Goal: Task Accomplishment & Management: Use online tool/utility

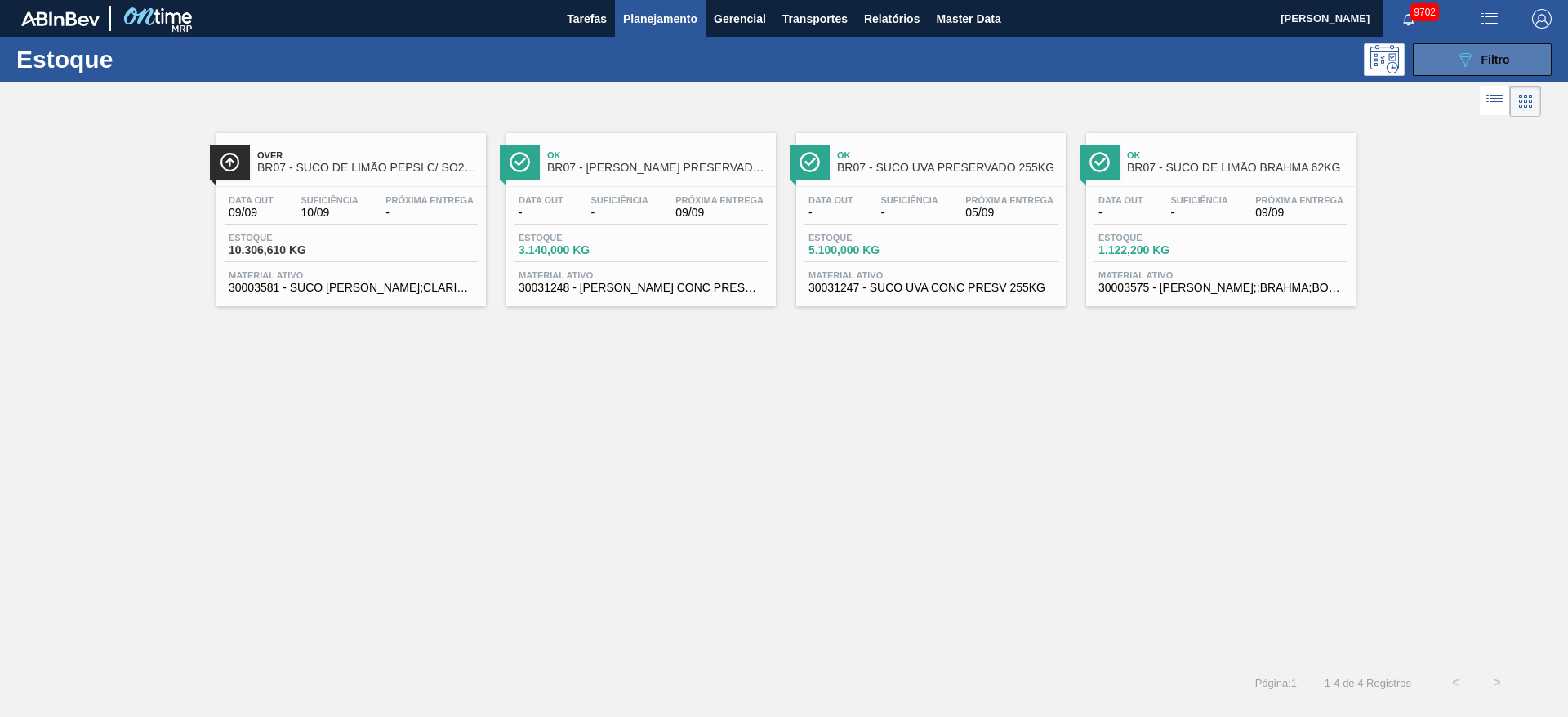
click at [1457, 57] on icon "089F7B8B-B2A5-4AFE-B5C0-19BA573D28AC" at bounding box center [1465, 60] width 20 height 20
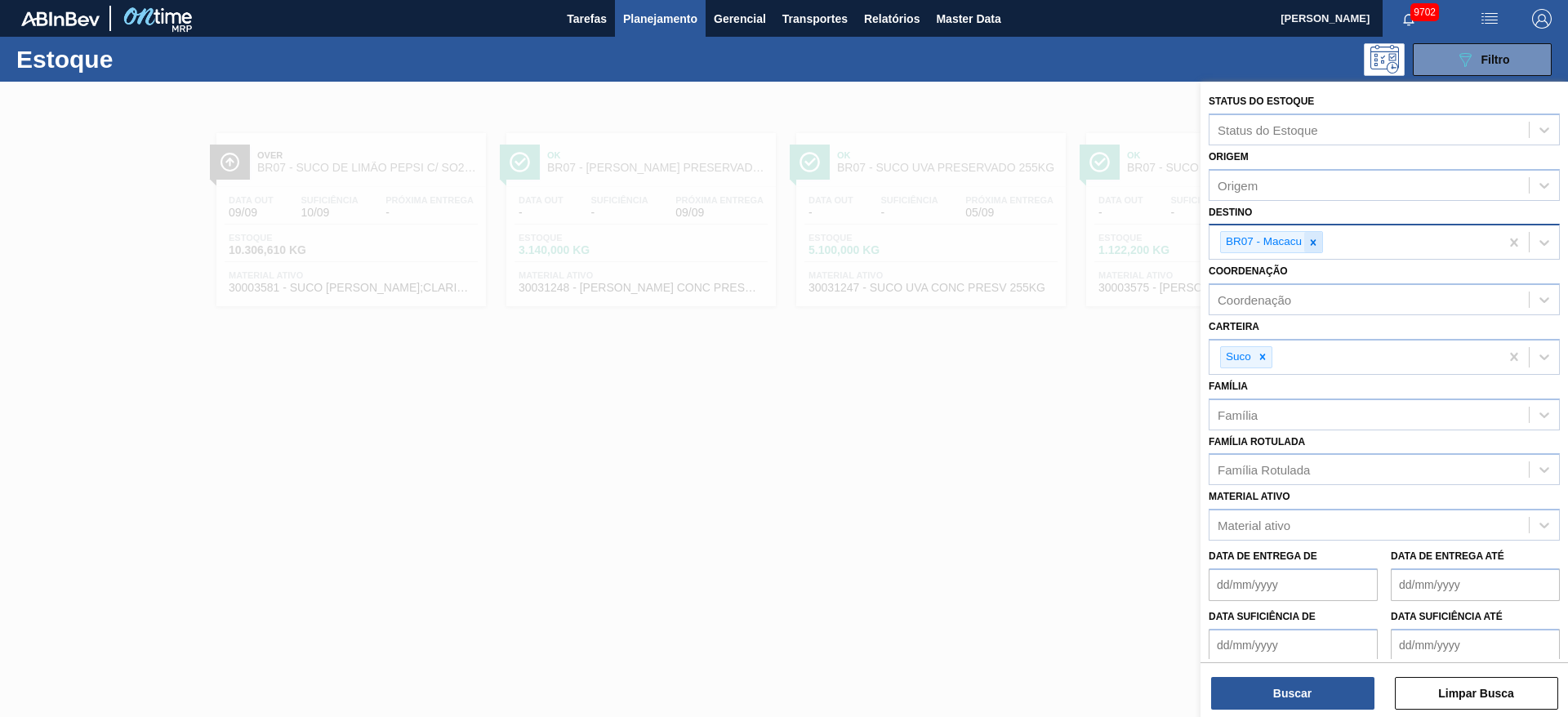
click at [1314, 232] on div at bounding box center [1313, 242] width 18 height 20
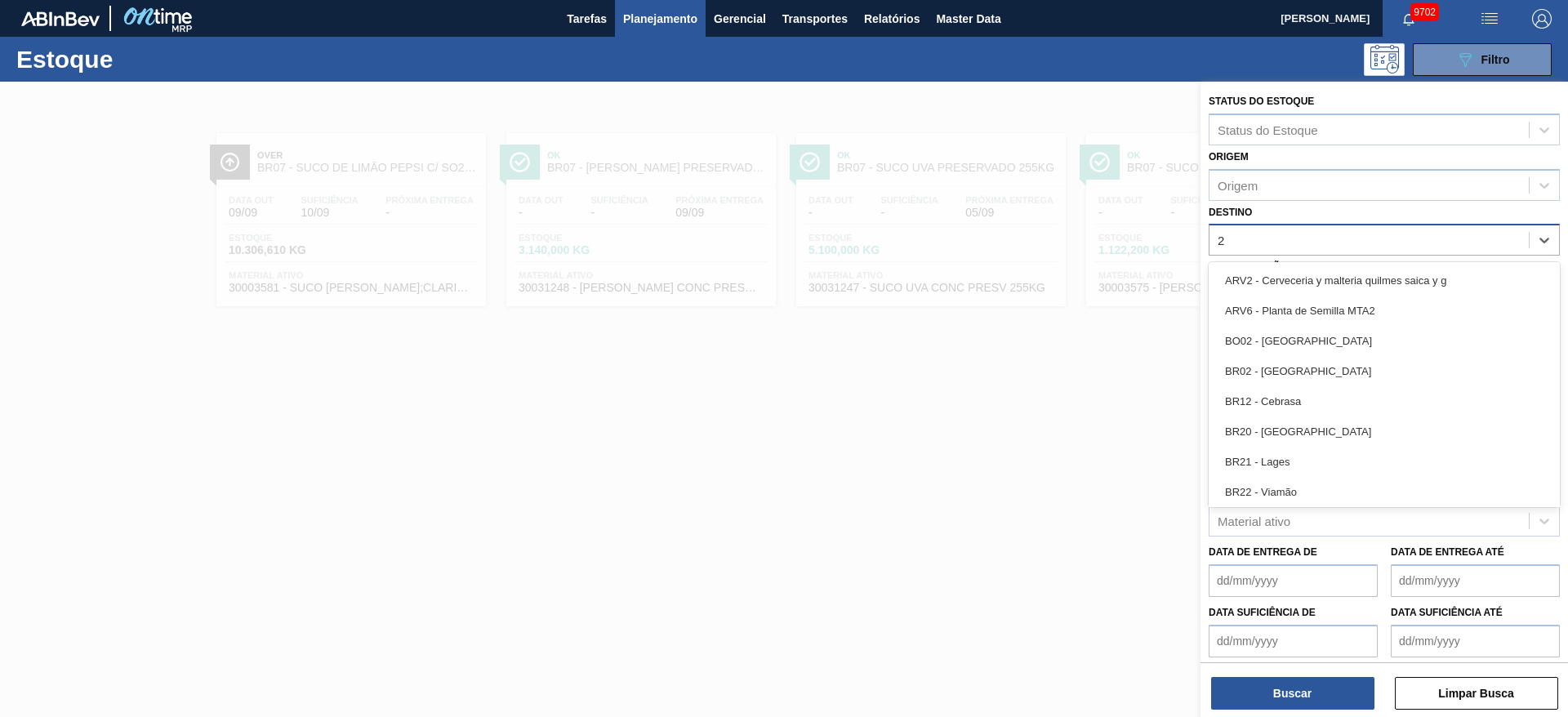
type input "28"
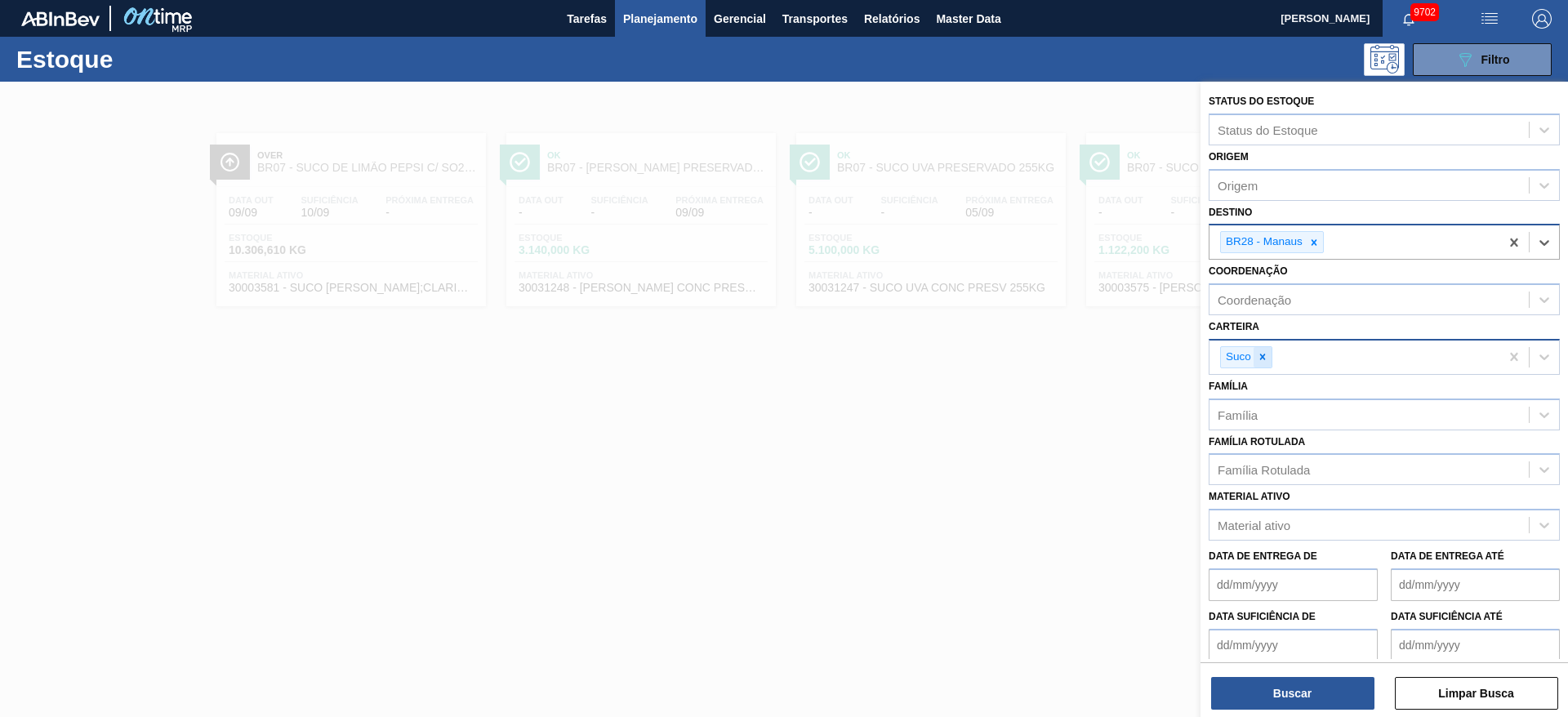
click at [1263, 358] on icon at bounding box center [1262, 357] width 6 height 6
click at [1263, 358] on div "Carteira" at bounding box center [1369, 355] width 319 height 24
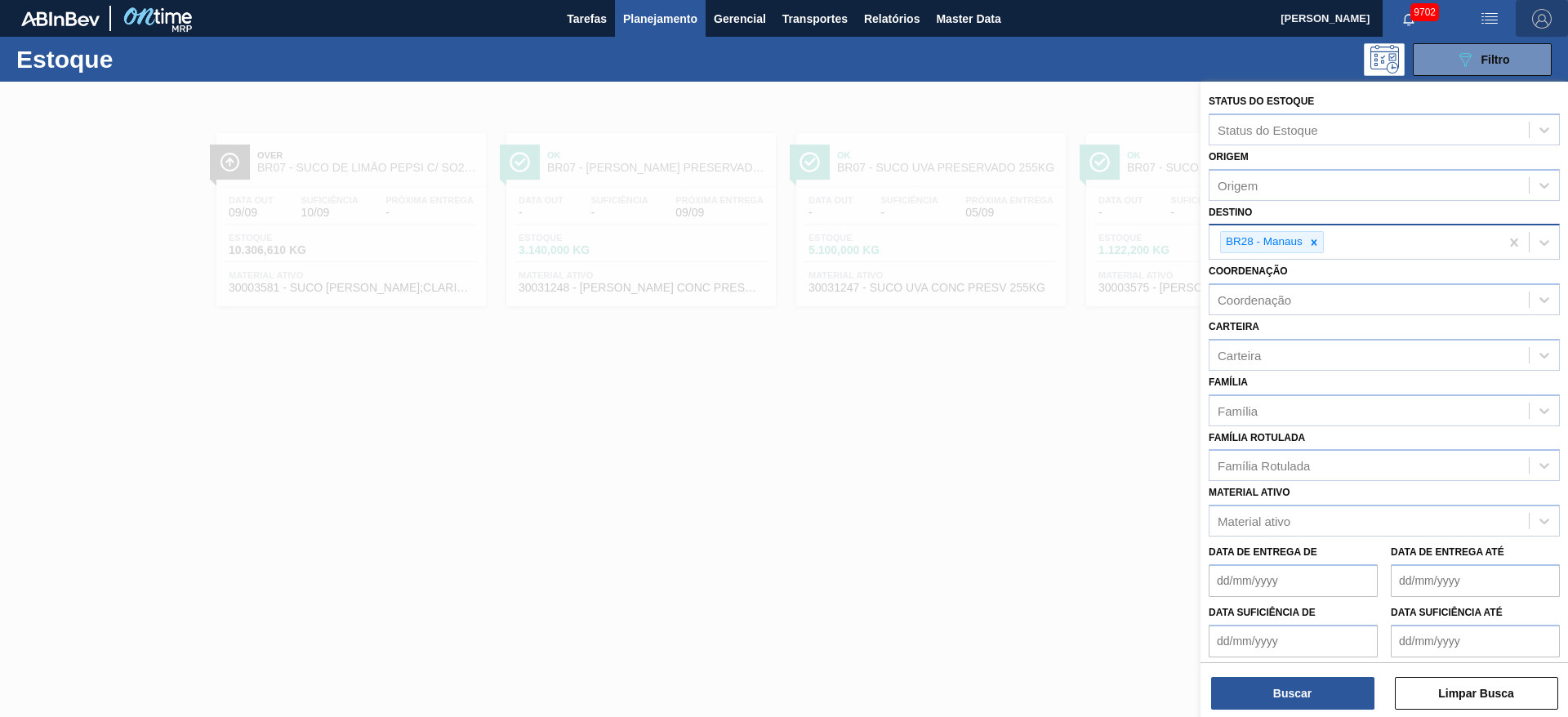
click at [1531, 25] on span "button" at bounding box center [1541, 19] width 39 height 20
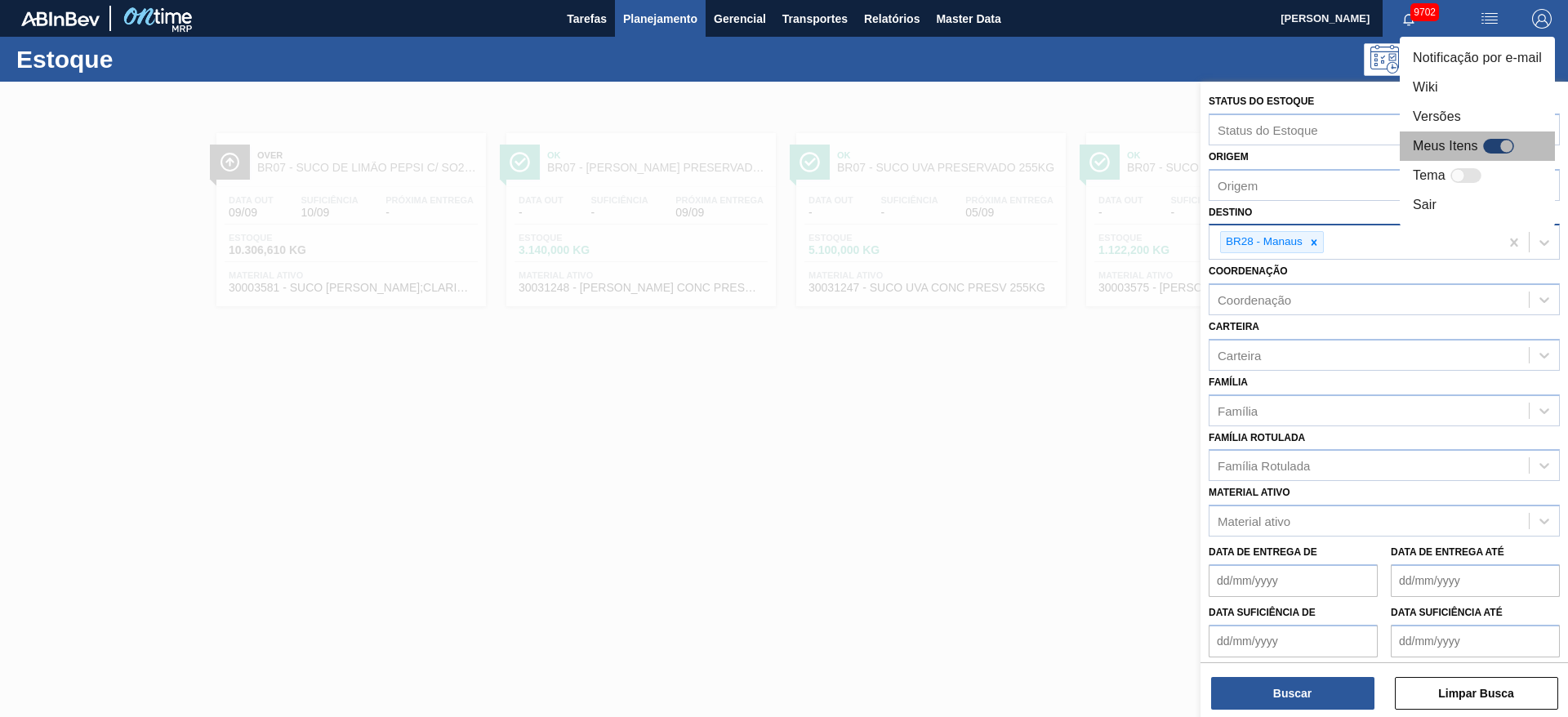
click at [1500, 149] on div at bounding box center [1506, 147] width 14 height 14
checkbox input "true"
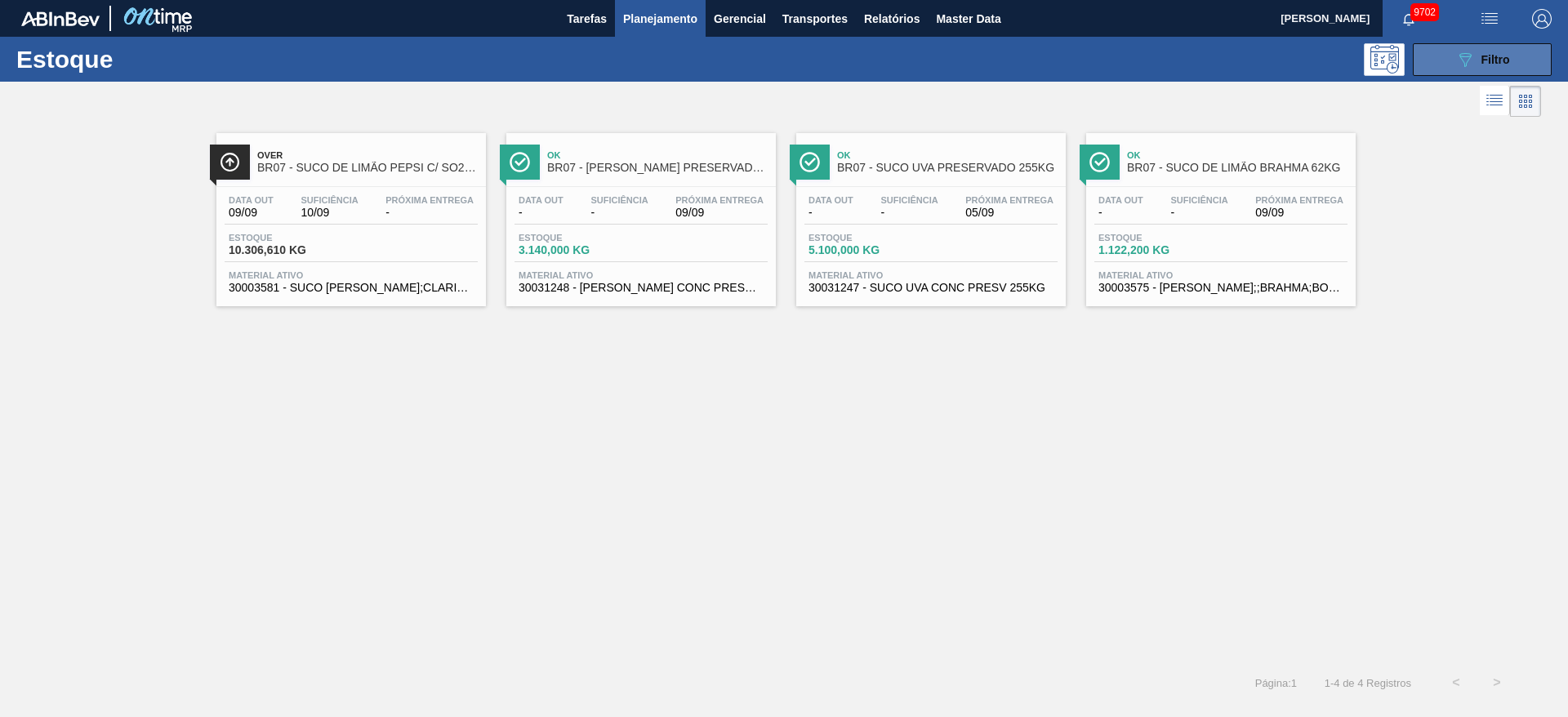
click at [1449, 71] on button "089F7B8B-B2A5-4AFE-B5C0-19BA573D28AC Filtro" at bounding box center [1481, 59] width 139 height 33
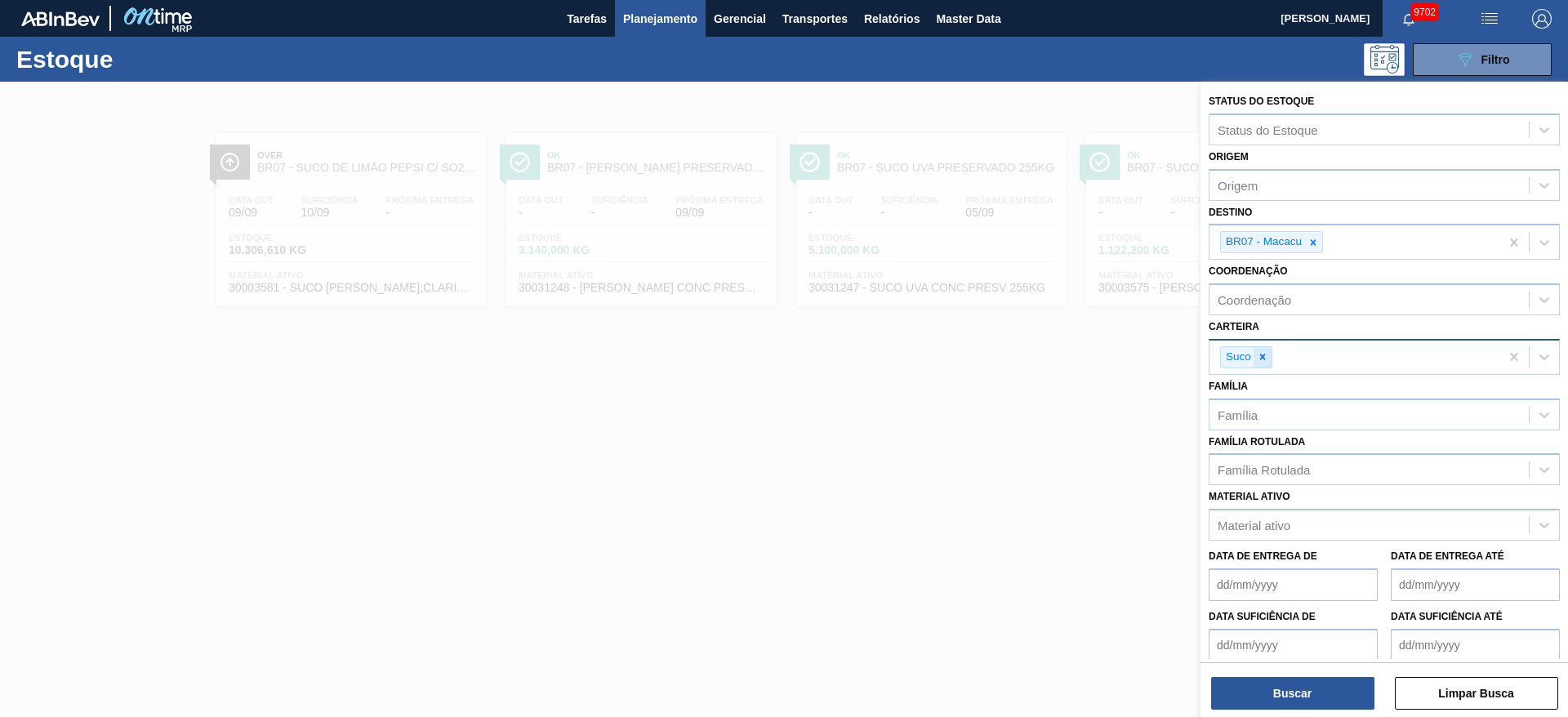
click at [1262, 354] on icon at bounding box center [1262, 356] width 11 height 11
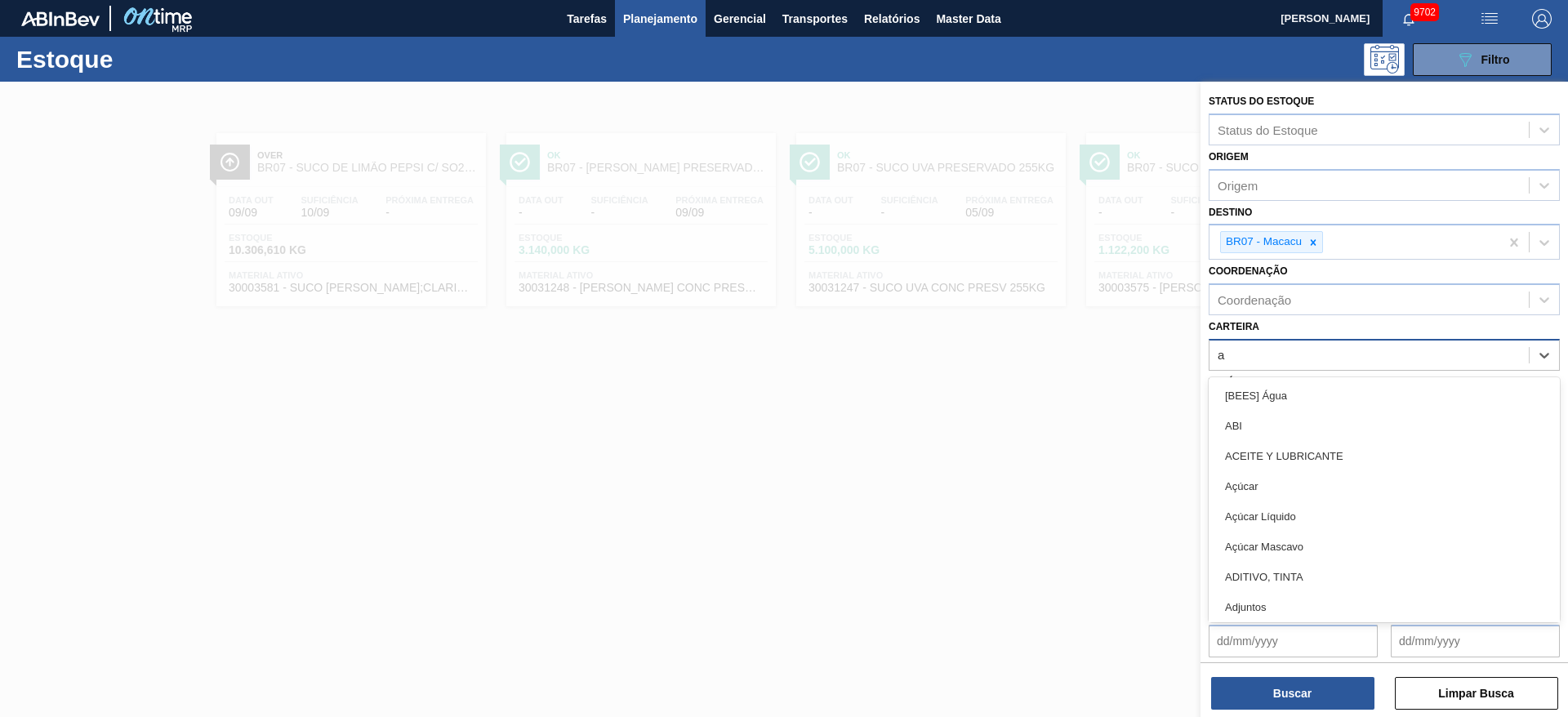
type input "ad"
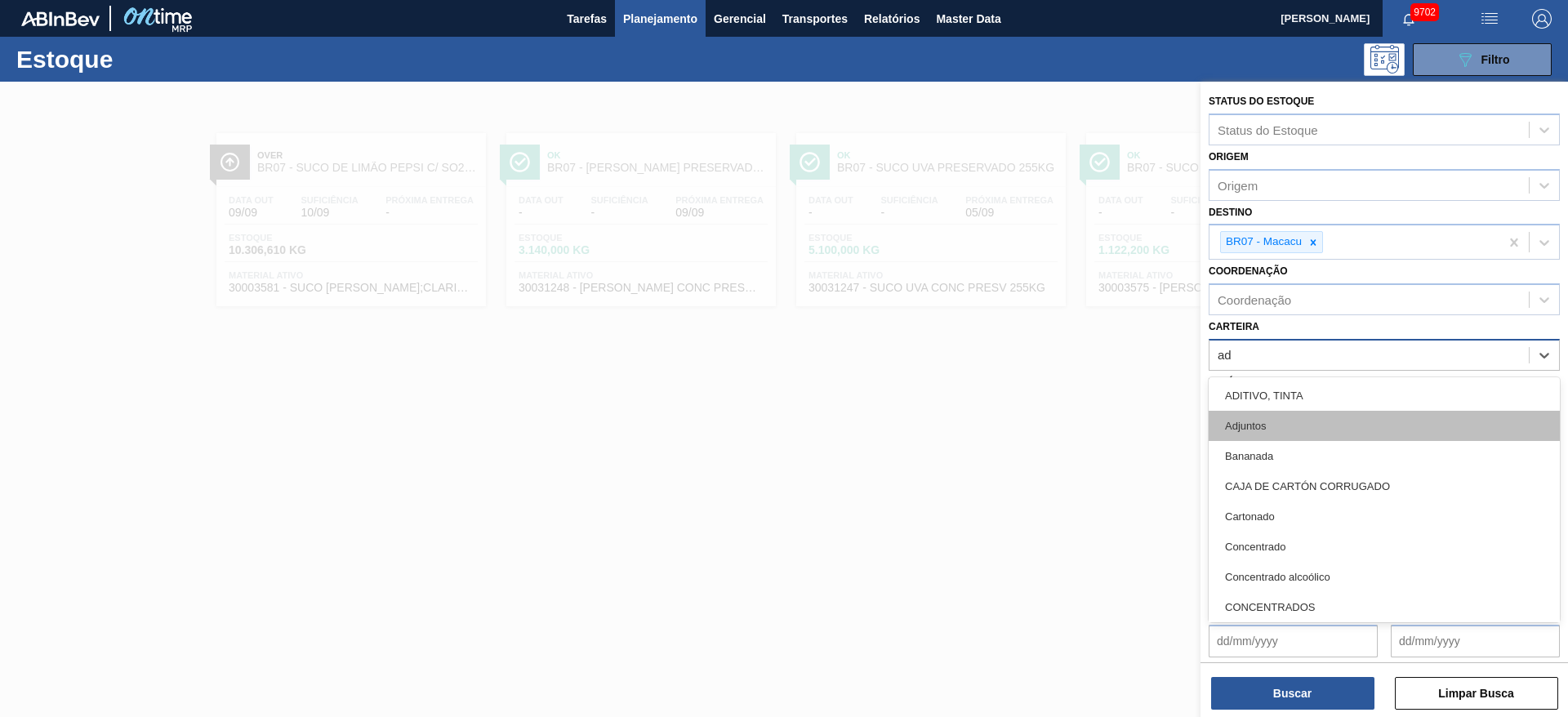
click at [1257, 422] on div "Adjuntos" at bounding box center [1384, 426] width 351 height 30
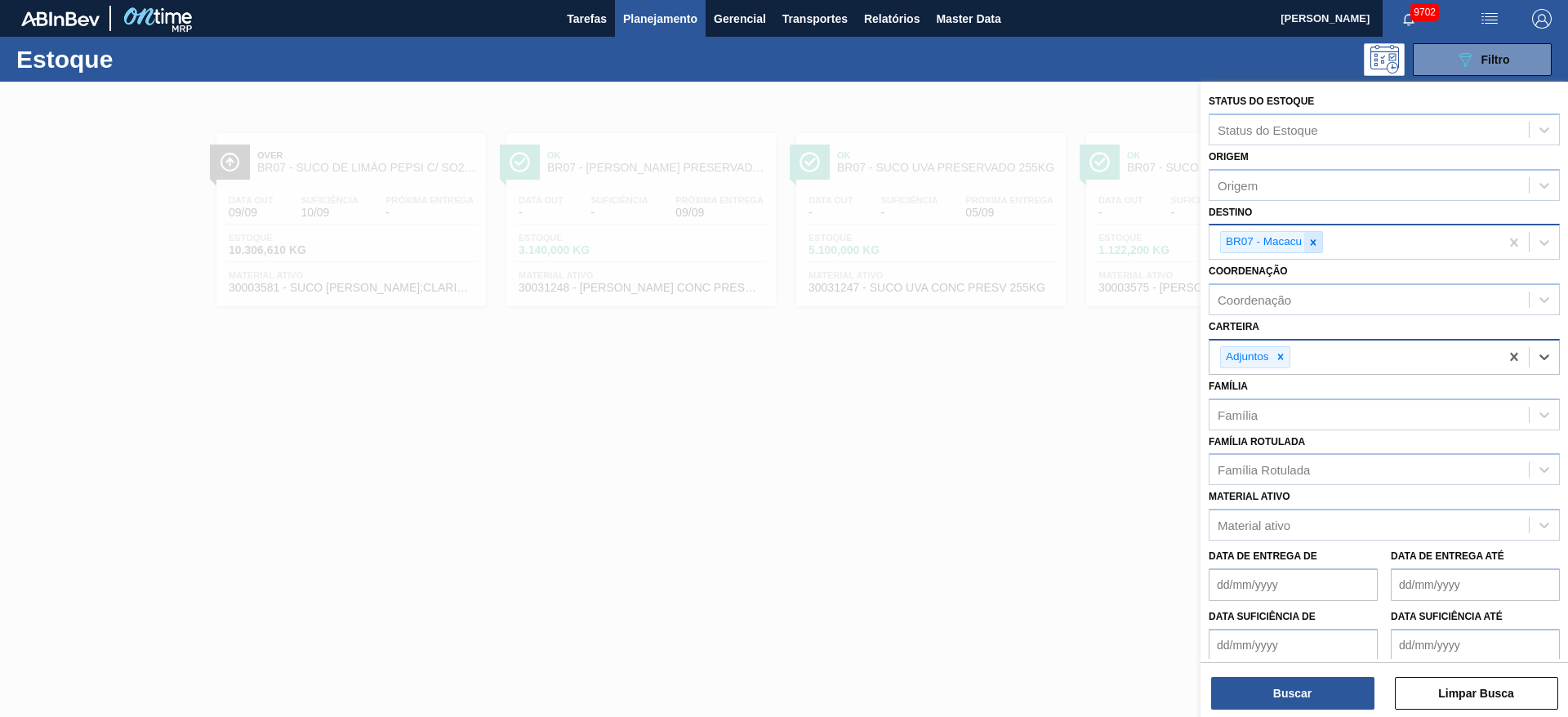
click at [1320, 238] on div at bounding box center [1313, 242] width 18 height 20
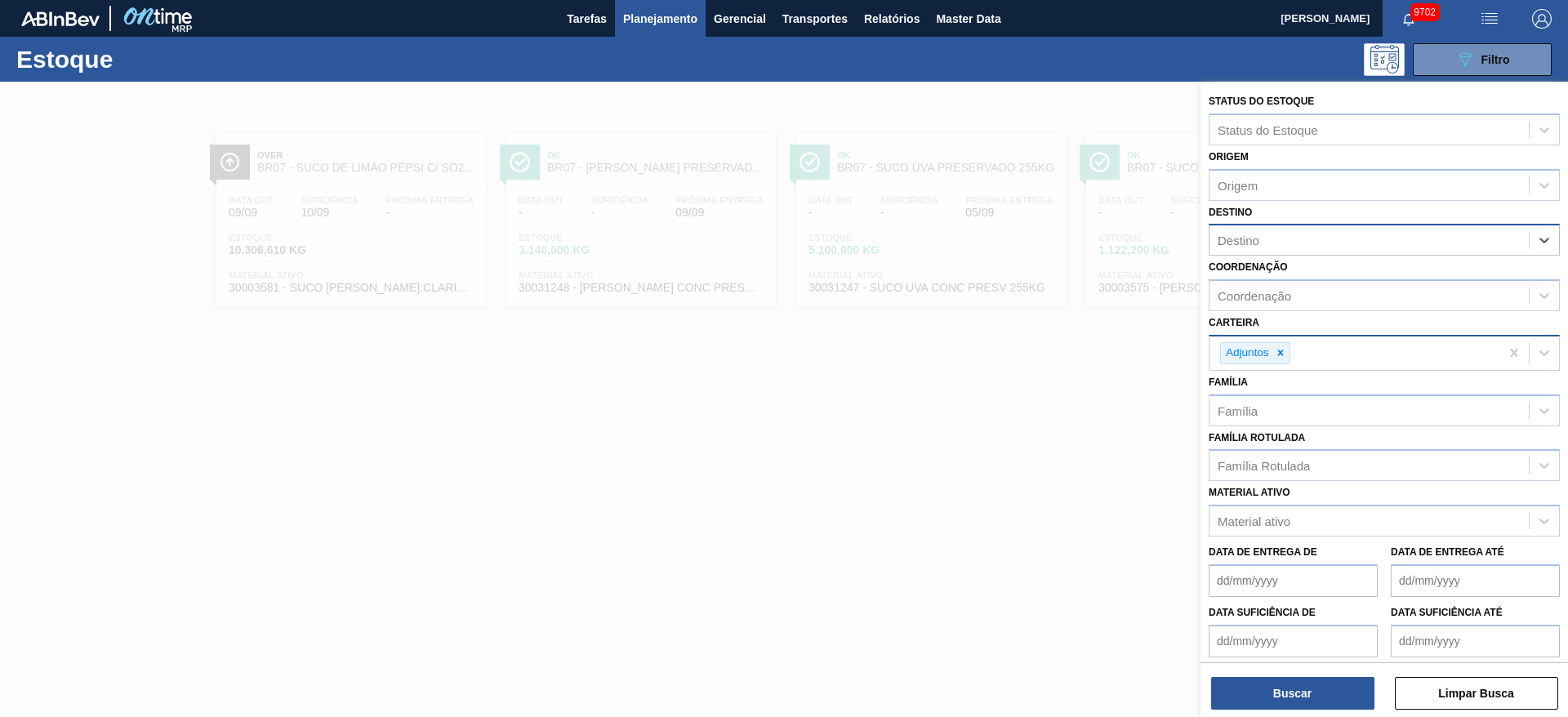
type input "28"
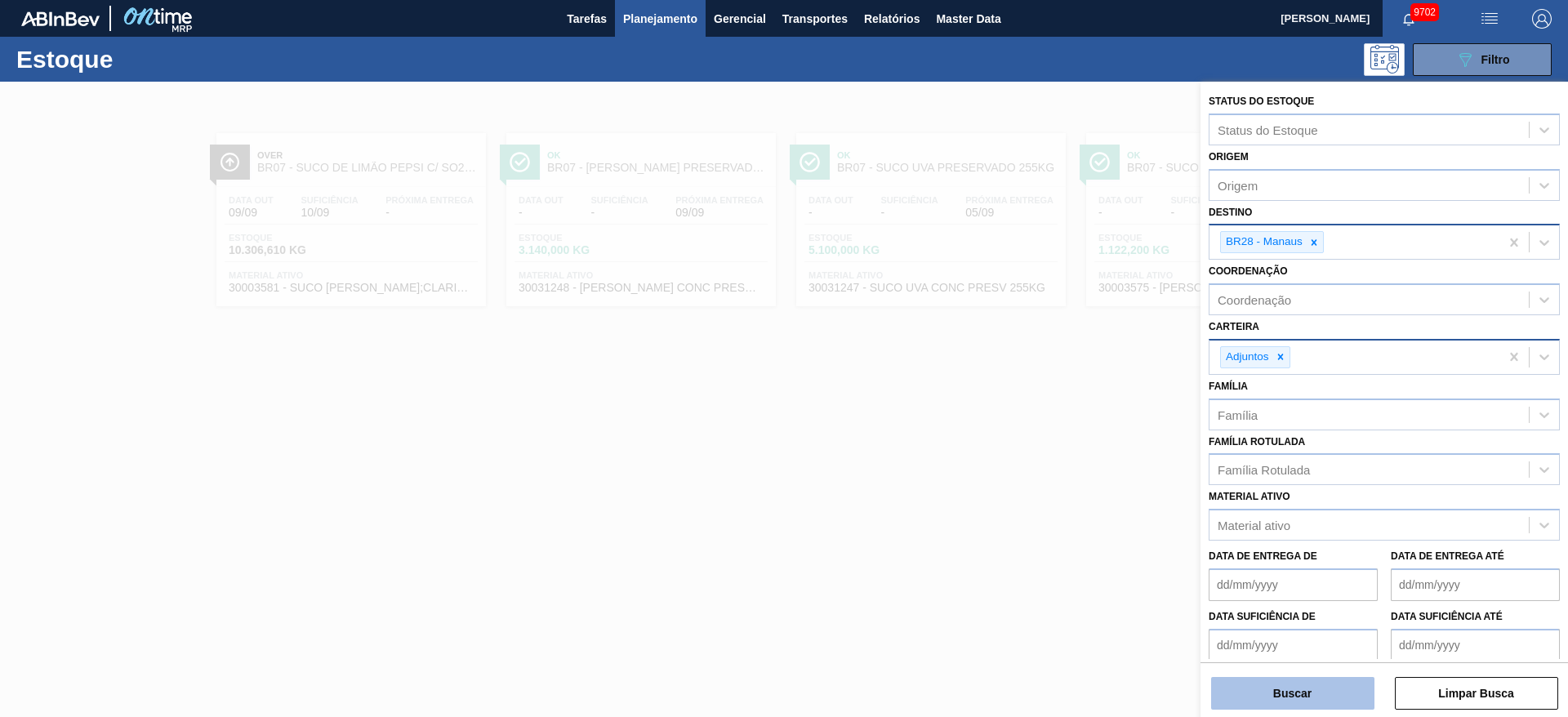
scroll to position [71, 0]
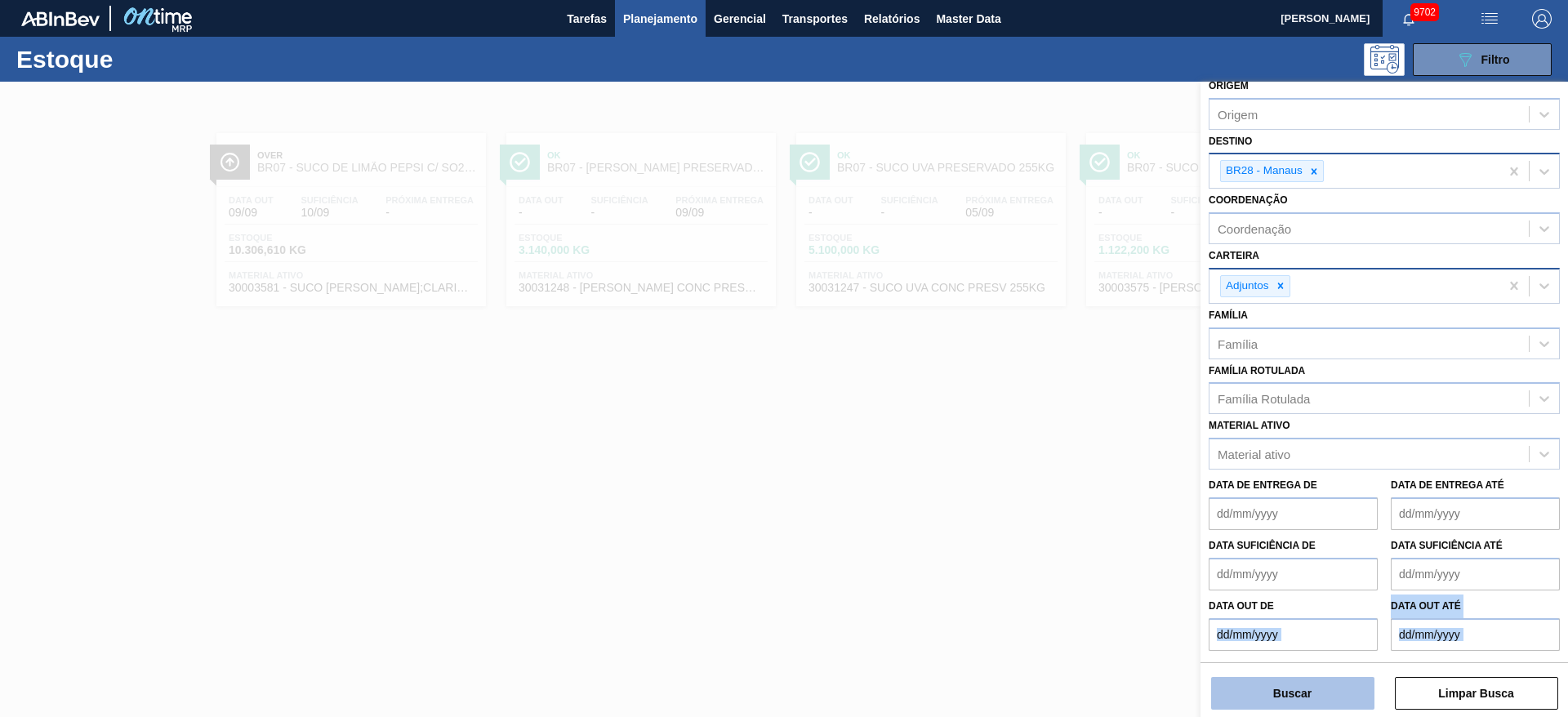
drag, startPoint x: 1270, startPoint y: 714, endPoint x: 1270, endPoint y: 700, distance: 14.0
click at [1270, 700] on div "Status do Estoque Status do Estoque Origem Origem Destino BR28 - Manaus Coorden…" at bounding box center [1384, 401] width 368 height 638
click at [1270, 700] on button "Buscar" at bounding box center [1293, 693] width 163 height 33
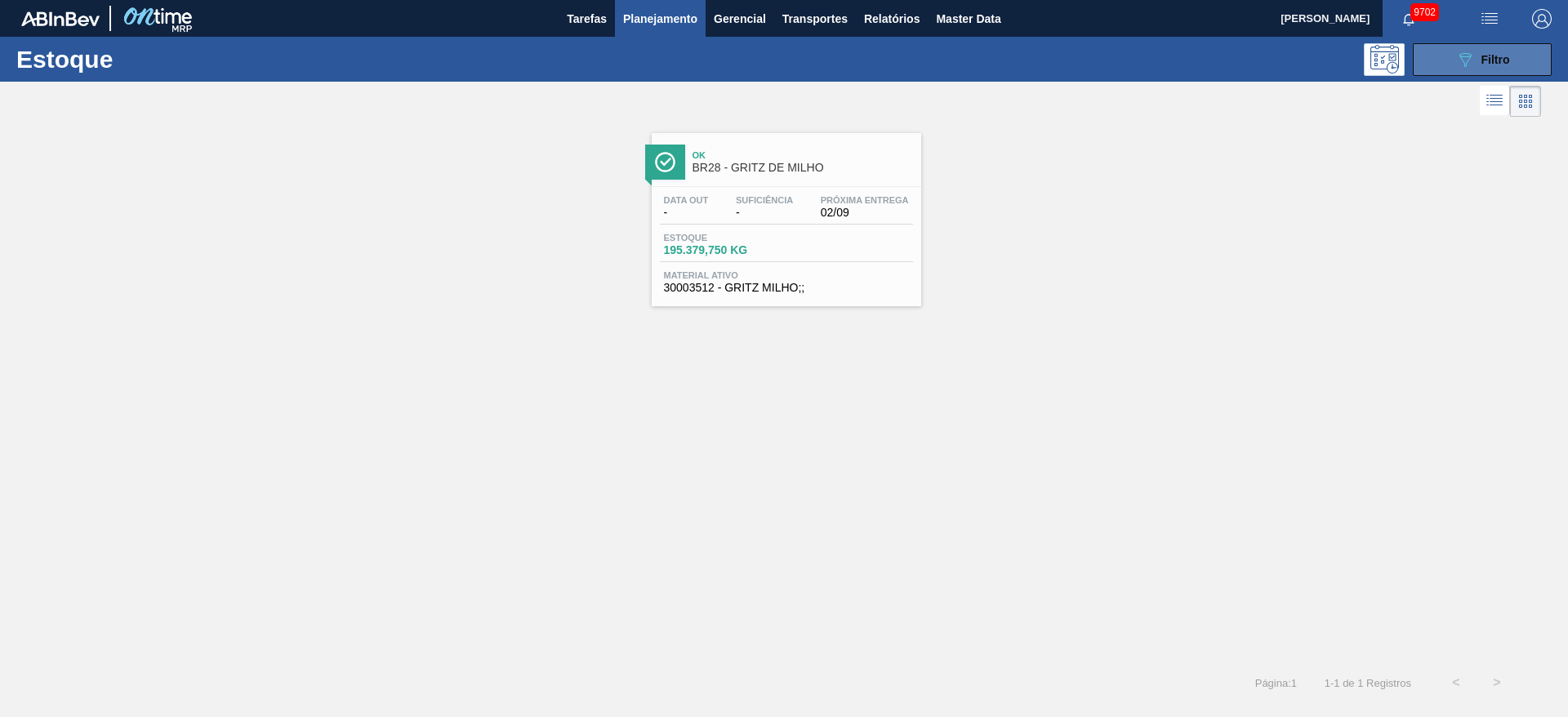
click at [1434, 52] on button "089F7B8B-B2A5-4AFE-B5C0-19BA573D28AC Filtro" at bounding box center [1481, 59] width 139 height 33
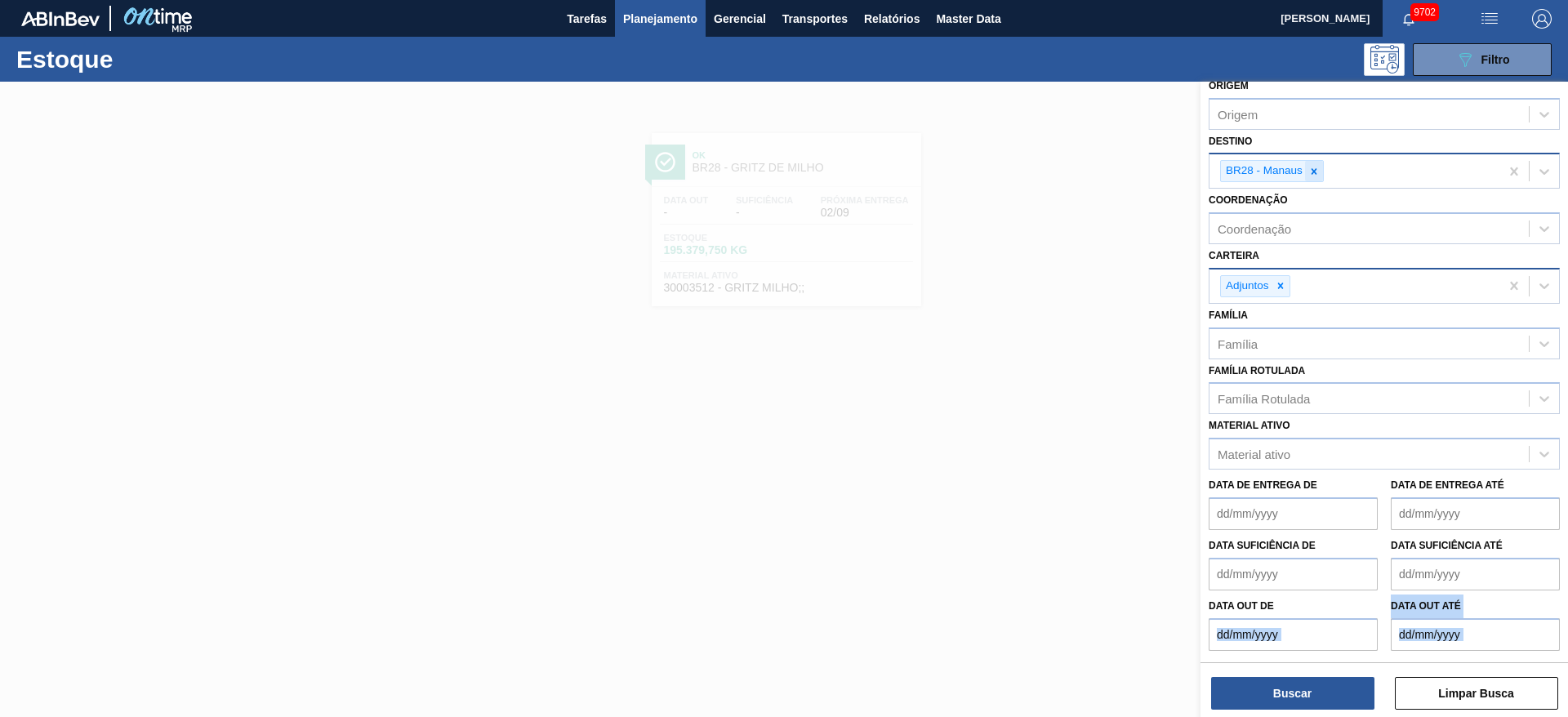
click at [1315, 175] on icon at bounding box center [1313, 171] width 11 height 11
type input "23"
click at [1282, 282] on icon at bounding box center [1280, 285] width 11 height 11
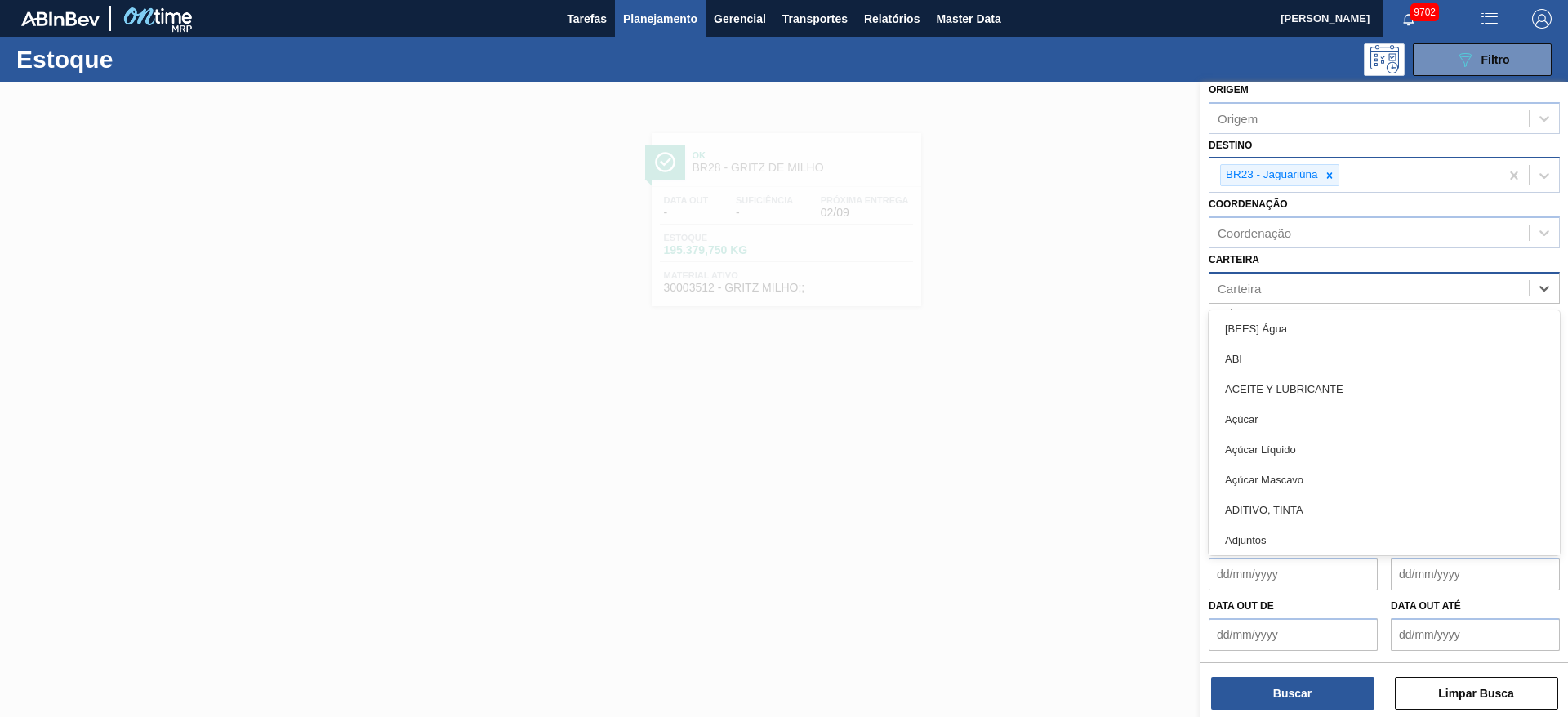
click at [1282, 282] on div "Carteira" at bounding box center [1369, 288] width 319 height 24
type input "rol"
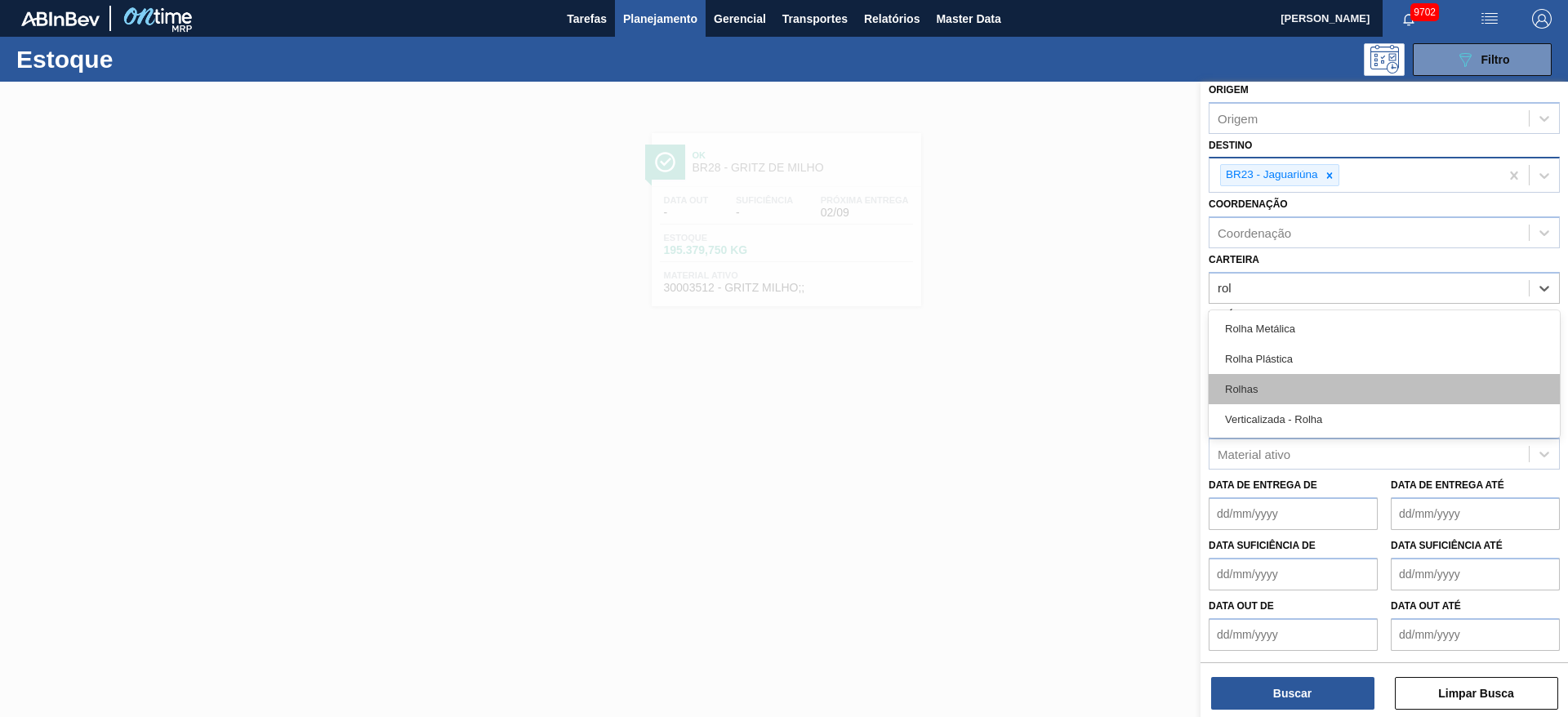
click at [1270, 400] on div "Rolhas" at bounding box center [1384, 389] width 351 height 30
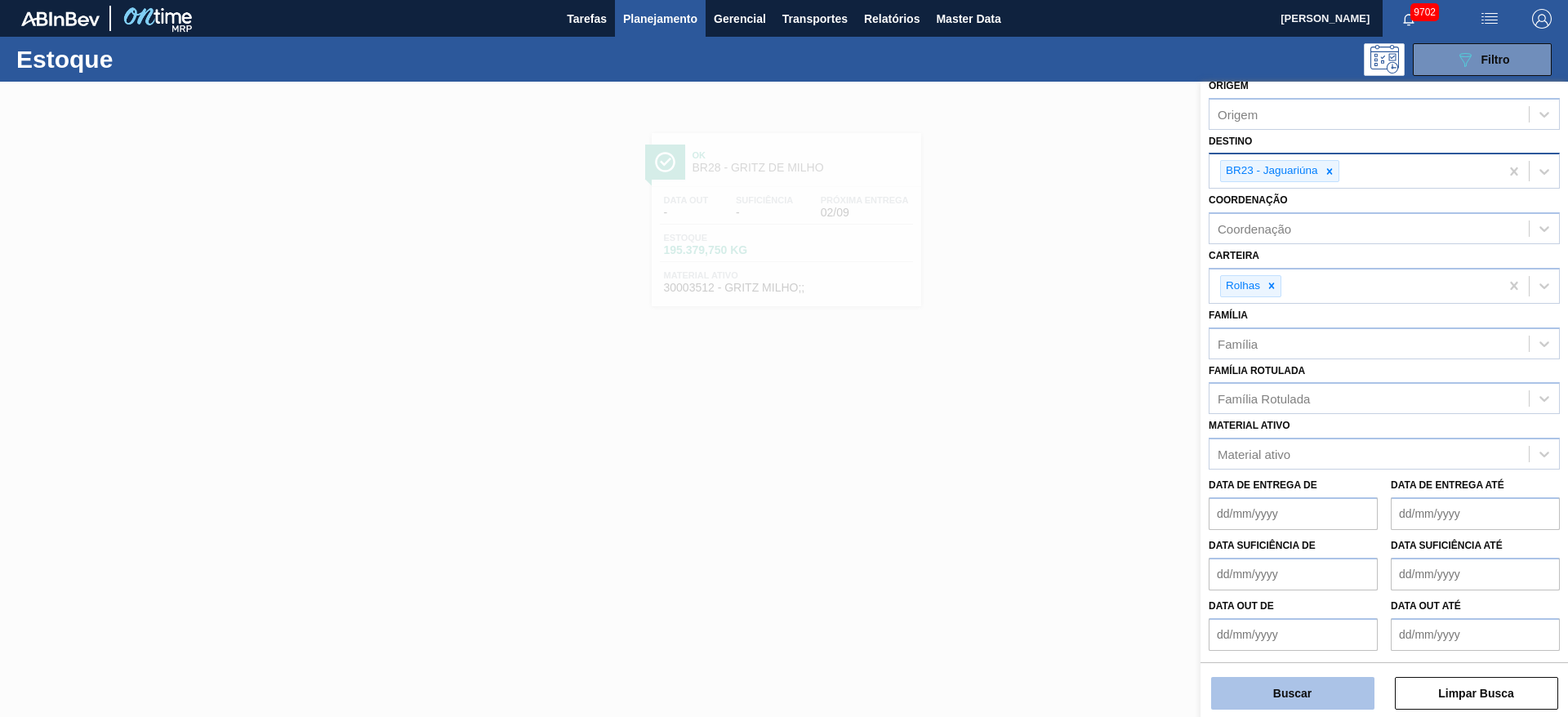
click at [1275, 706] on button "Buscar" at bounding box center [1293, 693] width 163 height 33
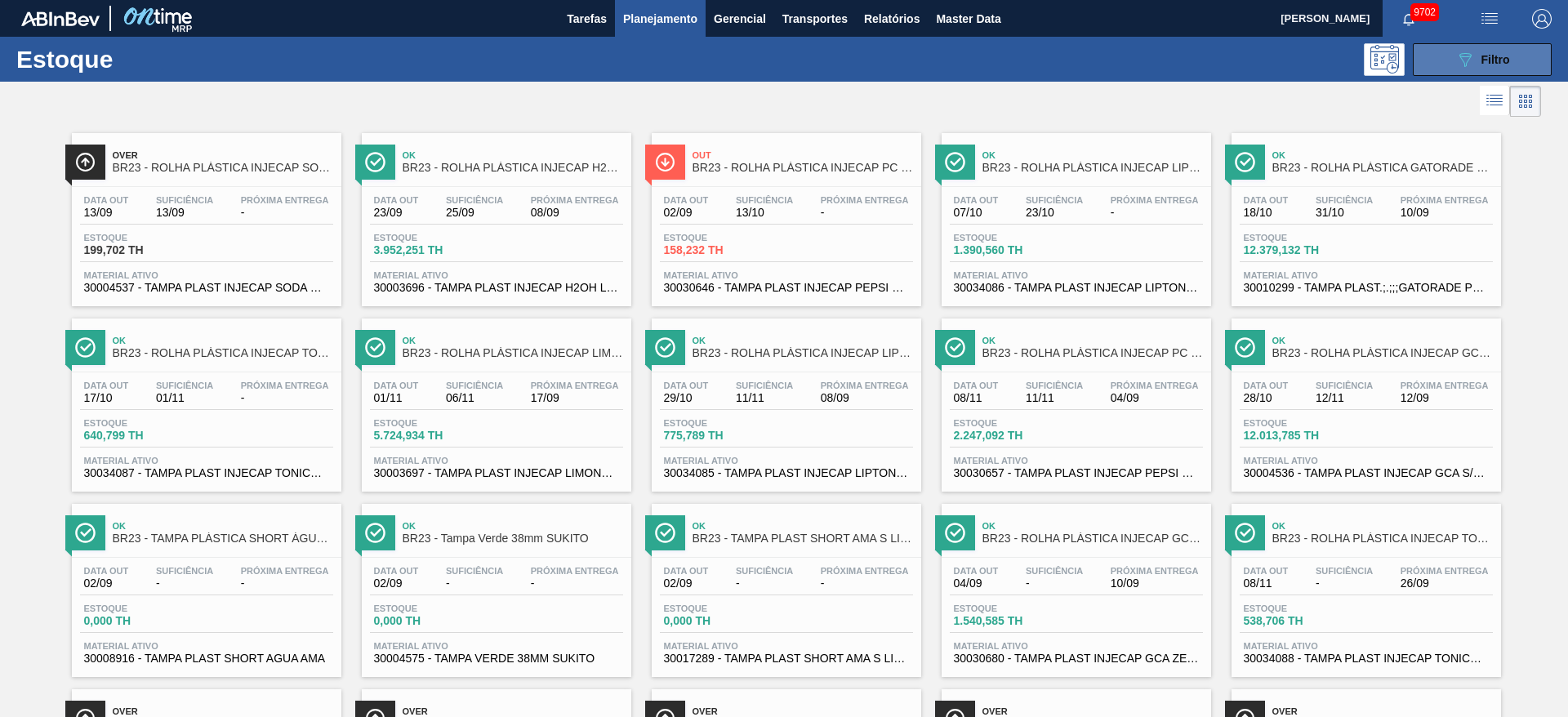
click at [1428, 61] on button "089F7B8B-B2A5-4AFE-B5C0-19BA573D28AC Filtro" at bounding box center [1481, 59] width 139 height 33
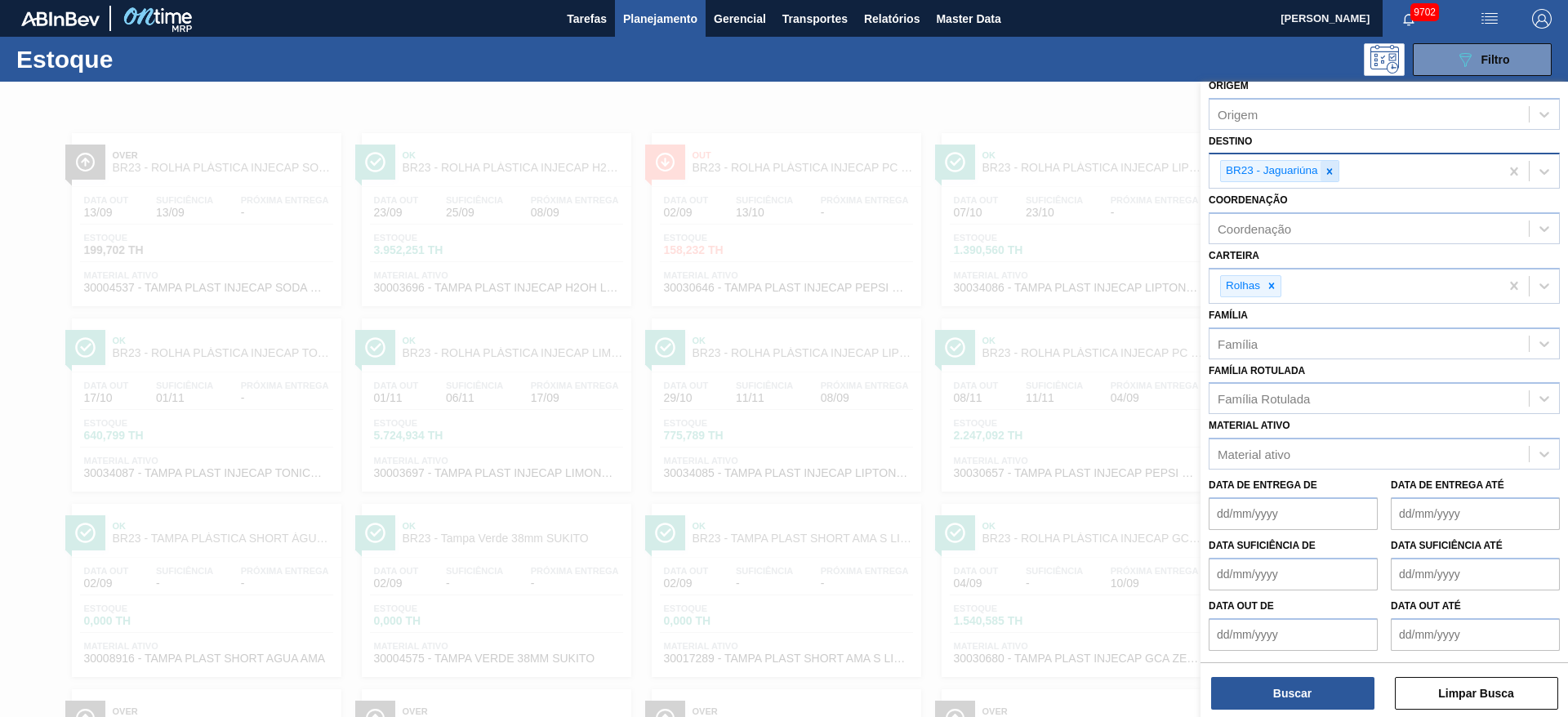
click at [1334, 172] on icon at bounding box center [1329, 171] width 11 height 11
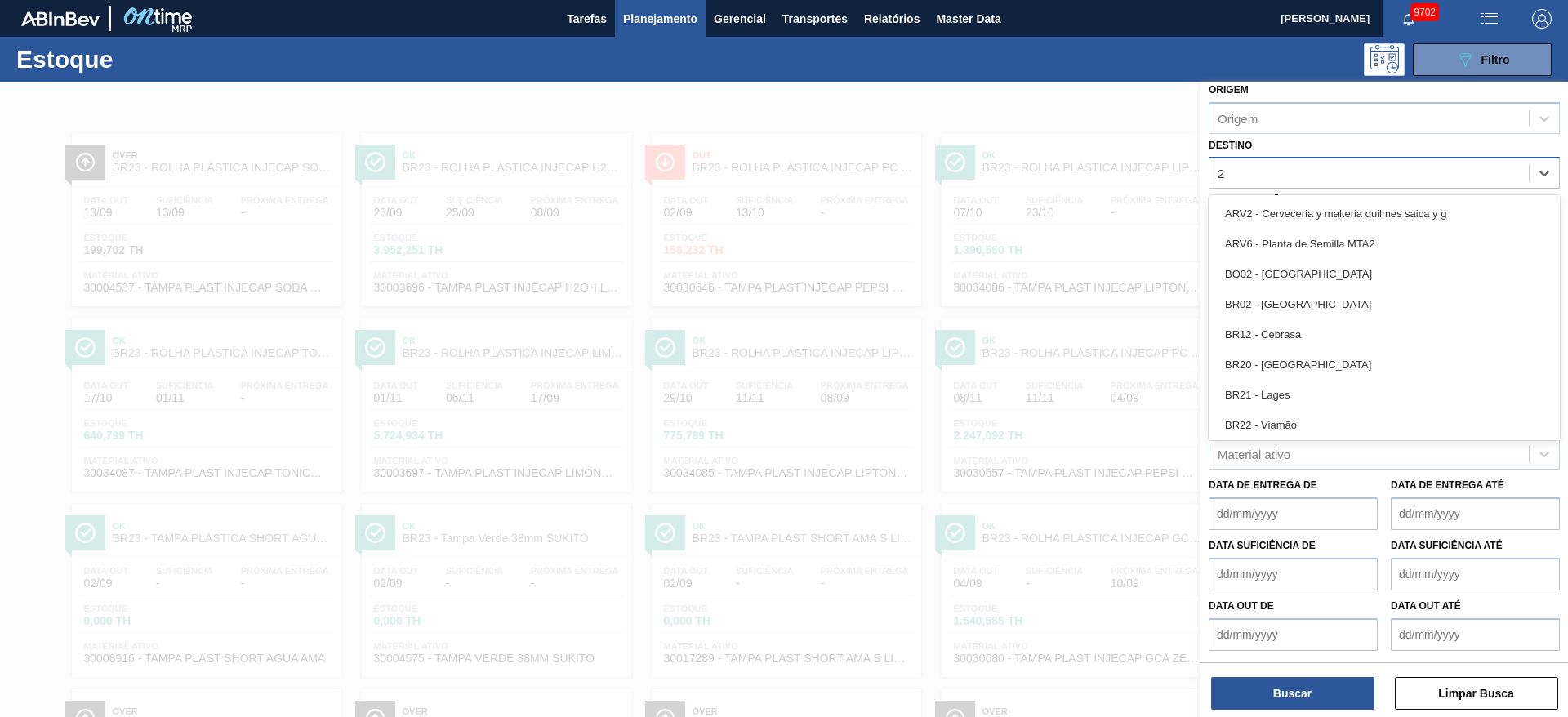
type input "22"
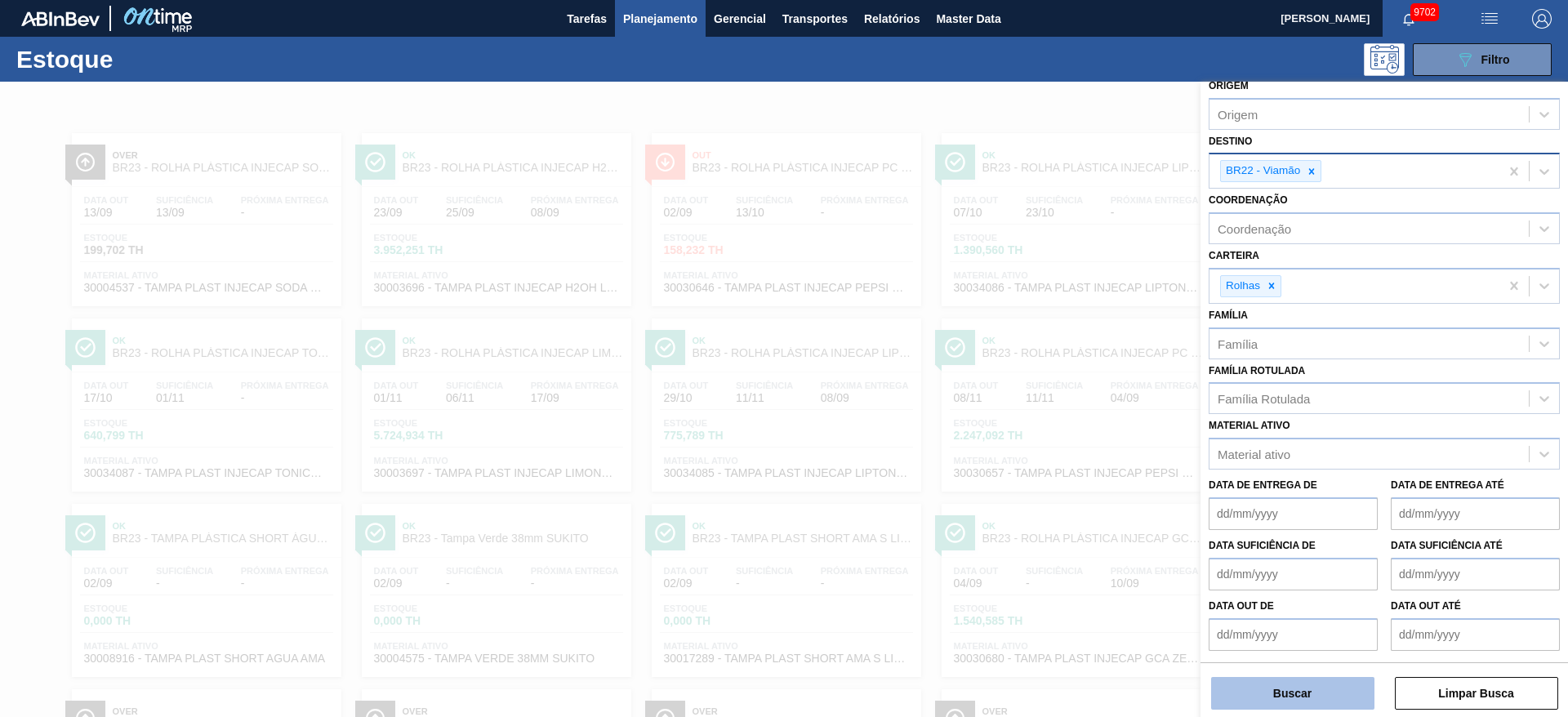
click at [1279, 701] on button "Buscar" at bounding box center [1293, 693] width 163 height 33
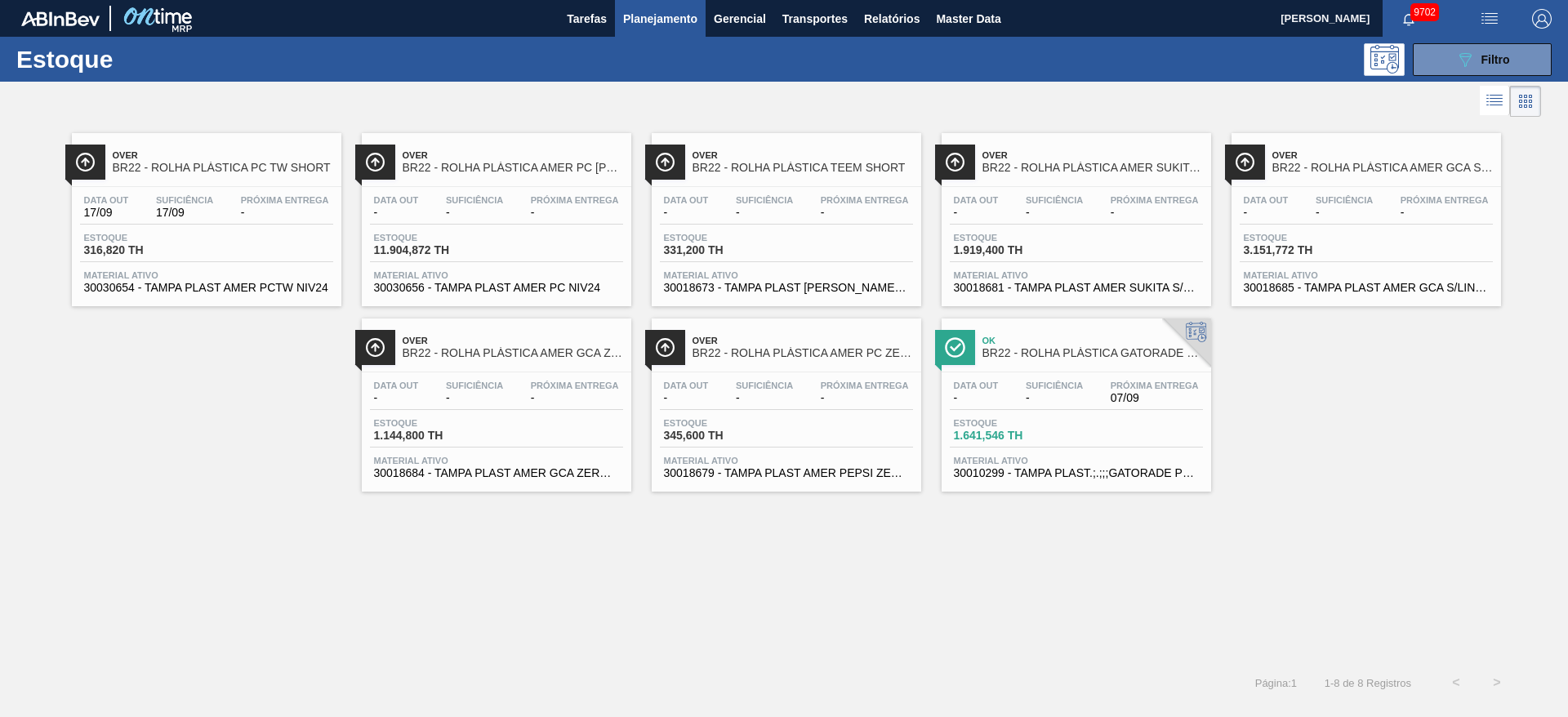
click at [1030, 366] on div "Ok BR22 - ROLHA PLÁSTICA GATORADE NORMAL Data out - Suficiência - Próxima Entre…" at bounding box center [1076, 405] width 269 height 174
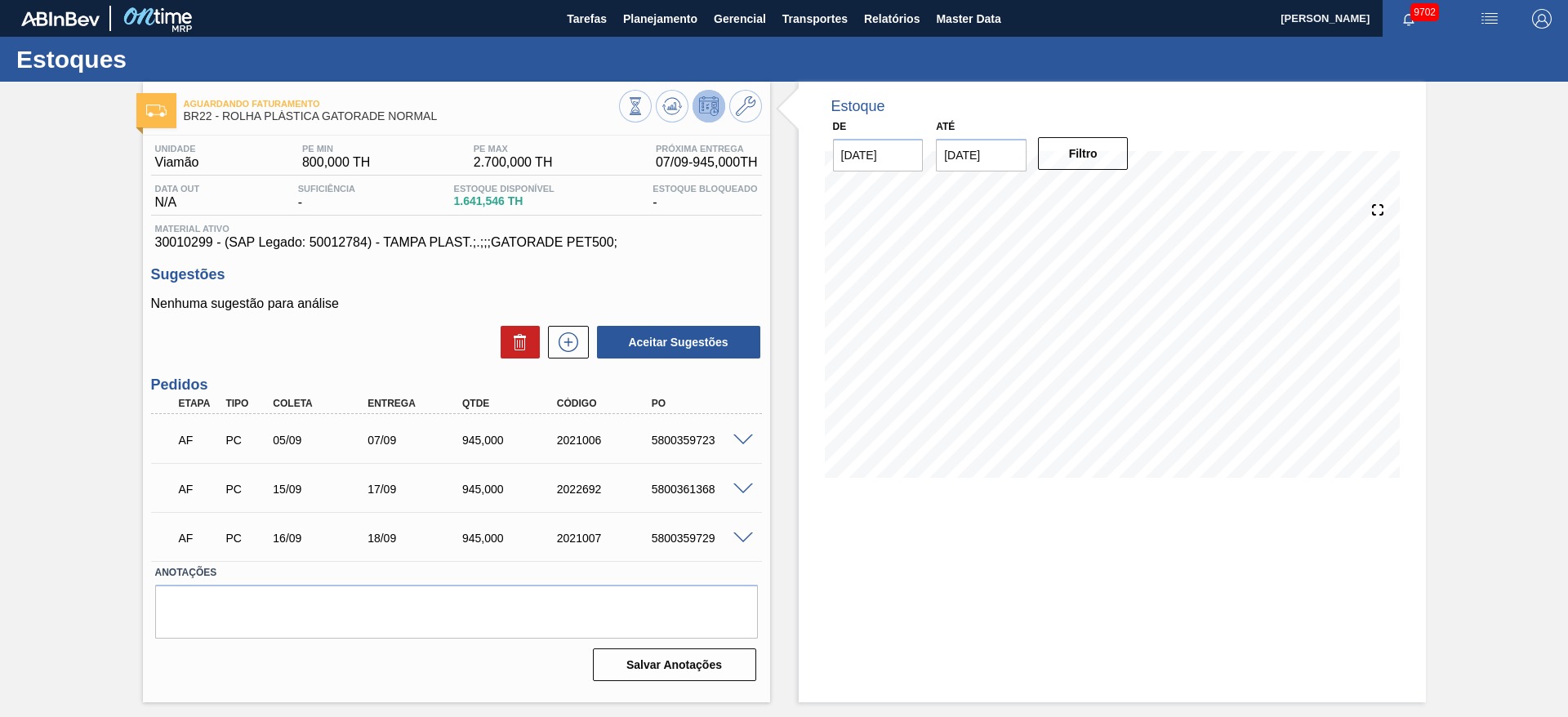
click at [735, 533] on span at bounding box center [743, 538] width 20 height 12
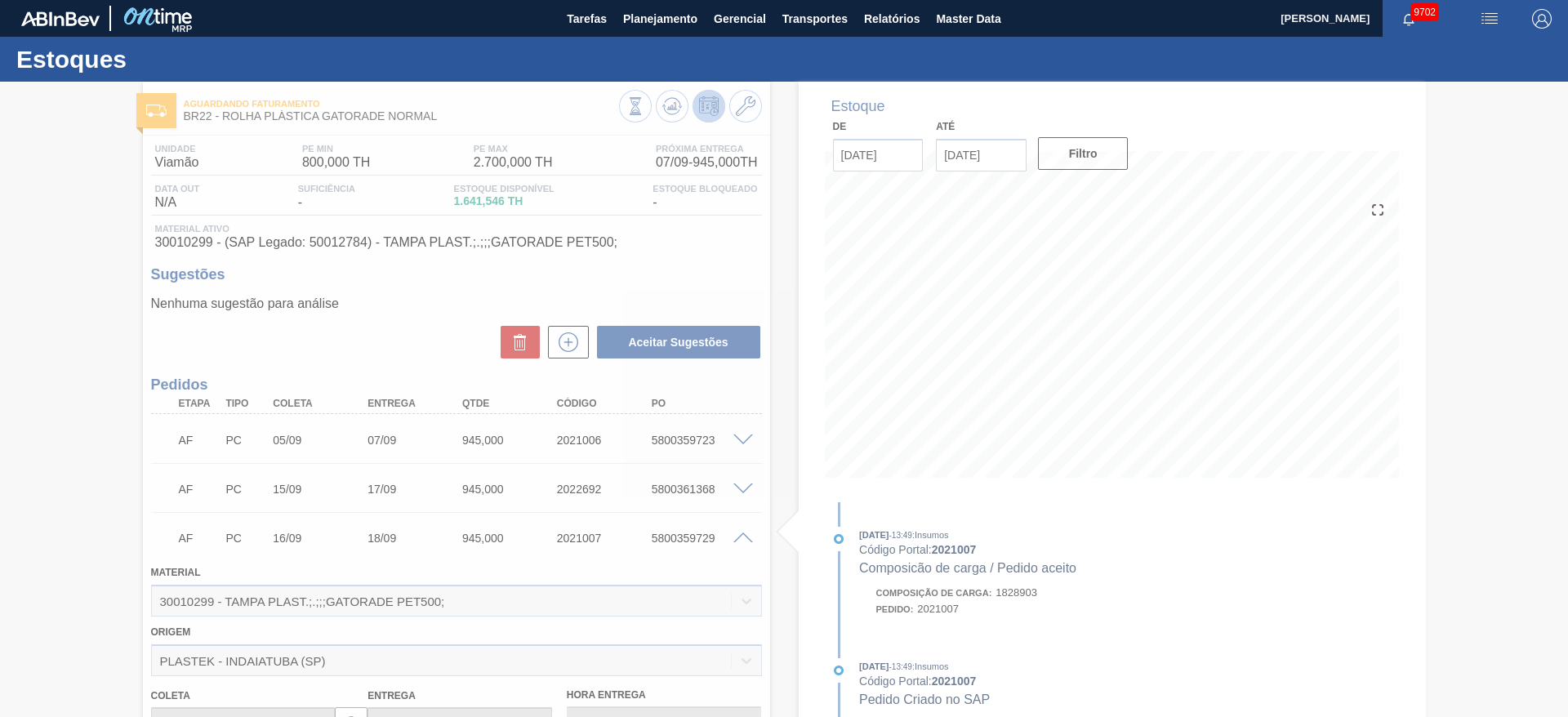
scroll to position [374, 0]
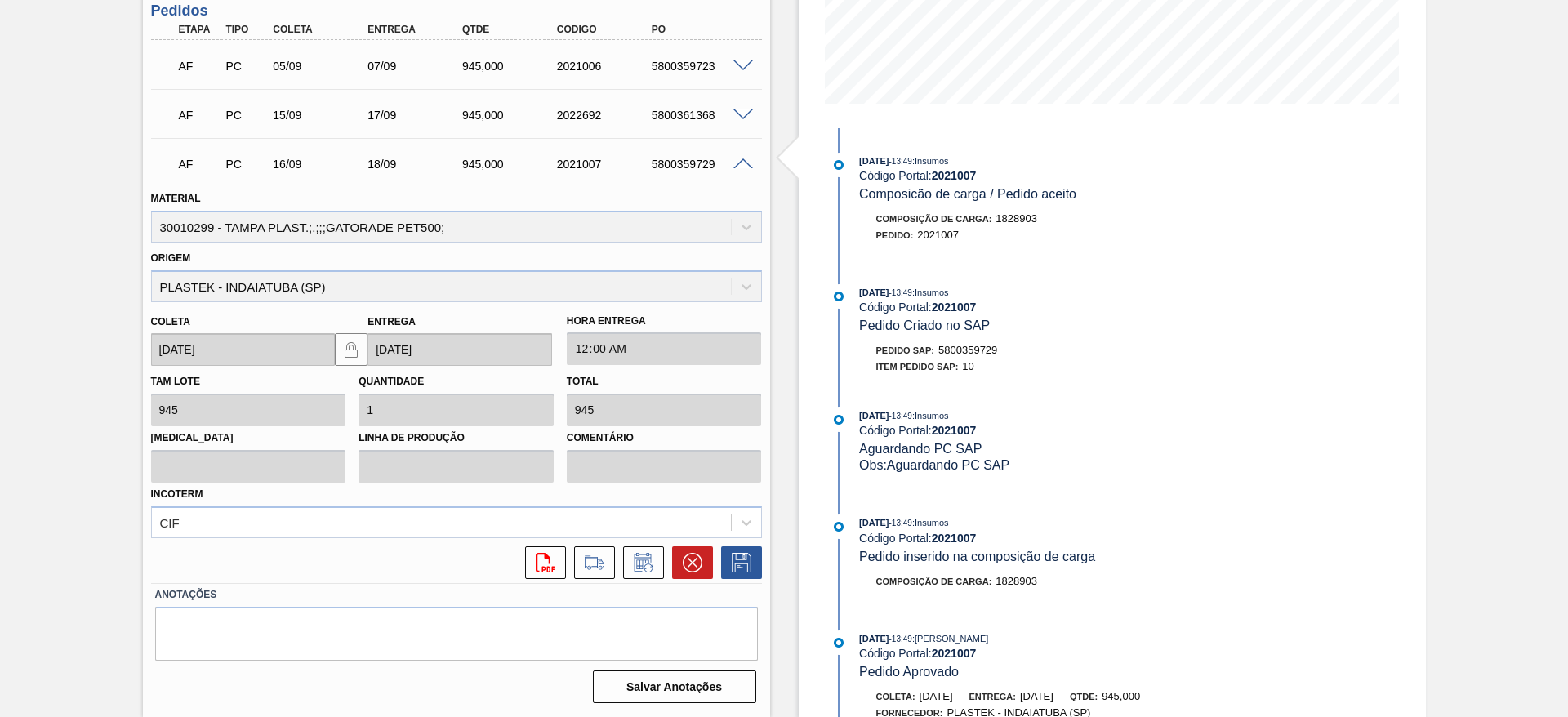
click at [751, 111] on span at bounding box center [743, 116] width 20 height 12
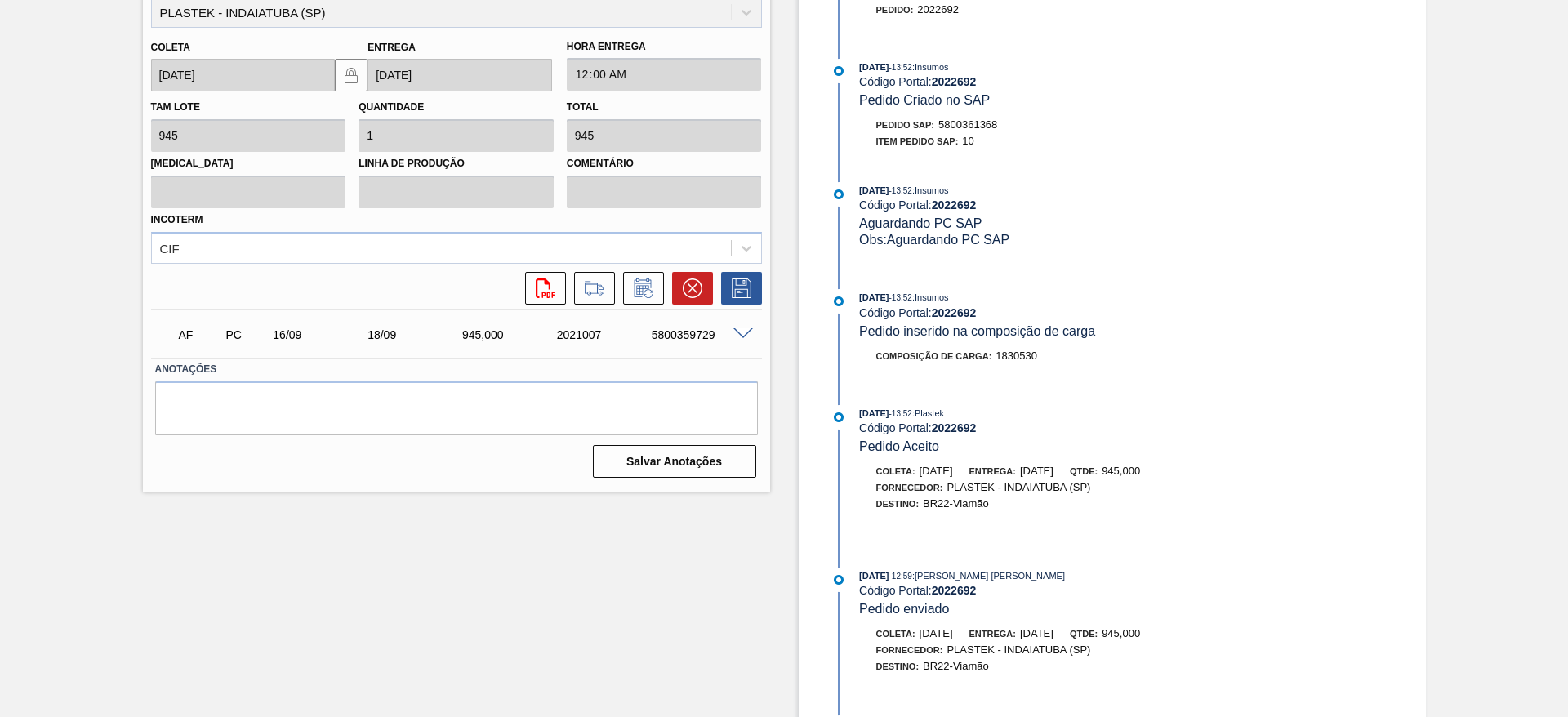
scroll to position [625, 0]
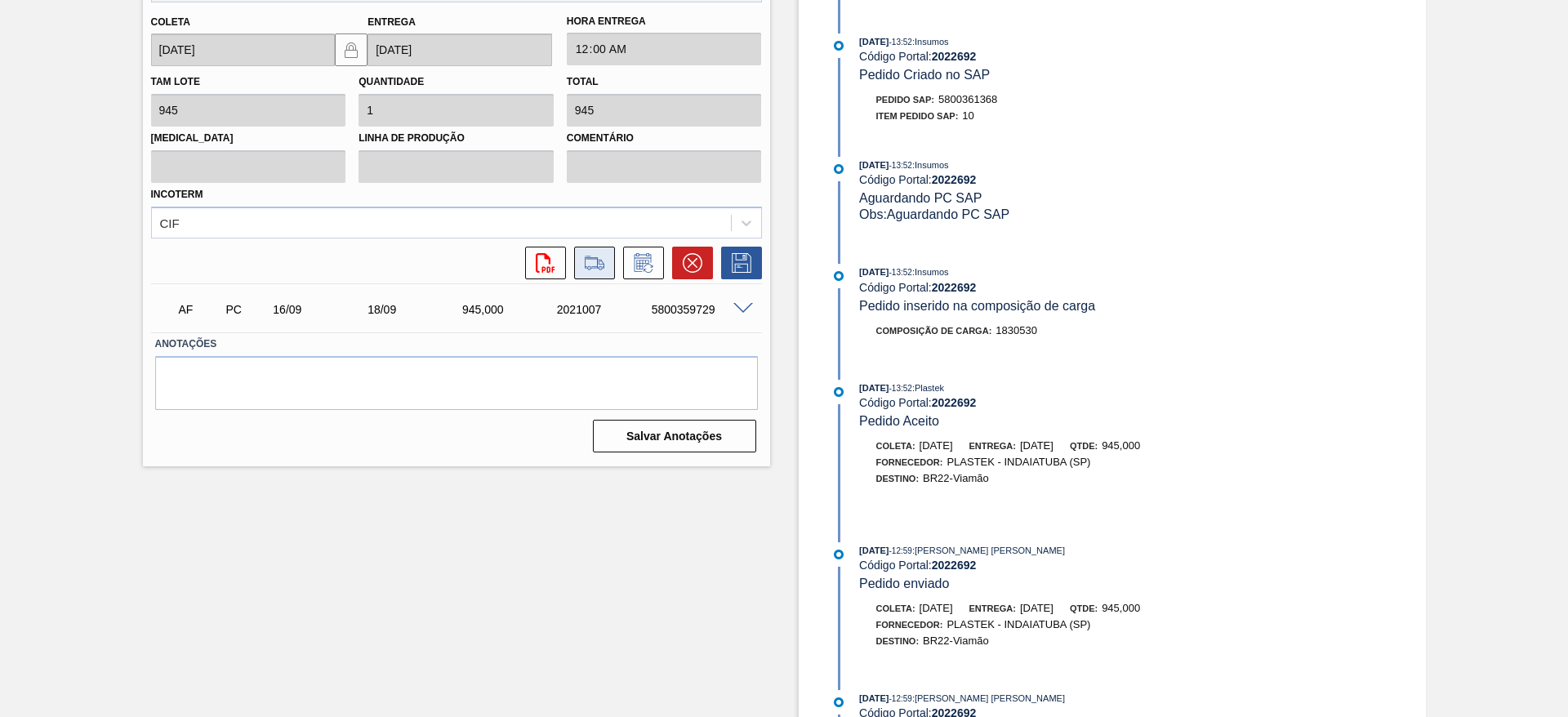
click at [584, 278] on button at bounding box center [594, 262] width 41 height 33
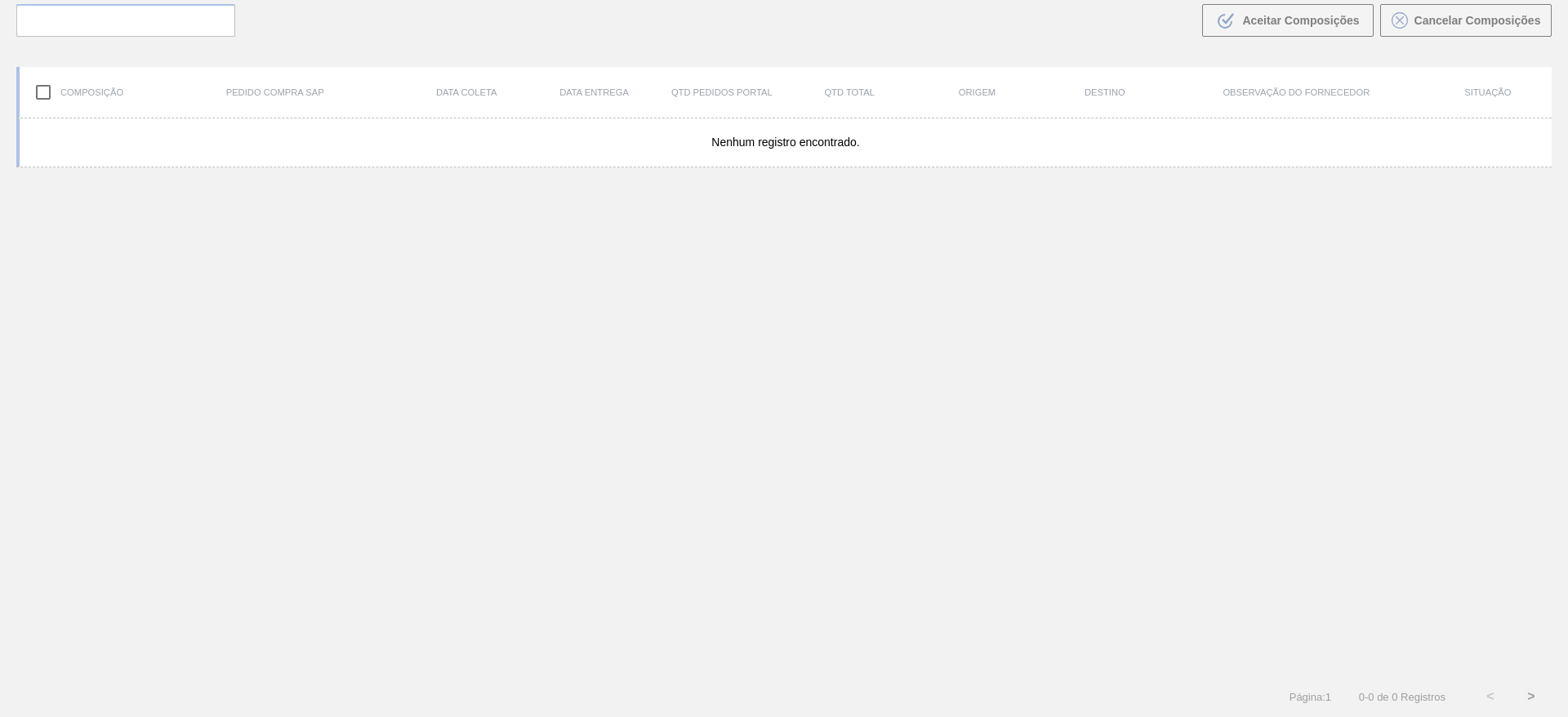
scroll to position [118, 0]
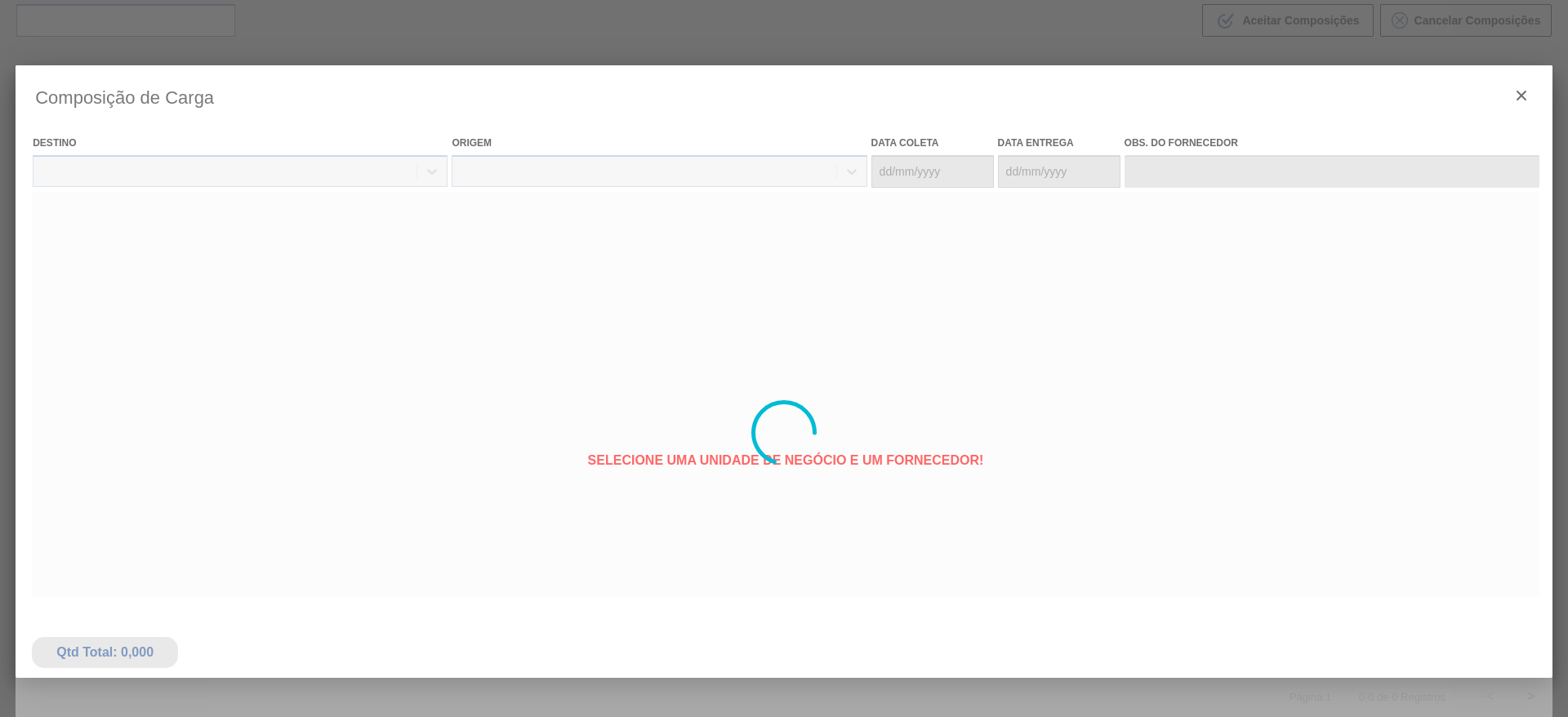
type coleta "[DATE]"
type entrega "[DATE]"
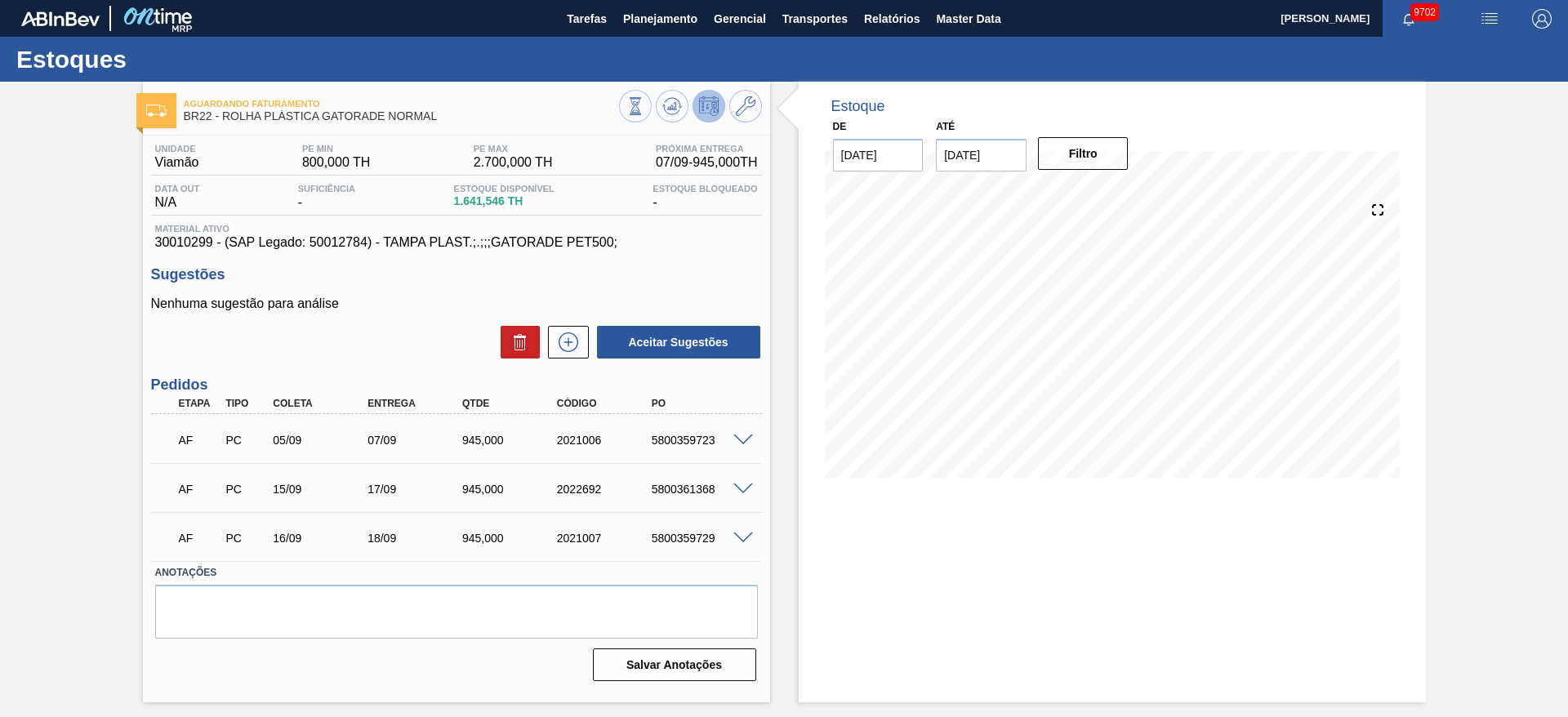
click at [744, 490] on span at bounding box center [743, 490] width 20 height 12
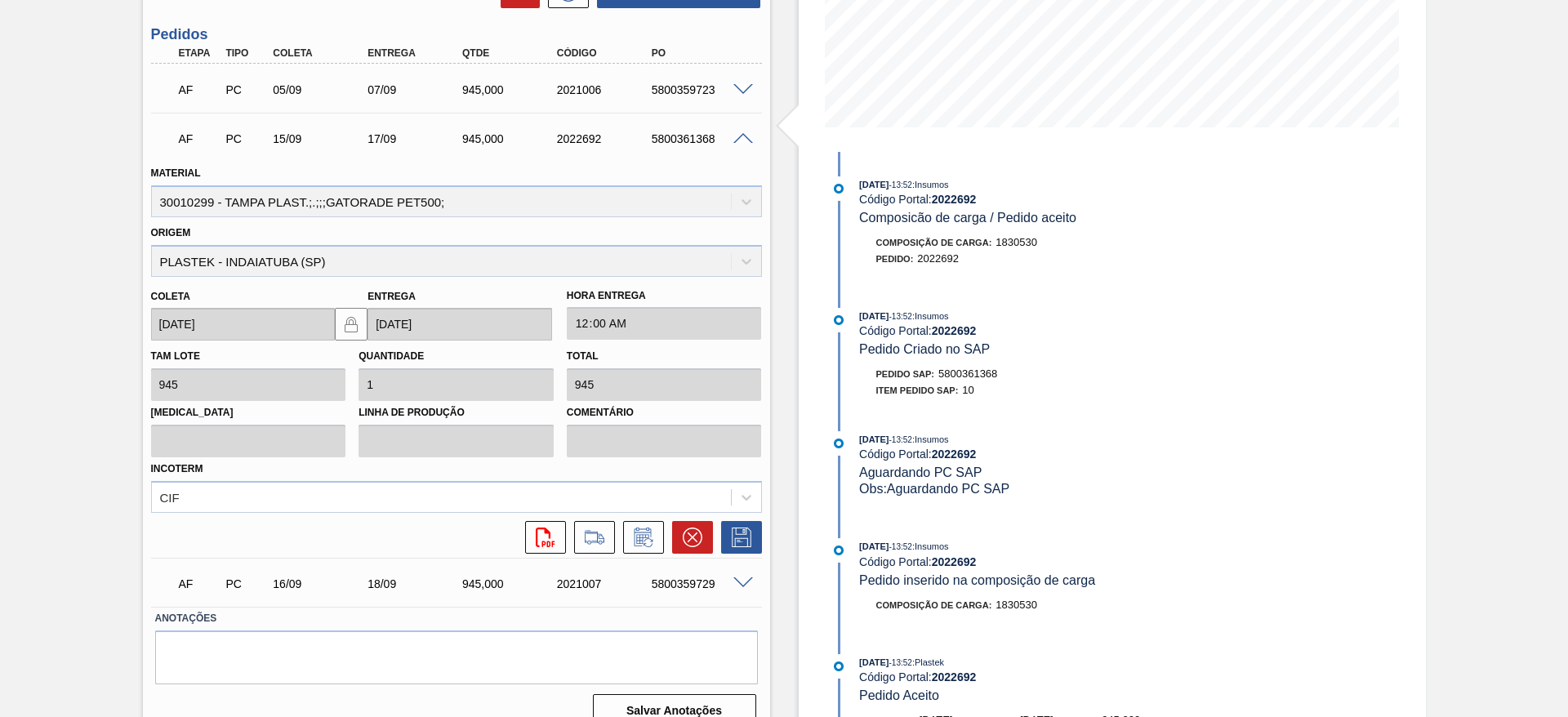
scroll to position [374, 0]
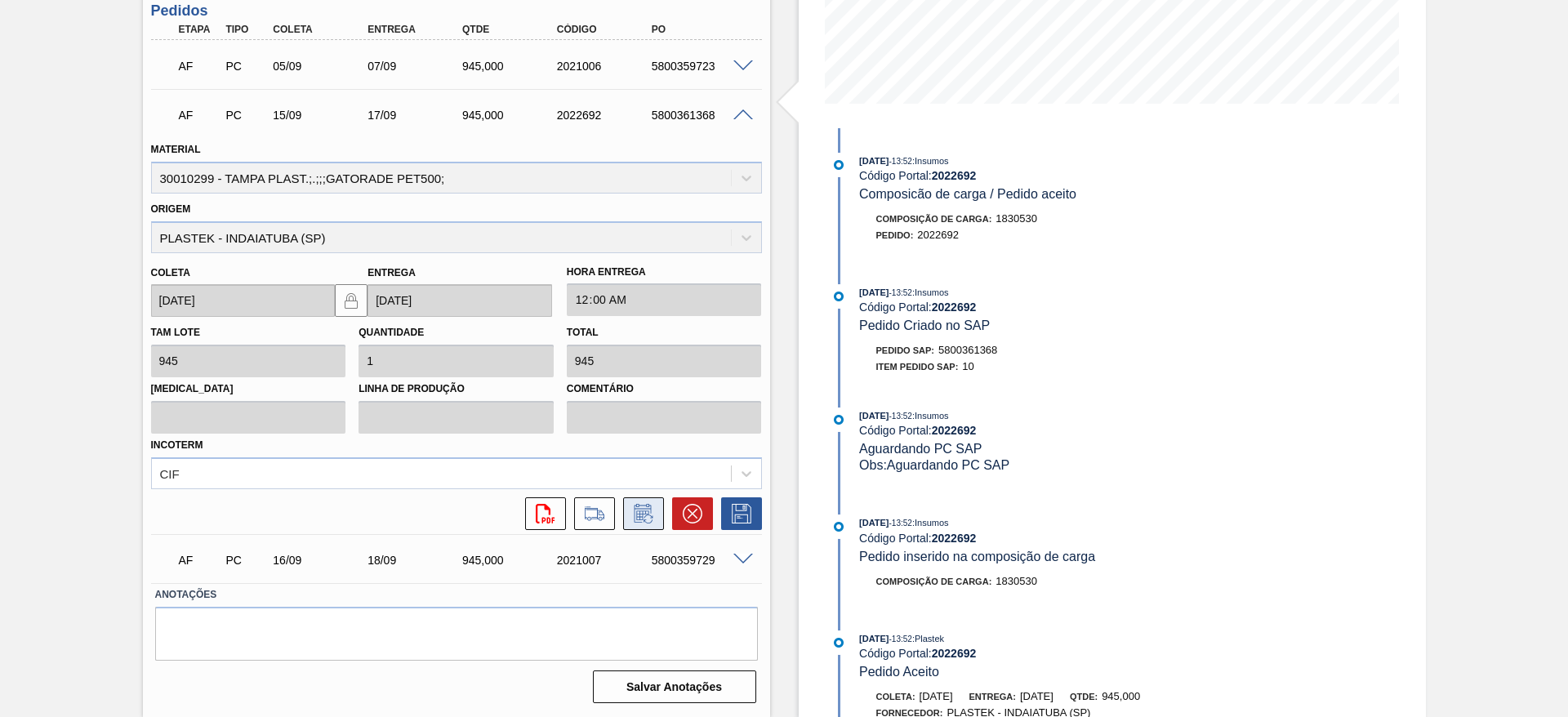
click at [655, 522] on button at bounding box center [643, 514] width 41 height 33
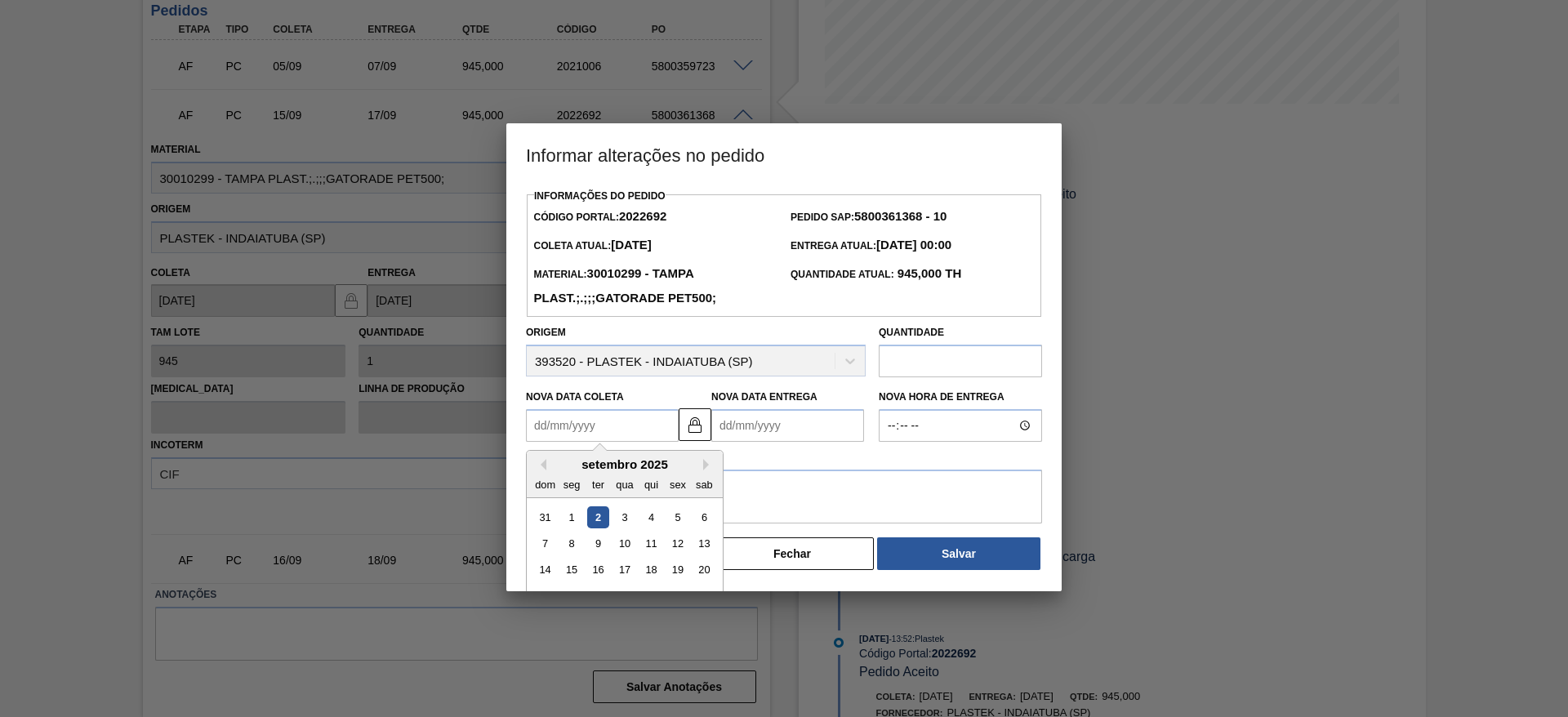
drag, startPoint x: 569, startPoint y: 418, endPoint x: 636, endPoint y: 554, distance: 151.6
click at [636, 442] on div "Previous Month Next Month setembro 2025 dom seg ter qua qui sex sab 31 1 2 3 4 …" at bounding box center [601, 425] width 153 height 33
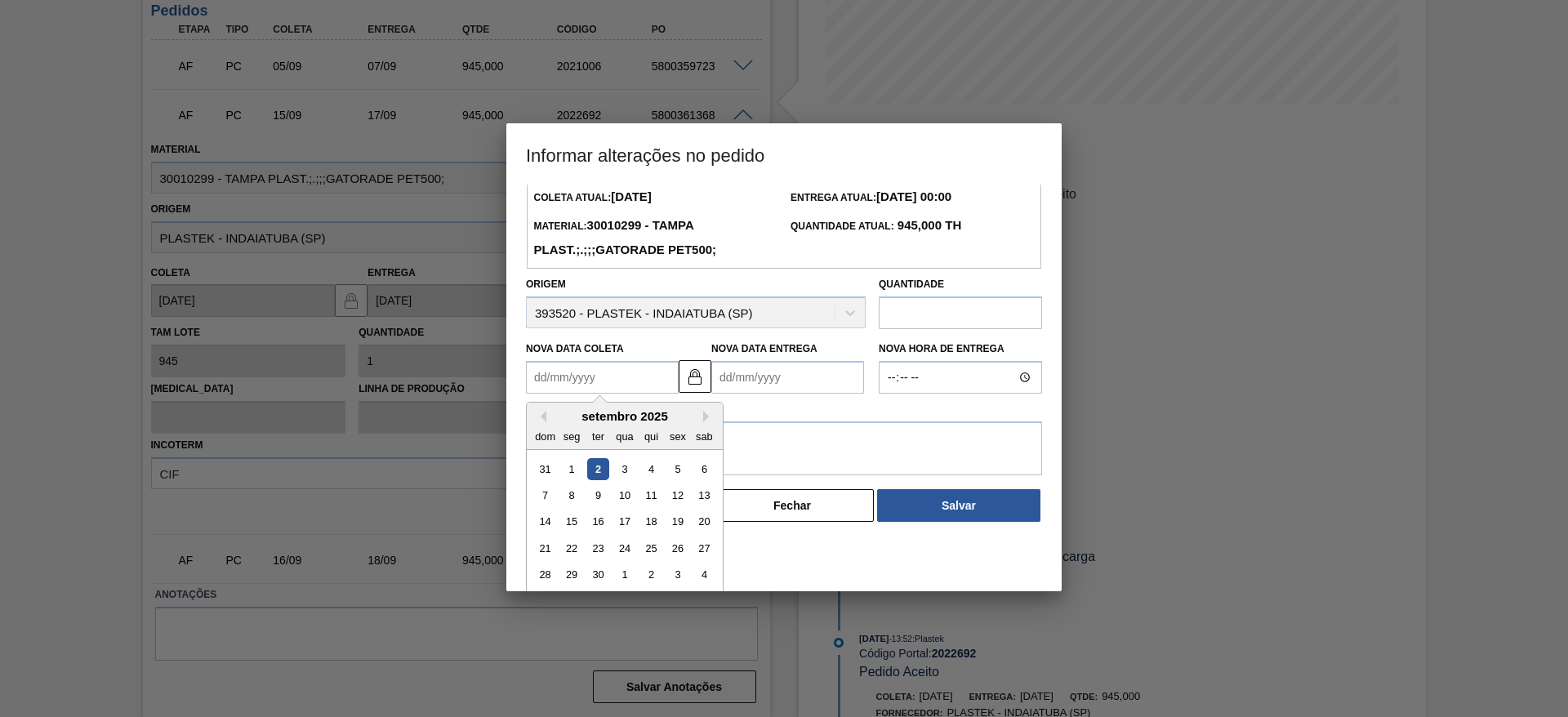
scroll to position [55, 0]
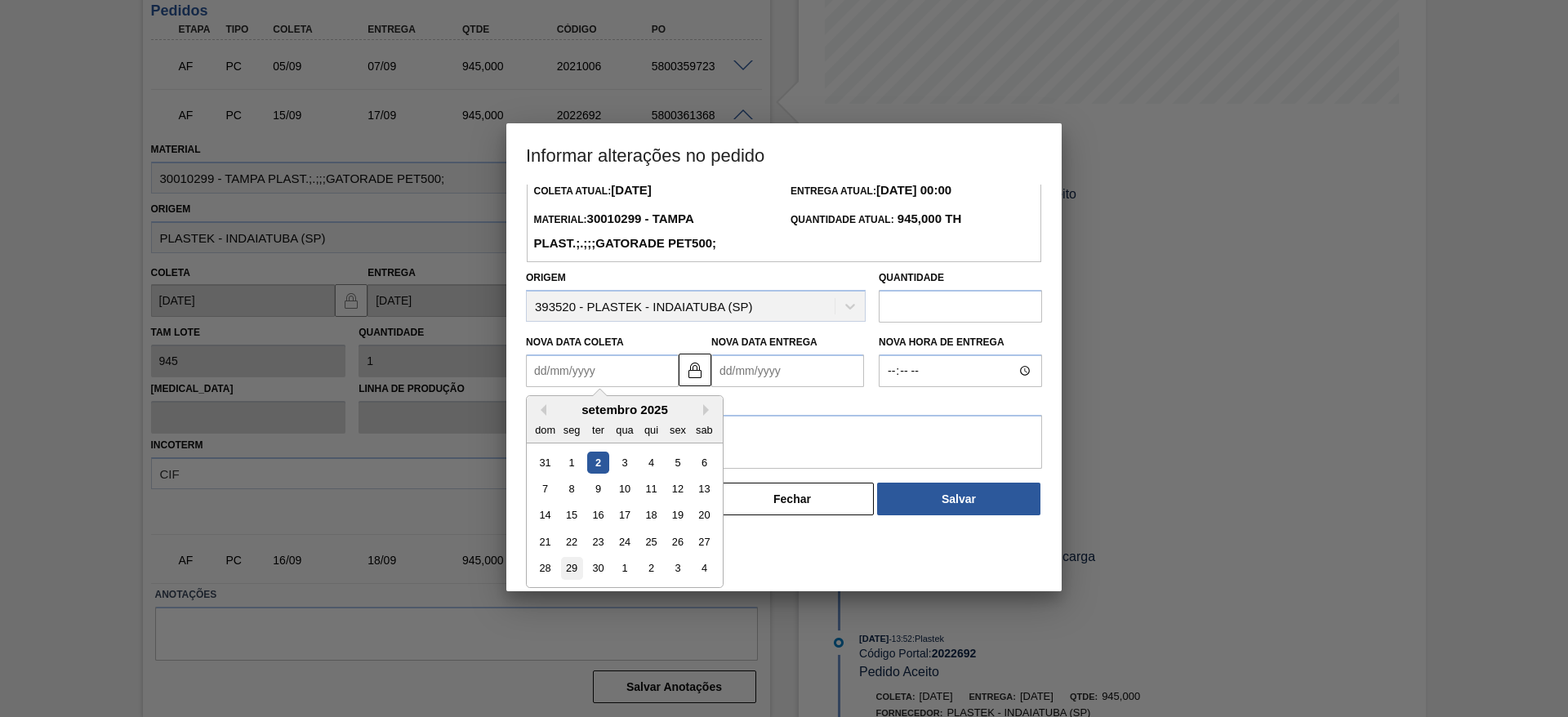
click at [573, 566] on div "29" at bounding box center [572, 568] width 22 height 22
type Coleta2022692 "[DATE]"
type Entrega2022692 "[DATE]"
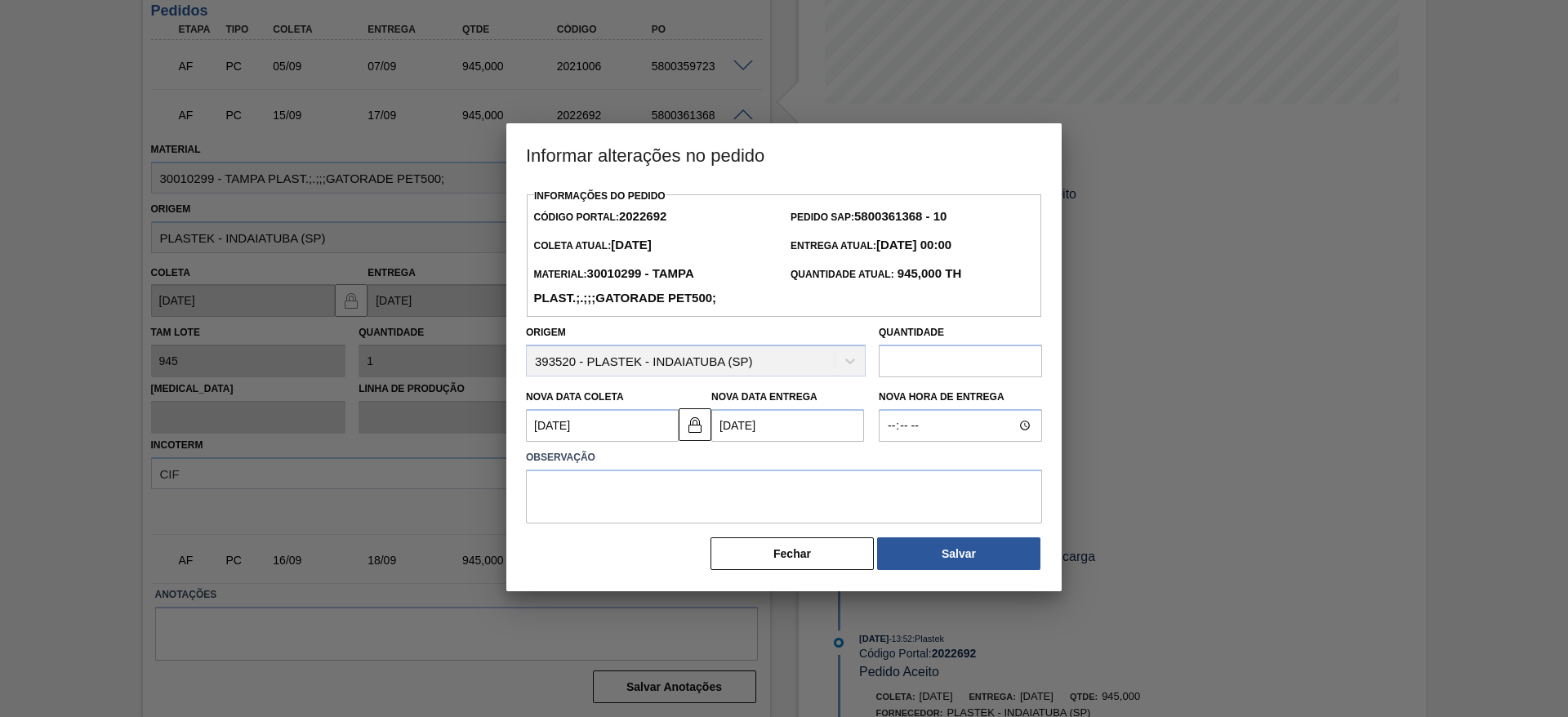
scroll to position [0, 0]
click at [594, 499] on textarea at bounding box center [784, 497] width 516 height 54
type textarea "."
click at [945, 561] on button "Salvar" at bounding box center [959, 553] width 163 height 33
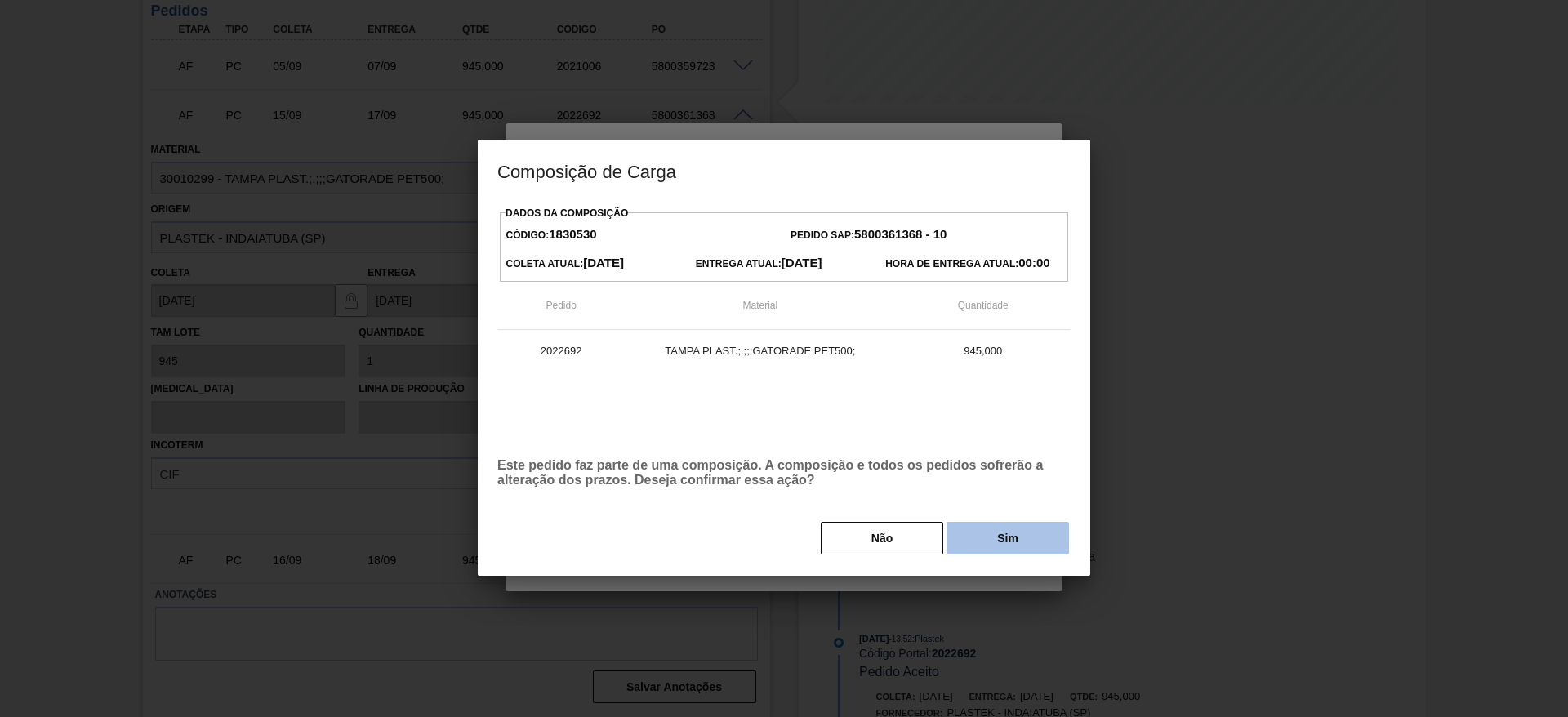
click at [1005, 526] on button "Sim" at bounding box center [1007, 538] width 123 height 33
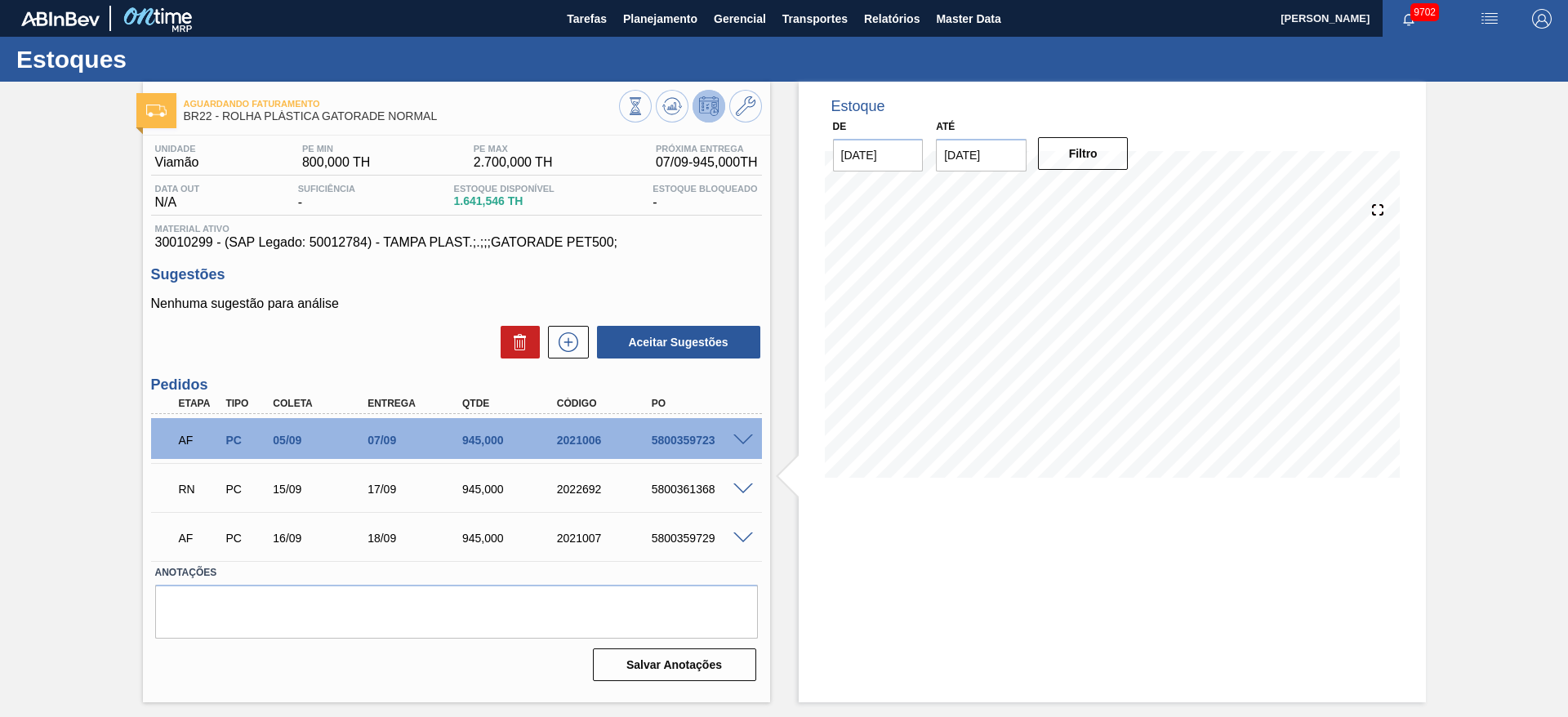
click at [660, 40] on div "Estoques" at bounding box center [784, 59] width 1568 height 45
click at [660, 29] on button "Planejamento" at bounding box center [660, 18] width 91 height 37
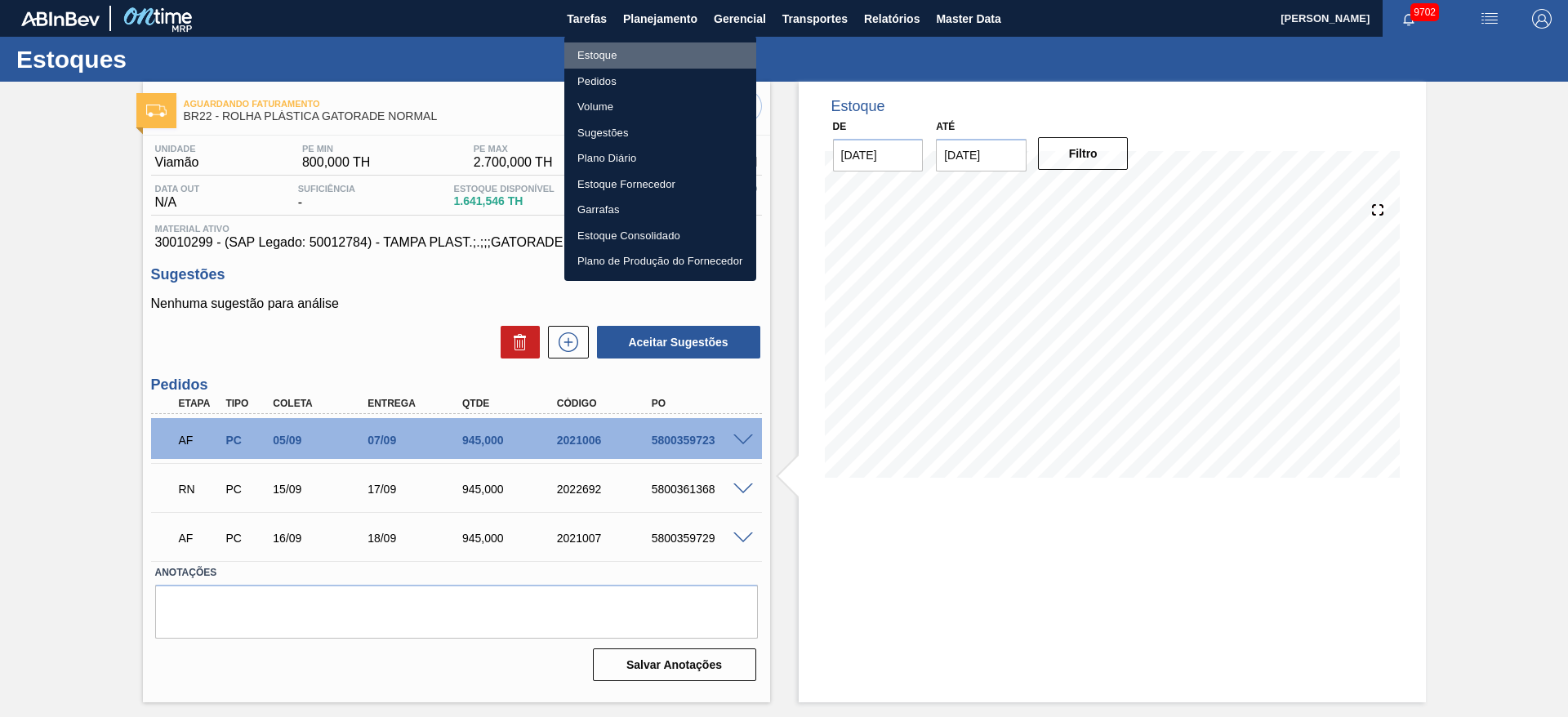
click at [652, 64] on li "Estoque" at bounding box center [660, 56] width 191 height 26
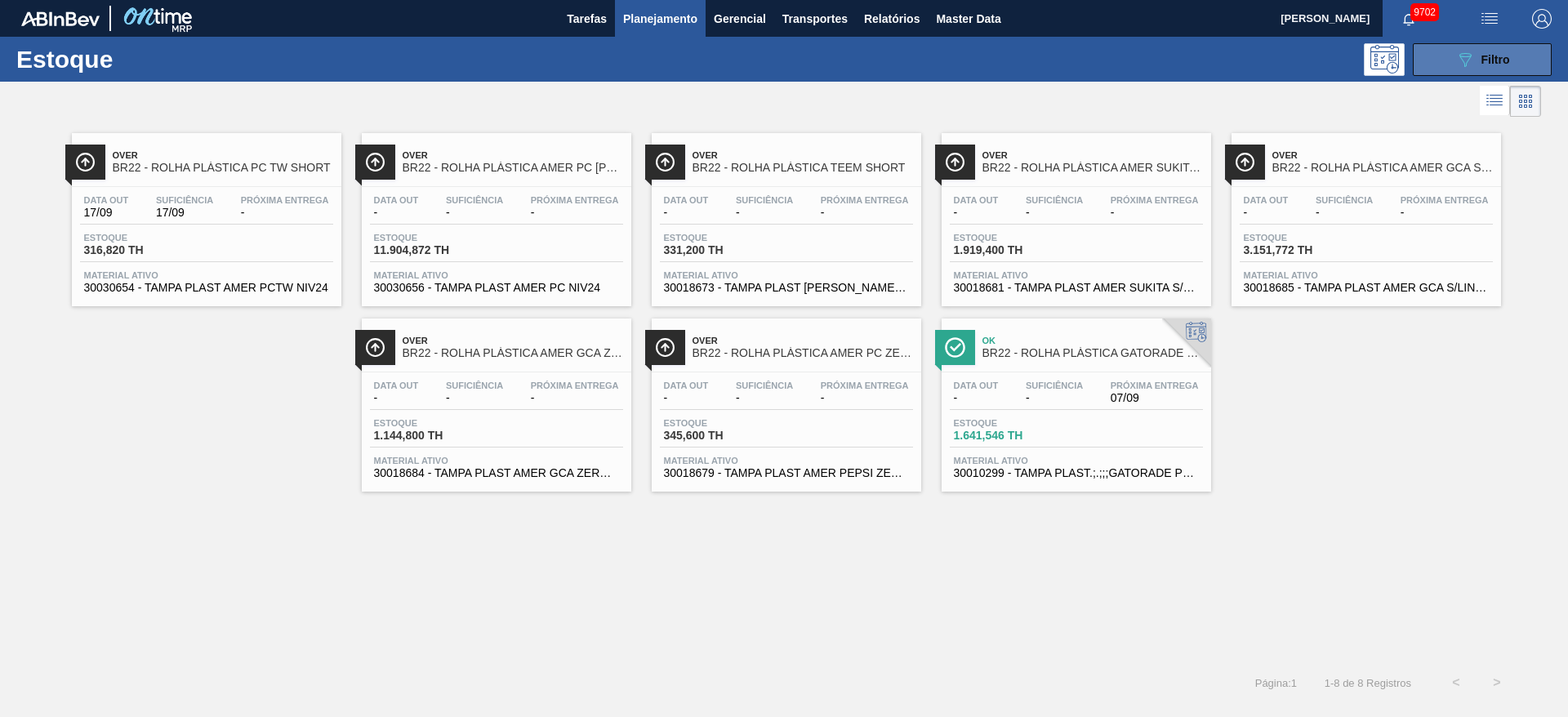
click at [1474, 69] on button "089F7B8B-B2A5-4AFE-B5C0-19BA573D28AC Filtro" at bounding box center [1481, 59] width 139 height 33
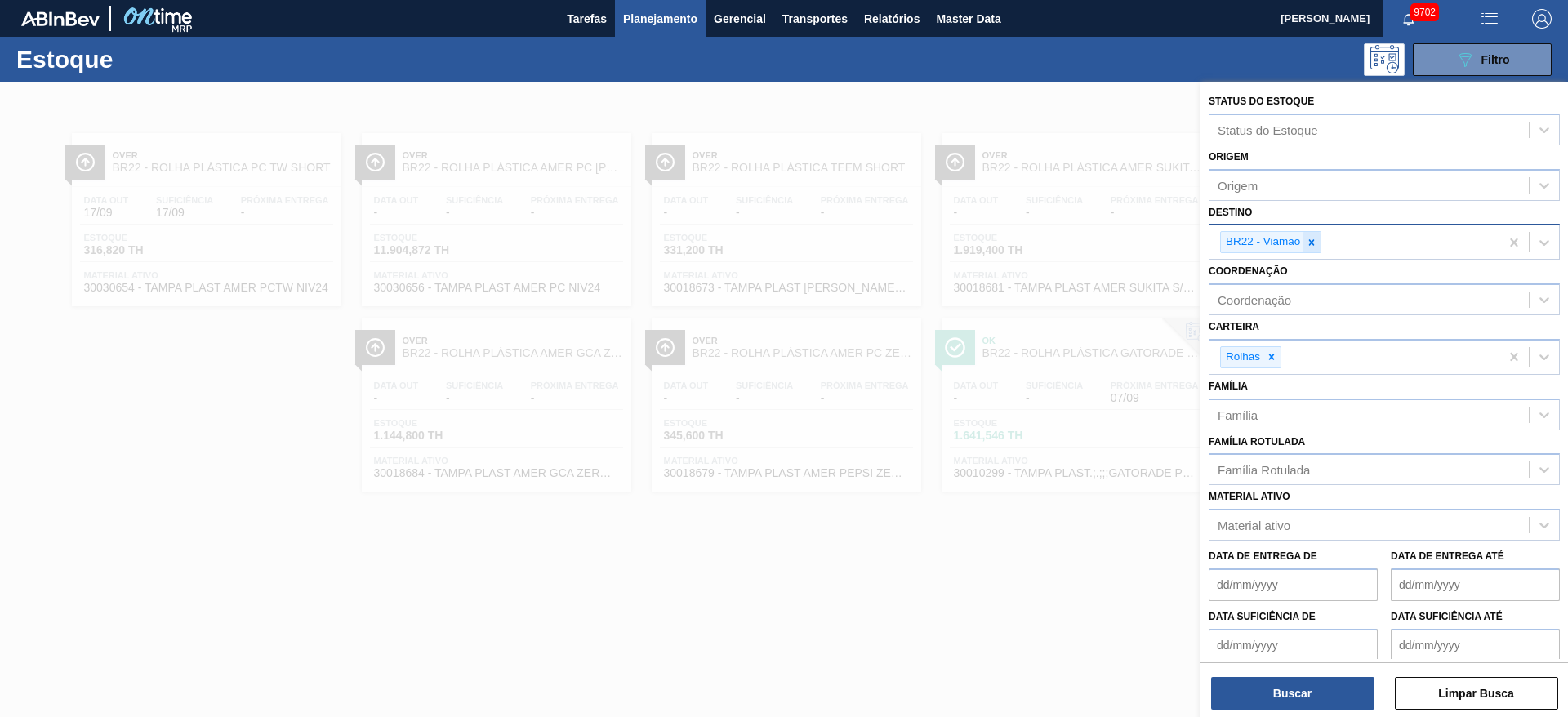
click at [1319, 242] on div at bounding box center [1311, 242] width 18 height 20
type input "23"
click at [1294, 679] on button "Buscar" at bounding box center [1293, 693] width 163 height 33
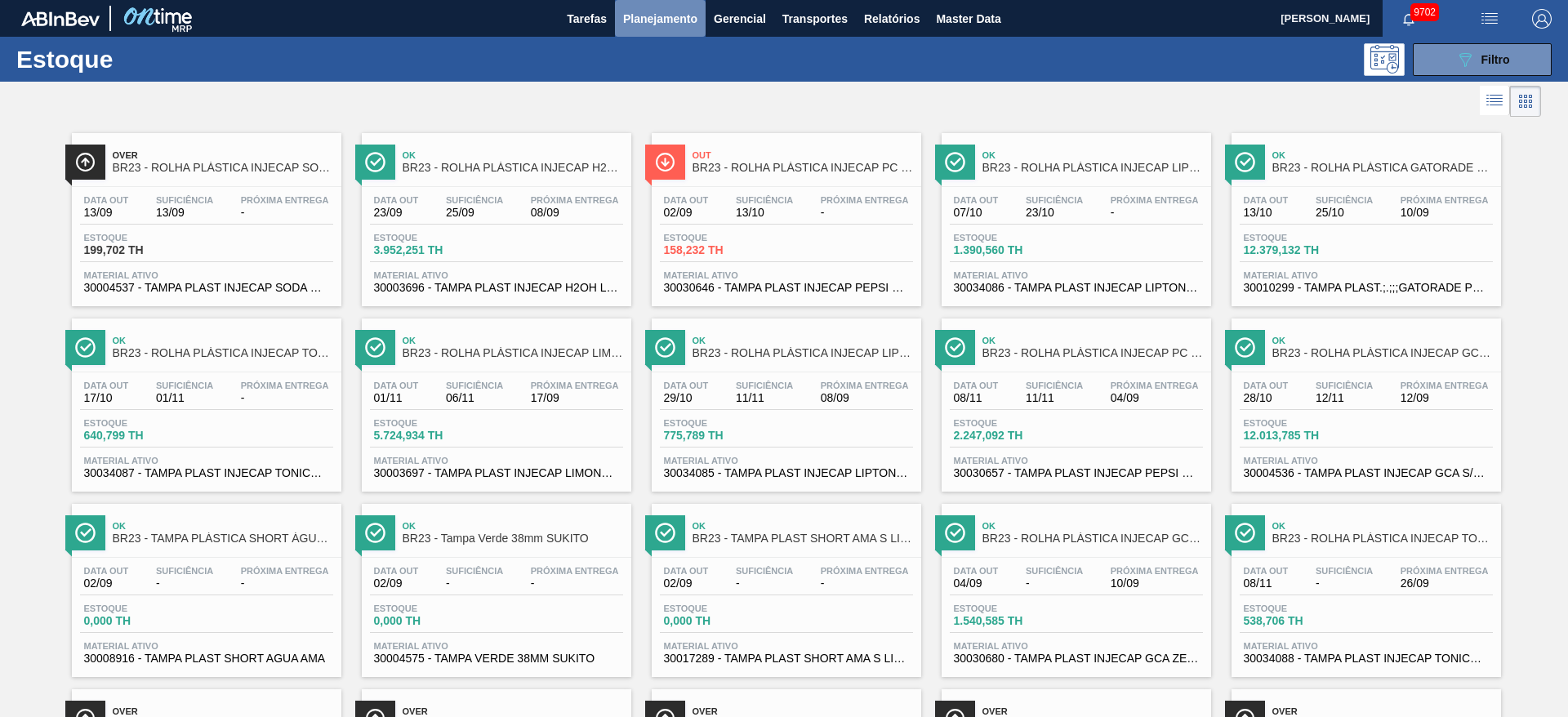
click at [652, 23] on span "Planejamento" at bounding box center [660, 19] width 75 height 20
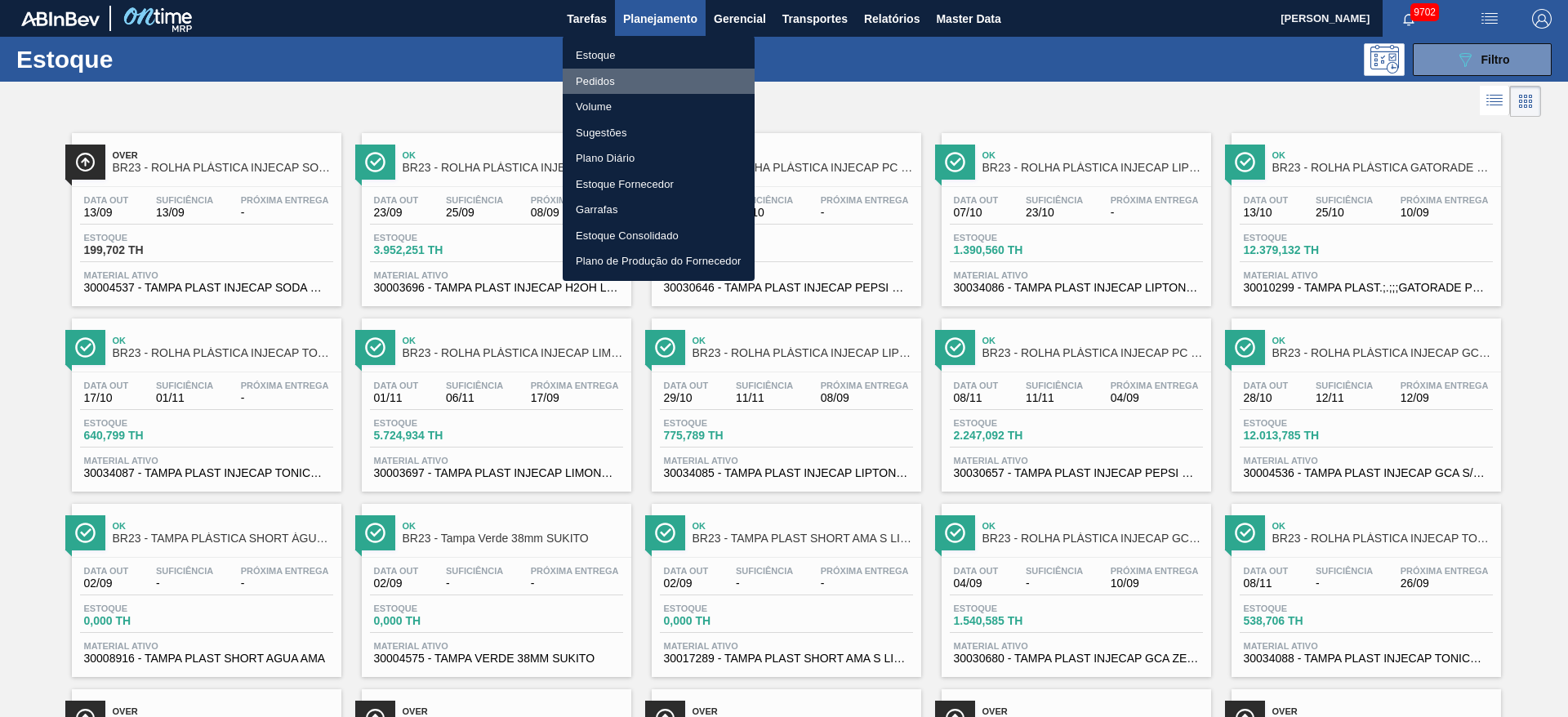
click at [638, 85] on li "Pedidos" at bounding box center [658, 82] width 191 height 26
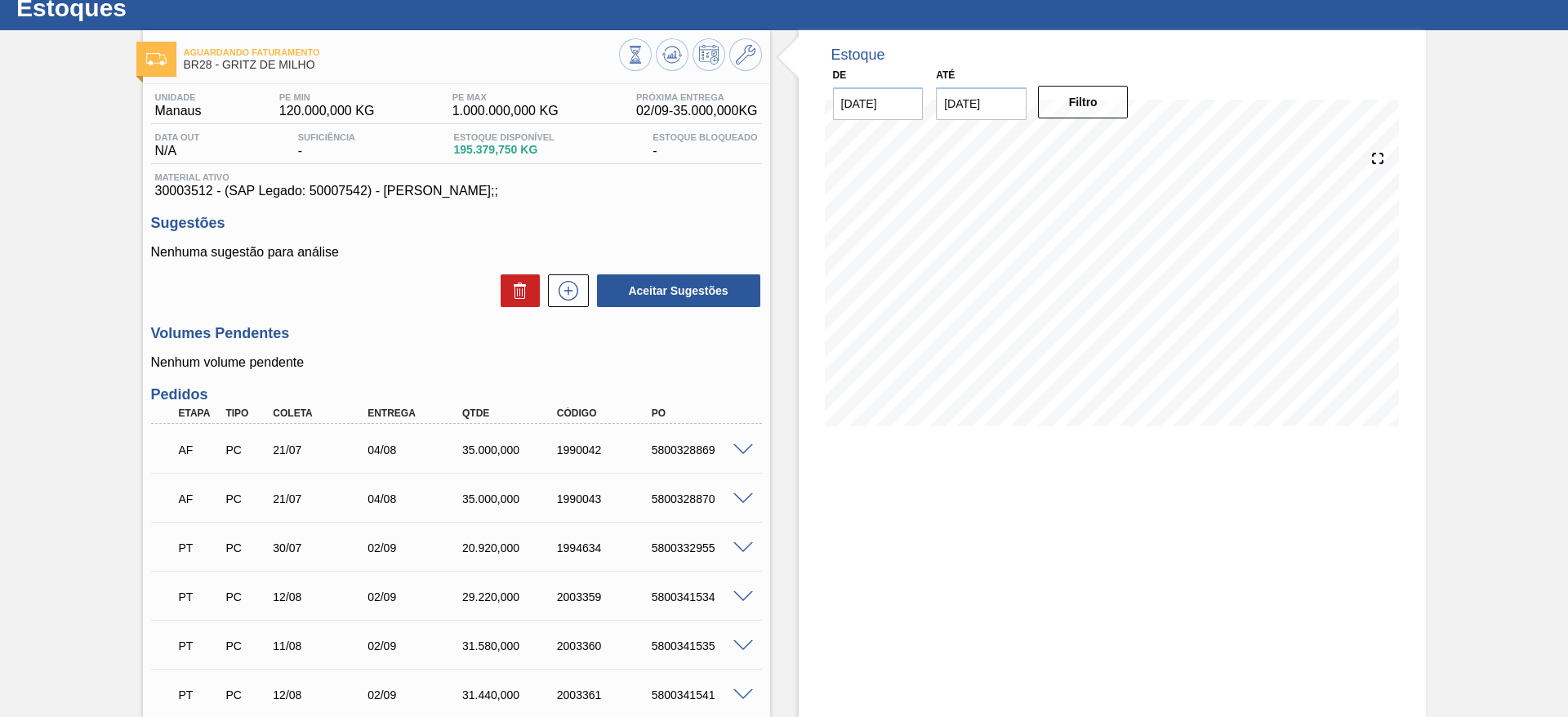
scroll to position [43, 0]
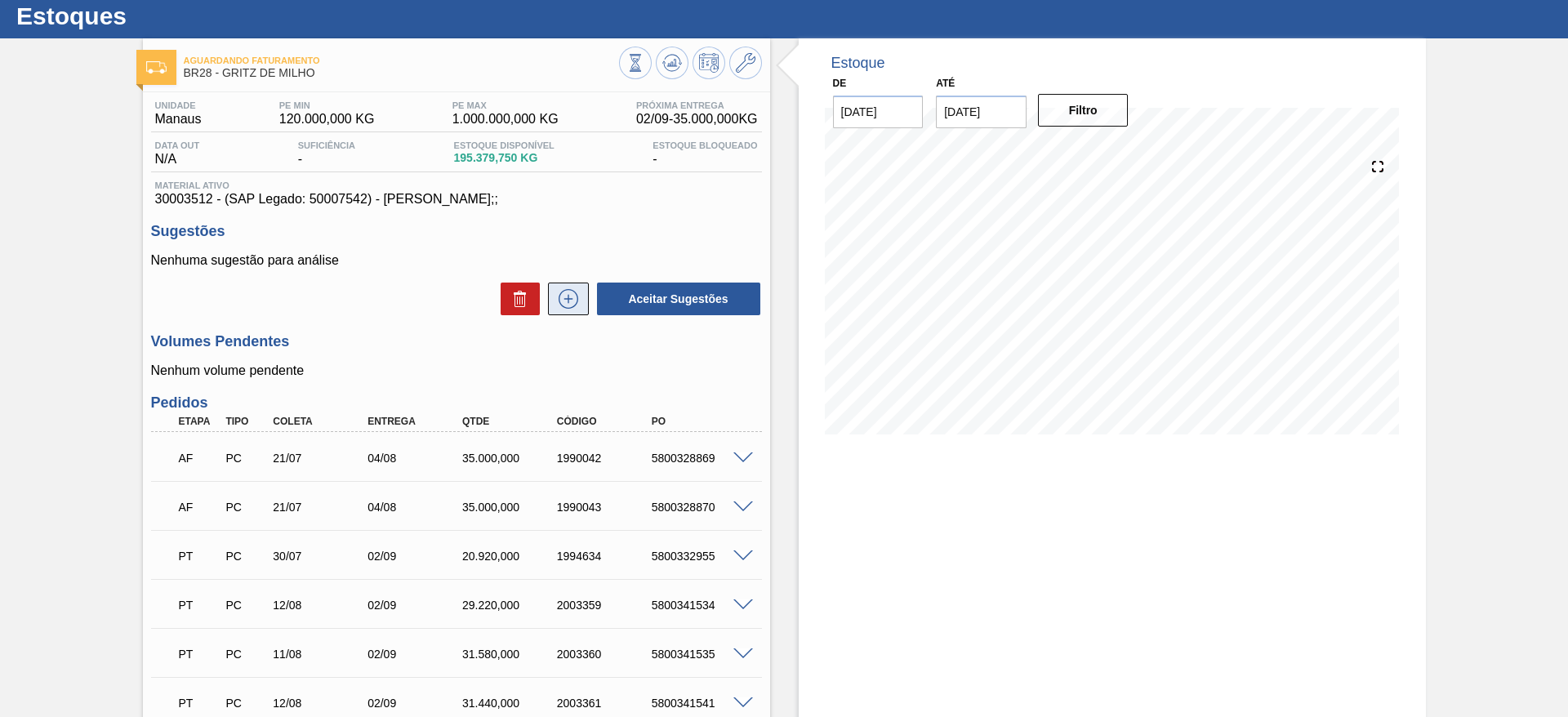
click at [582, 299] on button at bounding box center [568, 298] width 41 height 33
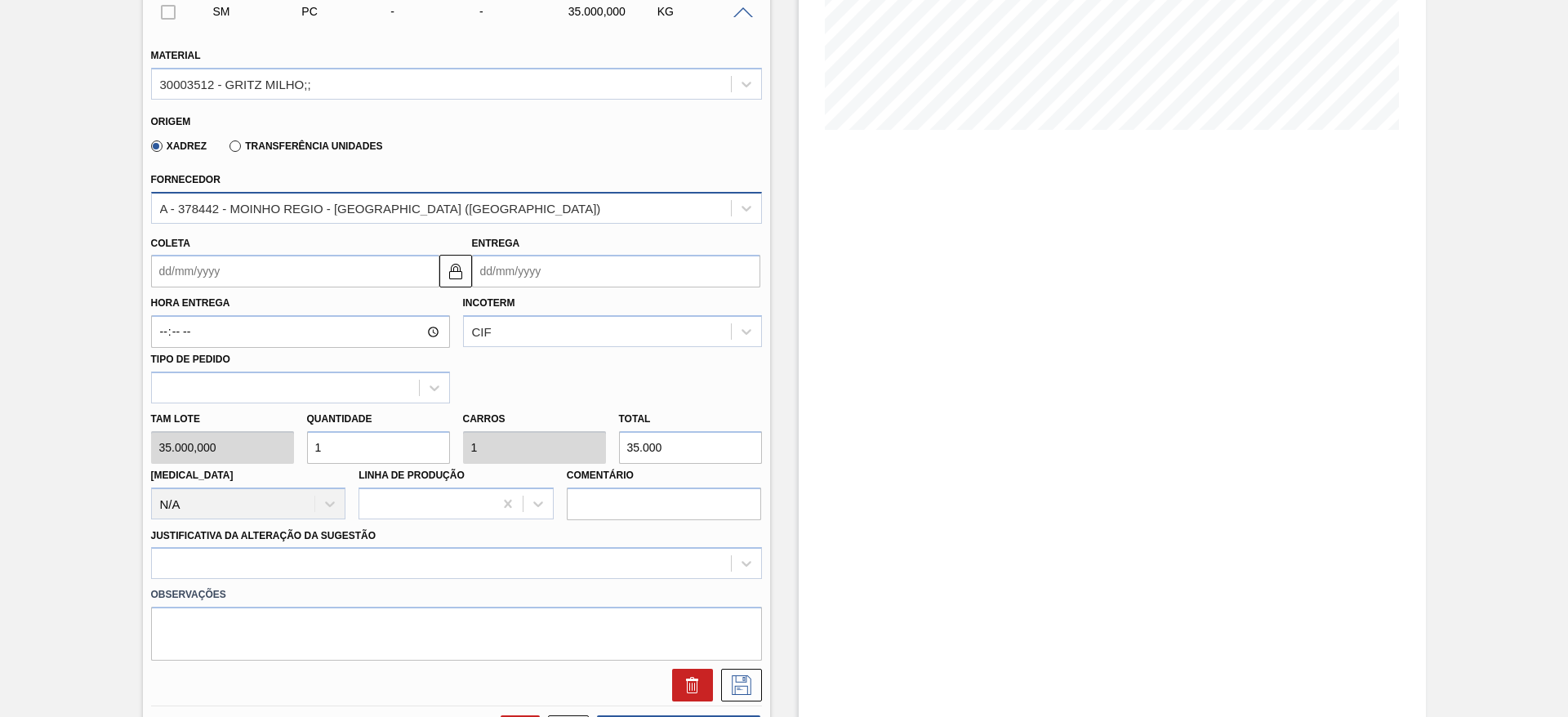
scroll to position [354, 0]
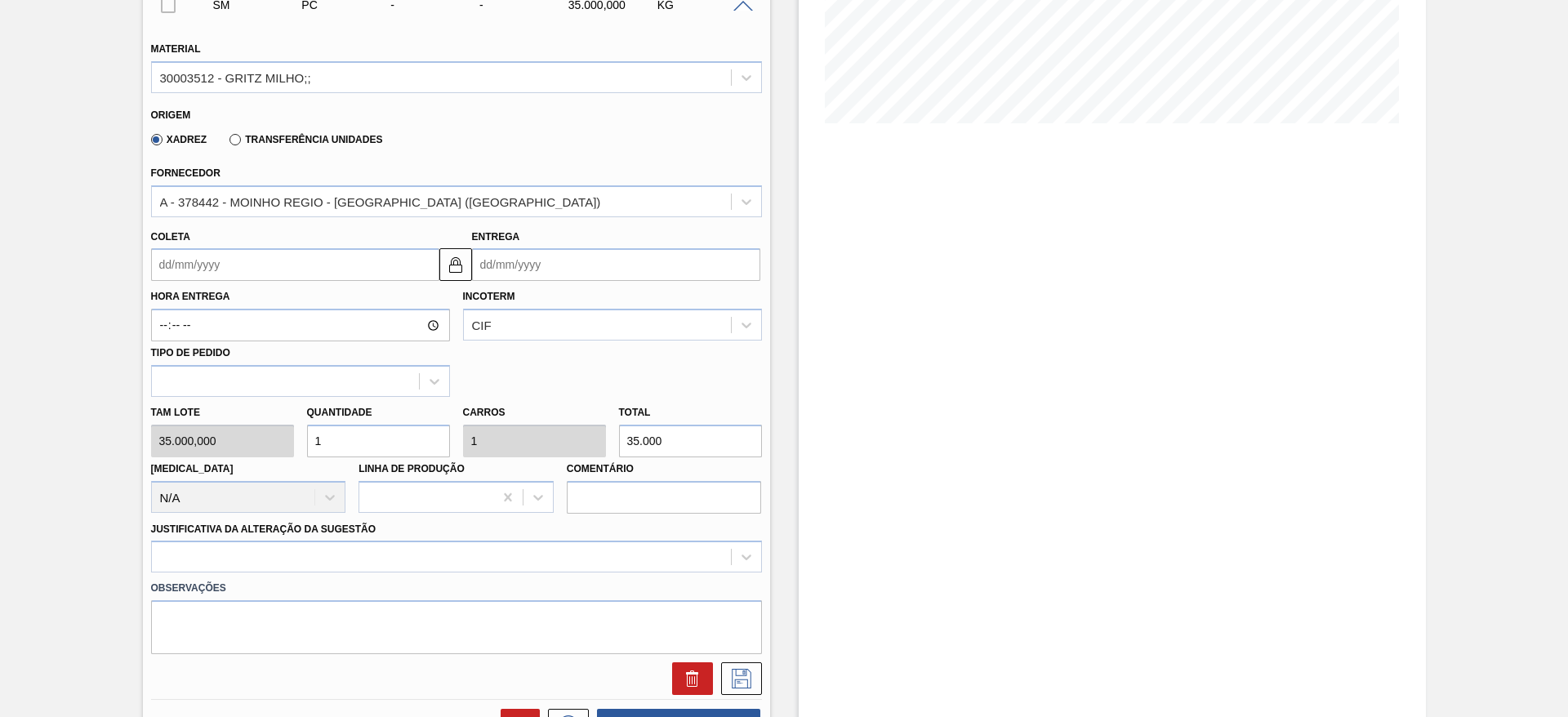
click at [336, 445] on input "1" at bounding box center [378, 441] width 143 height 33
type input "7"
type input "245.000"
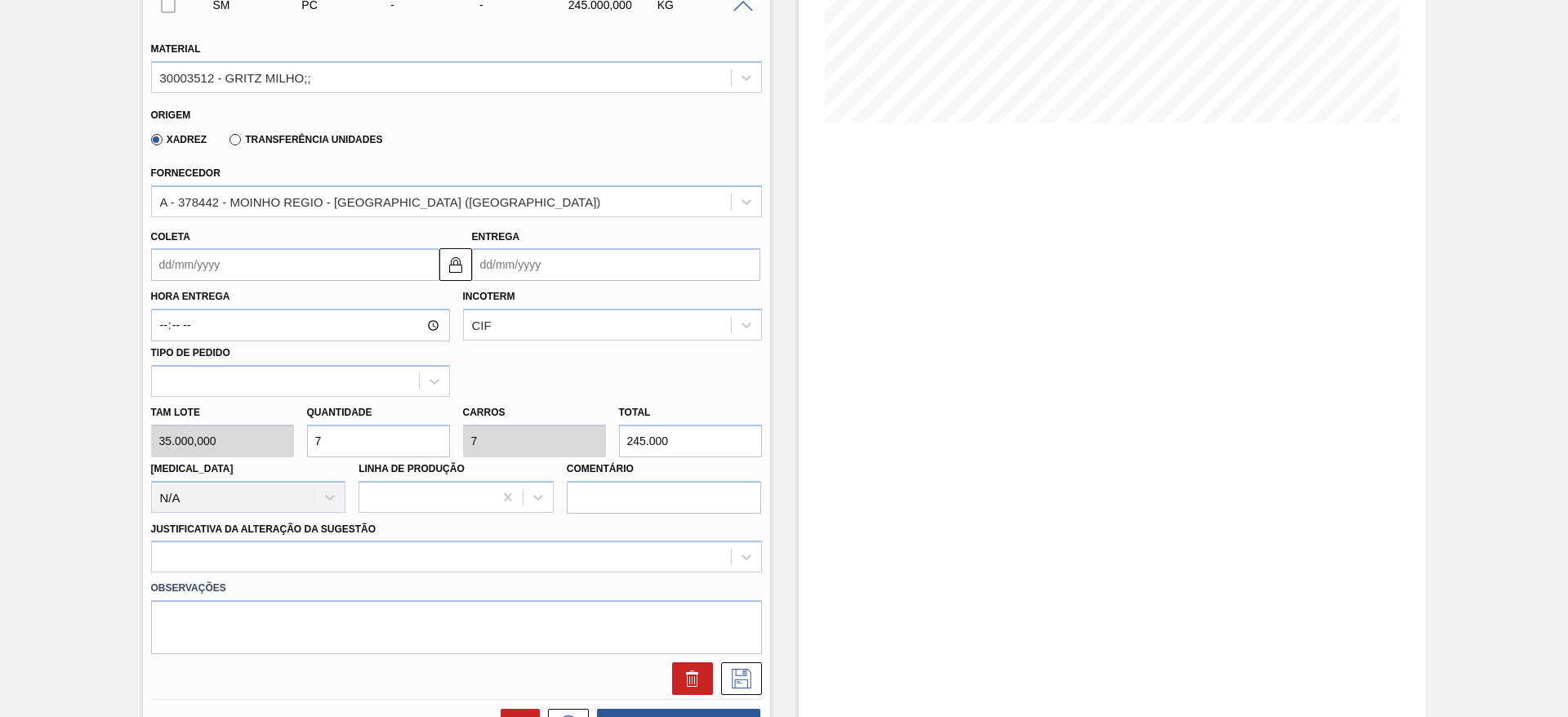
type input "7"
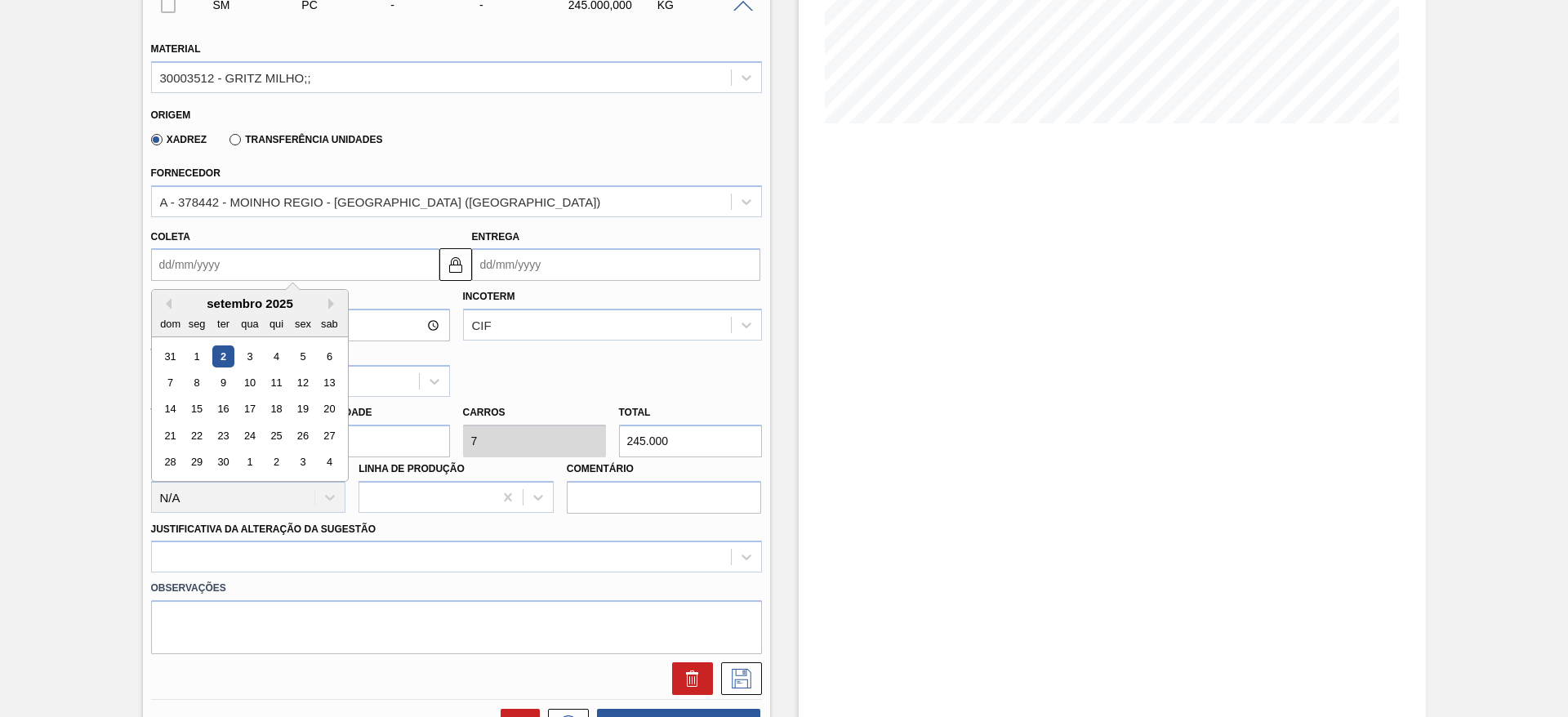
click at [190, 265] on input "Coleta" at bounding box center [295, 264] width 288 height 33
click at [309, 347] on div "5" at bounding box center [302, 356] width 22 height 22
type input "[DATE]"
type input "19/09/2025"
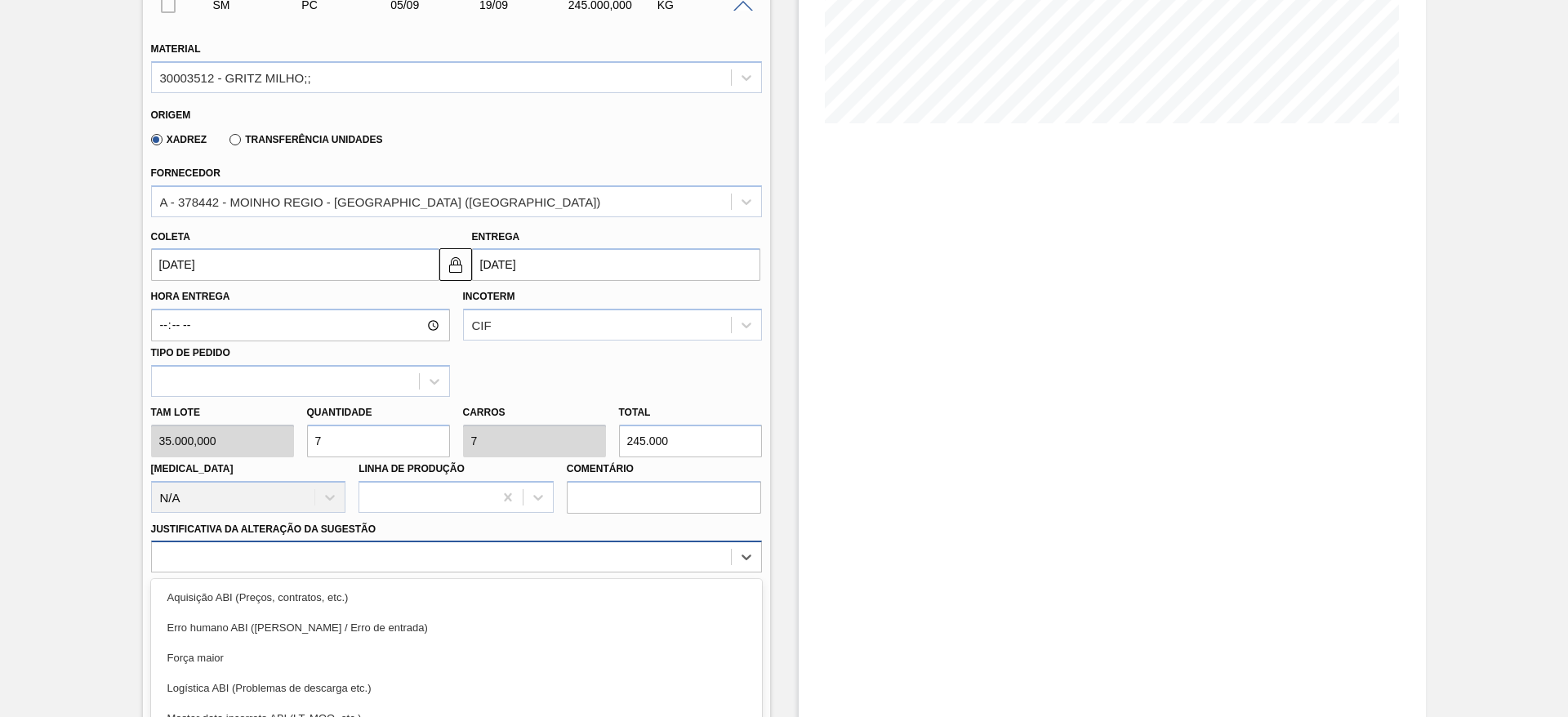
scroll to position [468, 0]
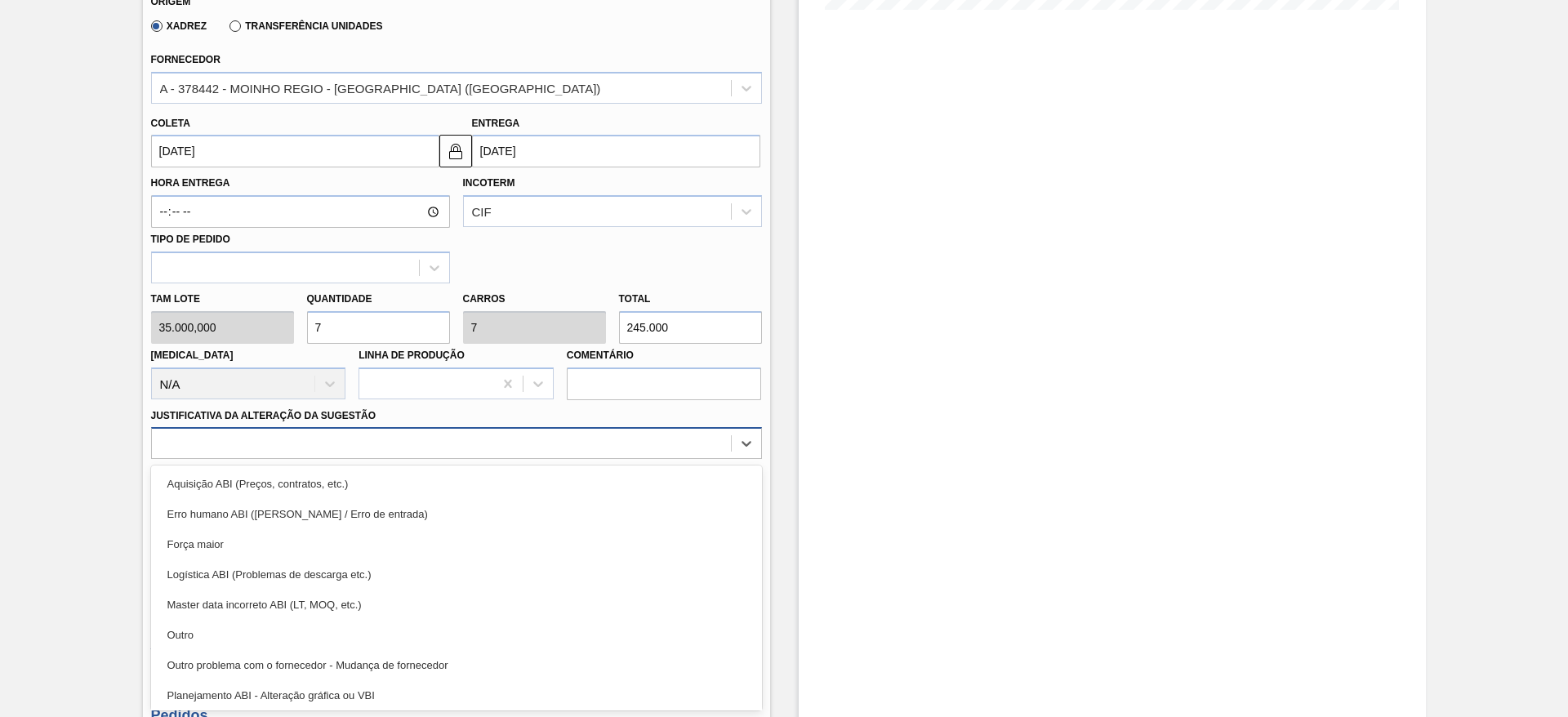
click at [489, 459] on div "option Logística ABI (Problemas de descarga etc.) focused, 4 of 18. 18 results …" at bounding box center [457, 443] width 611 height 32
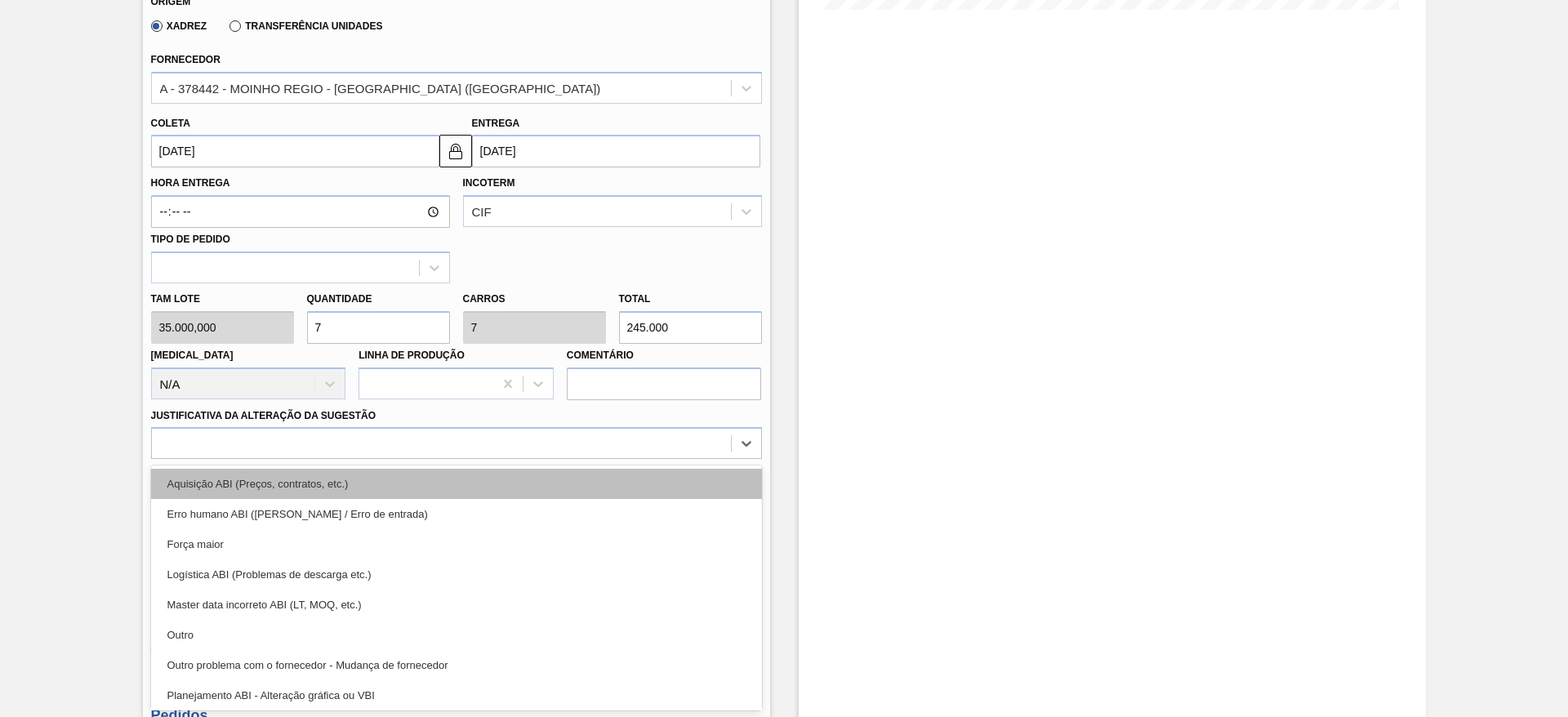
click at [542, 490] on div "Aquisição ABI (Preços, contratos, etc.)" at bounding box center [457, 484] width 611 height 30
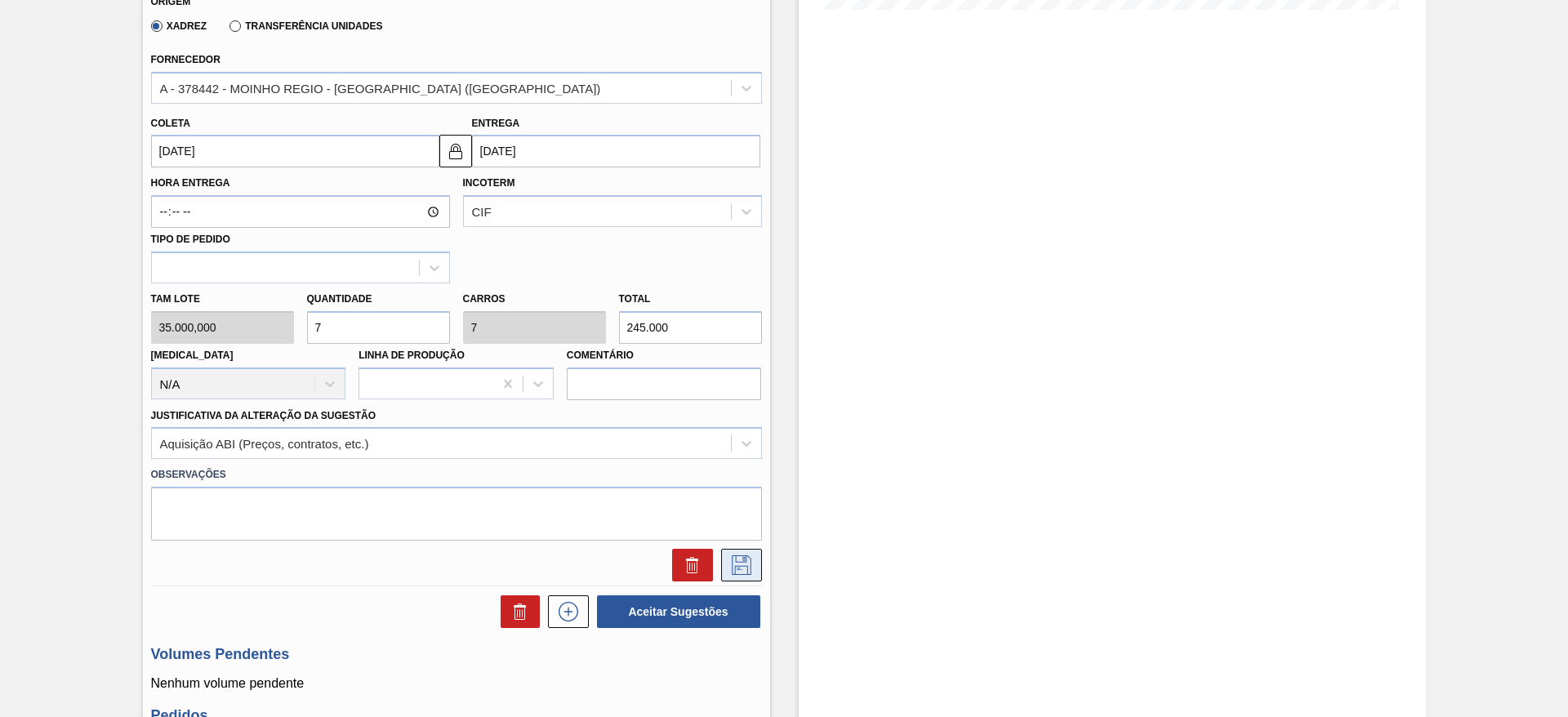
click at [745, 558] on icon at bounding box center [742, 565] width 20 height 20
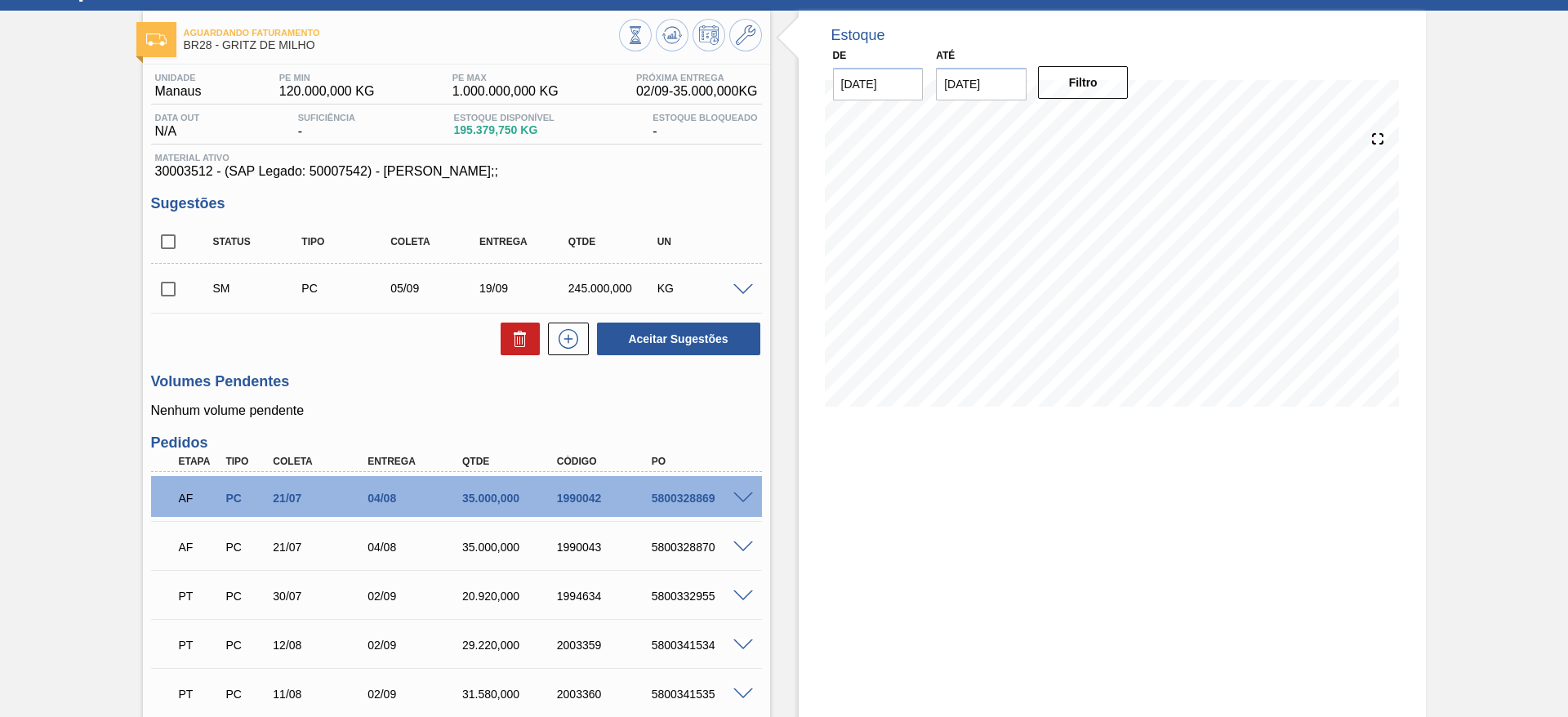
scroll to position [40, 0]
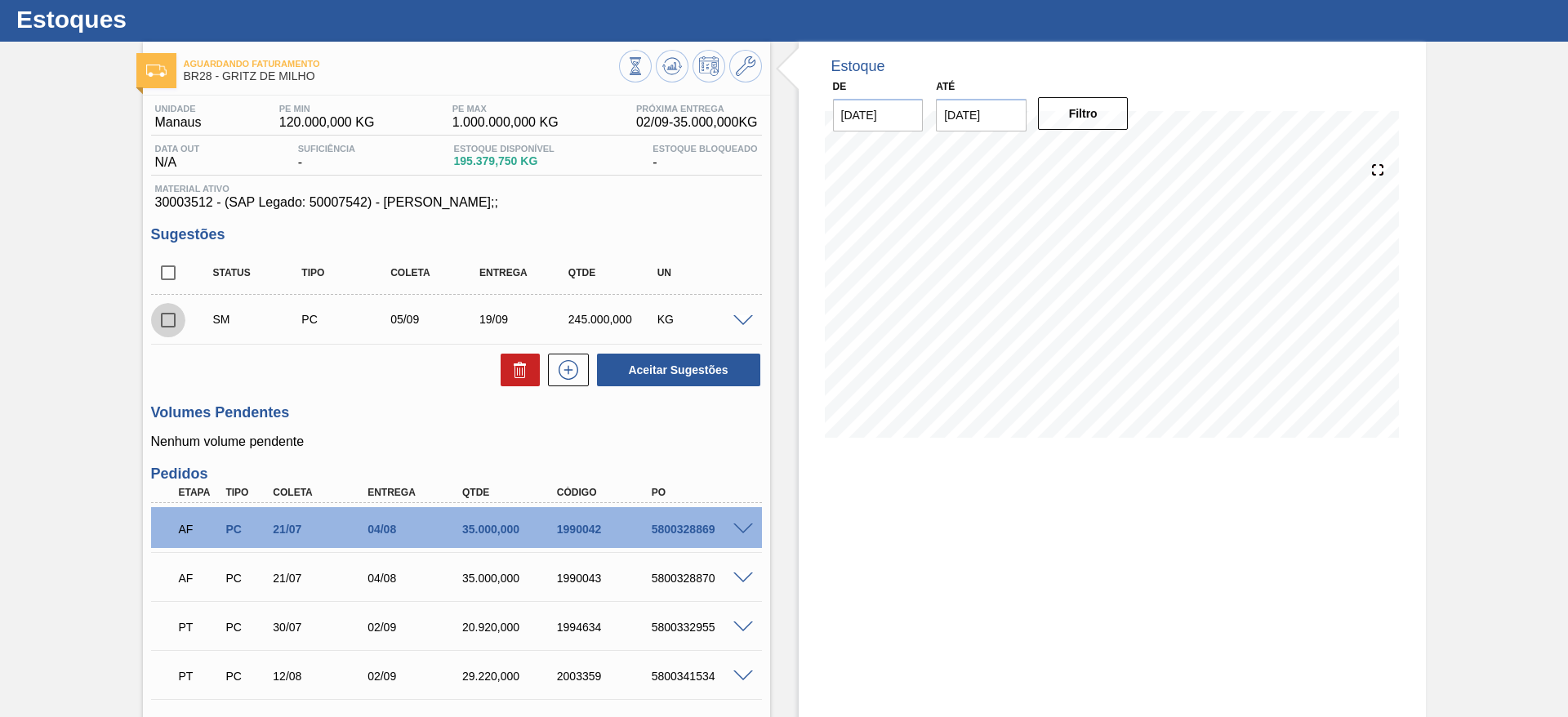
click at [154, 327] on input "checkbox" at bounding box center [168, 320] width 34 height 34
click at [598, 356] on button "Aceitar Sugestões" at bounding box center [679, 370] width 163 height 33
checkbox input "false"
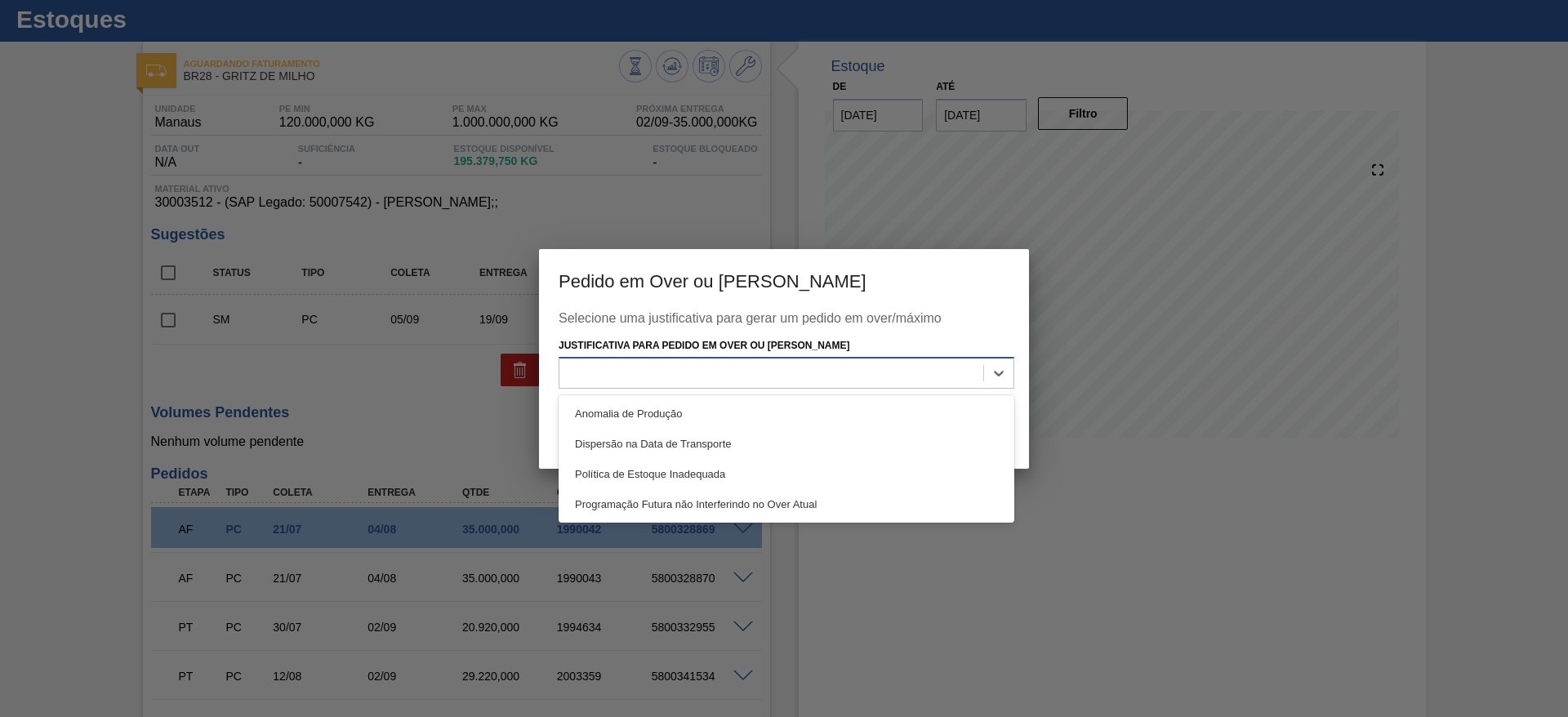
click at [728, 380] on div at bounding box center [771, 374] width 424 height 24
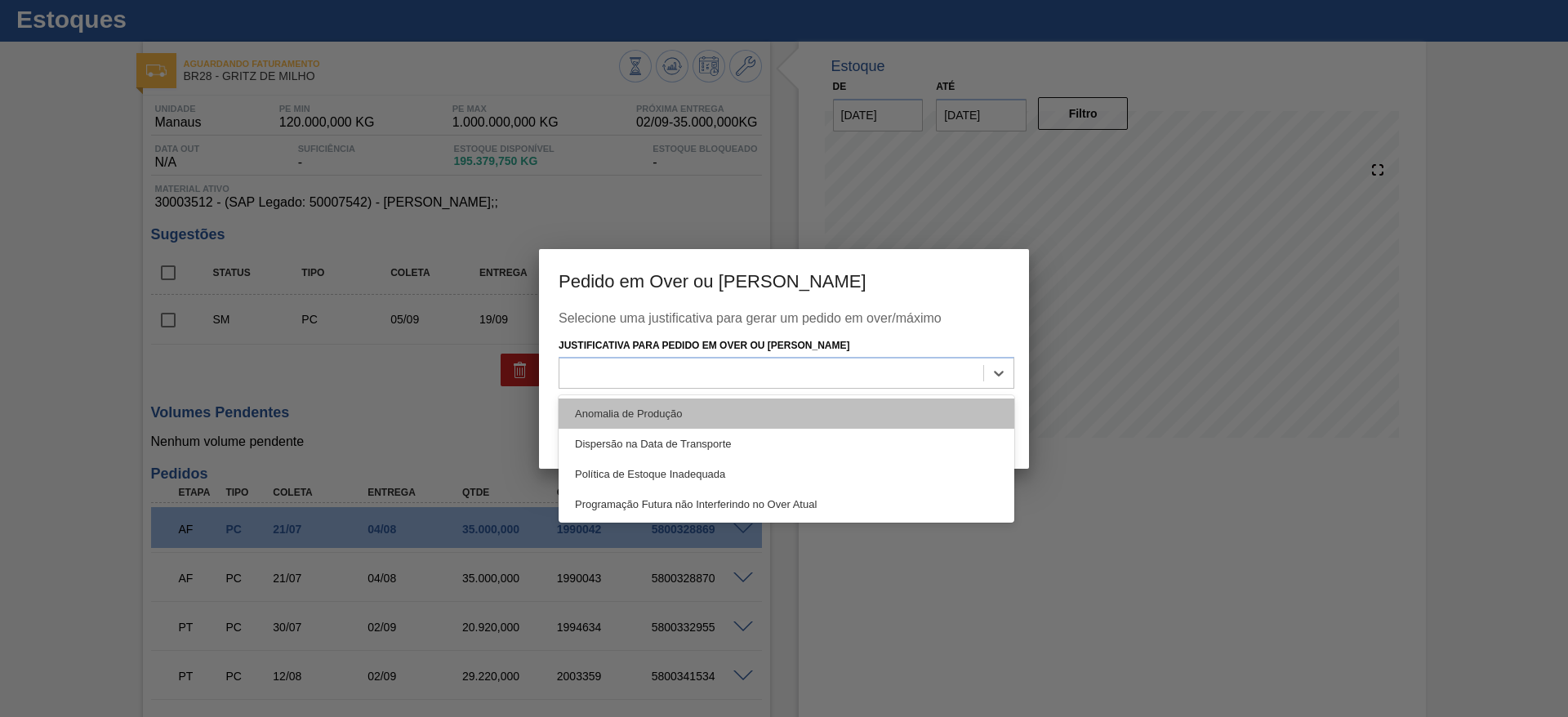
click at [739, 422] on div "Anomalia de Produção" at bounding box center [785, 414] width 456 height 30
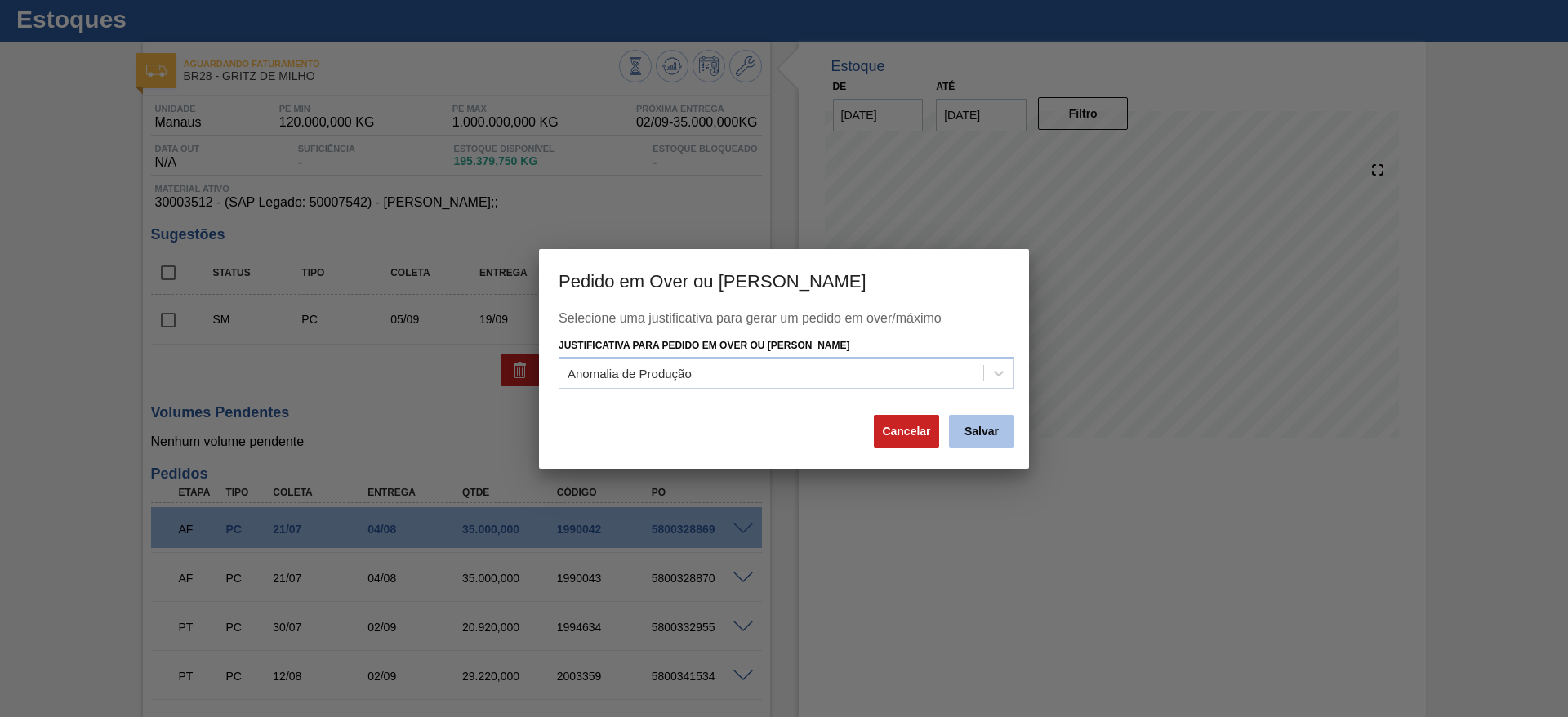
click at [984, 441] on button "Salvar" at bounding box center [982, 431] width 66 height 33
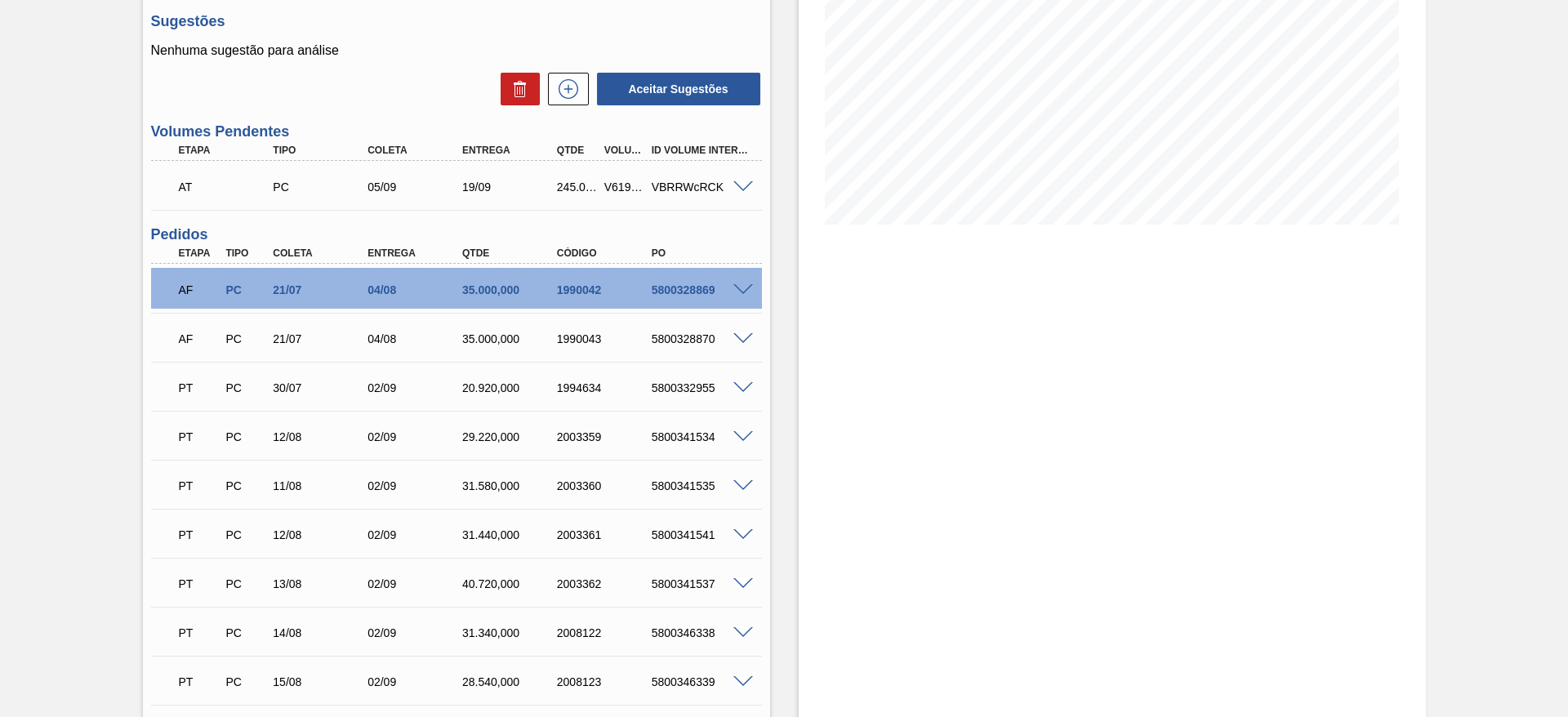
scroll to position [0, 0]
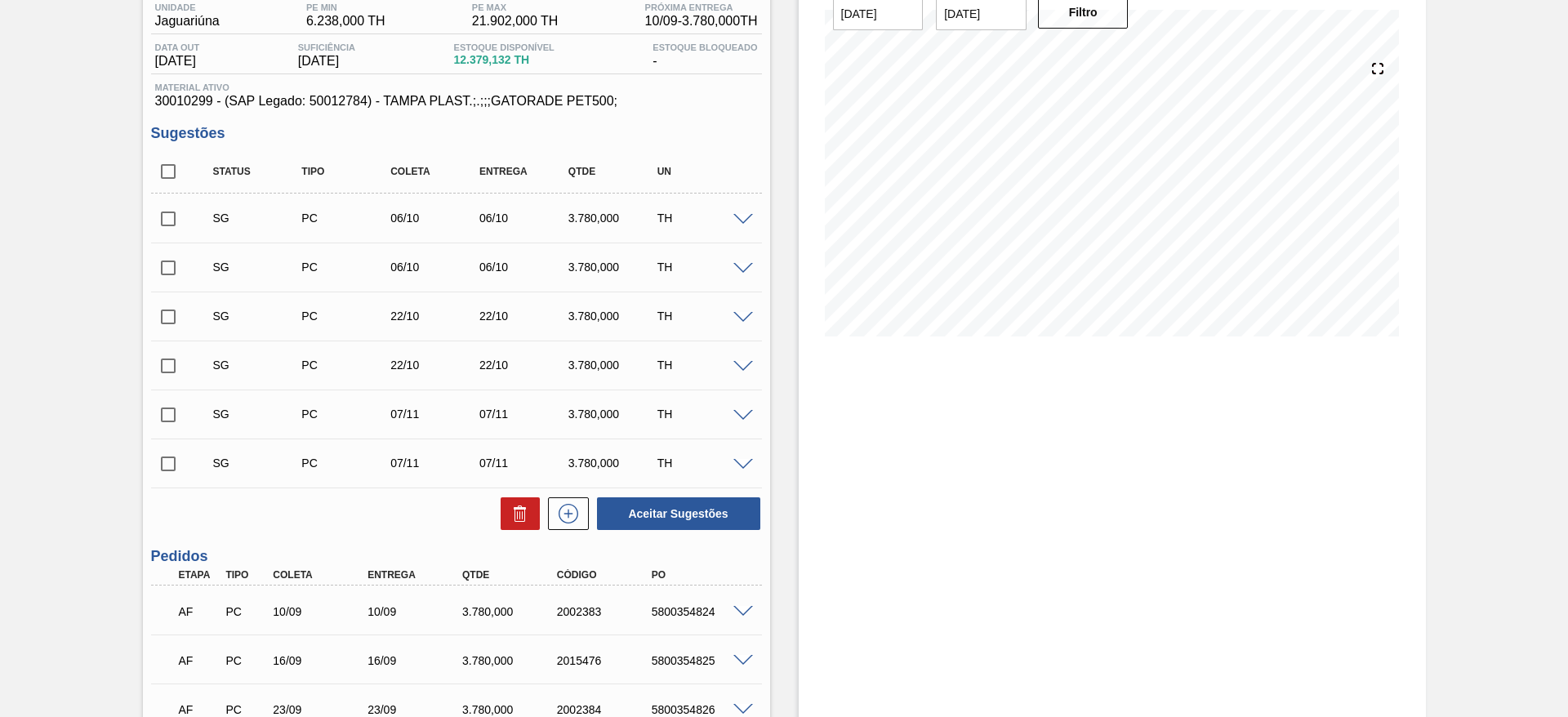
scroll to position [134, 0]
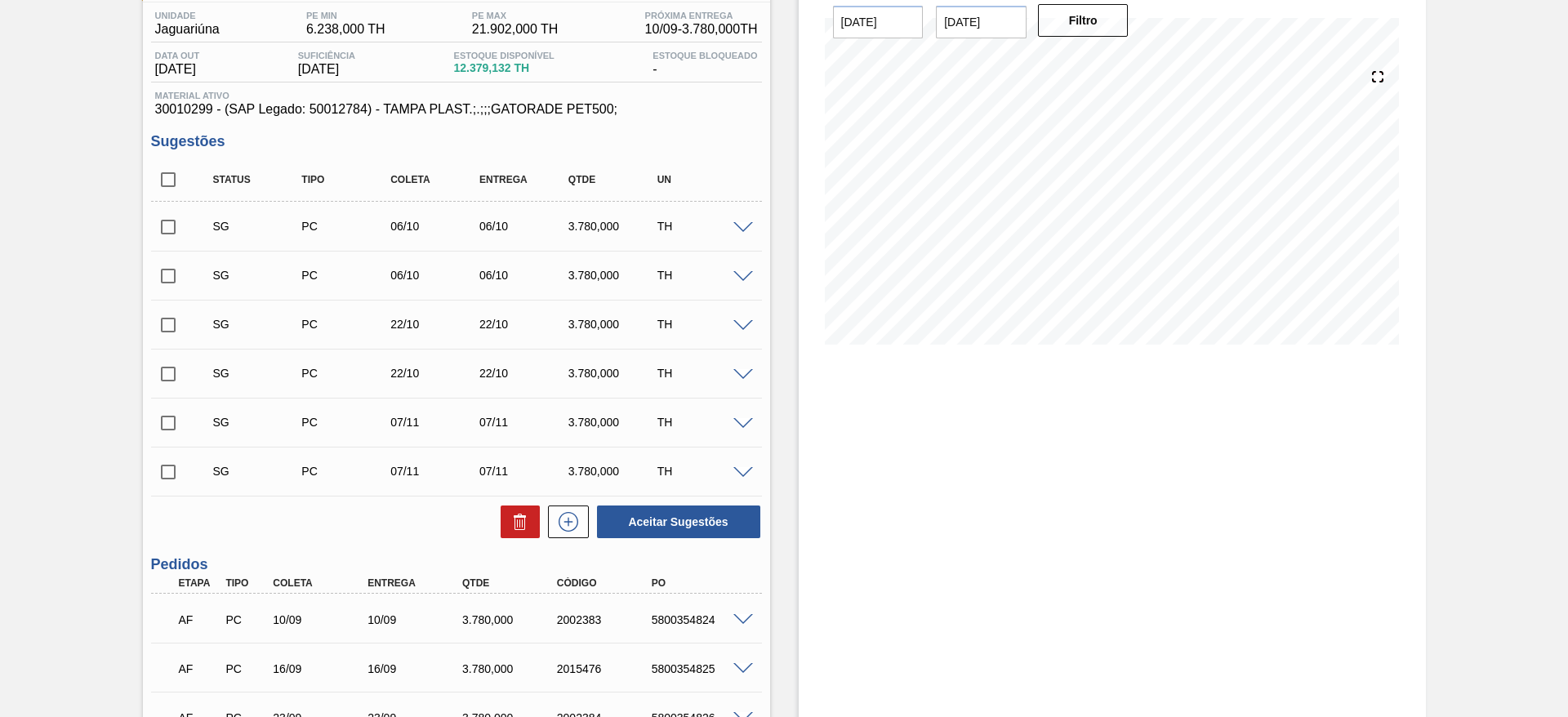
drag, startPoint x: 748, startPoint y: 238, endPoint x: 748, endPoint y: 228, distance: 10.0
click at [748, 228] on div "SG PC 06/10 06/10 3.780,000 TH" at bounding box center [457, 225] width 611 height 41
click at [748, 228] on span at bounding box center [743, 228] width 20 height 12
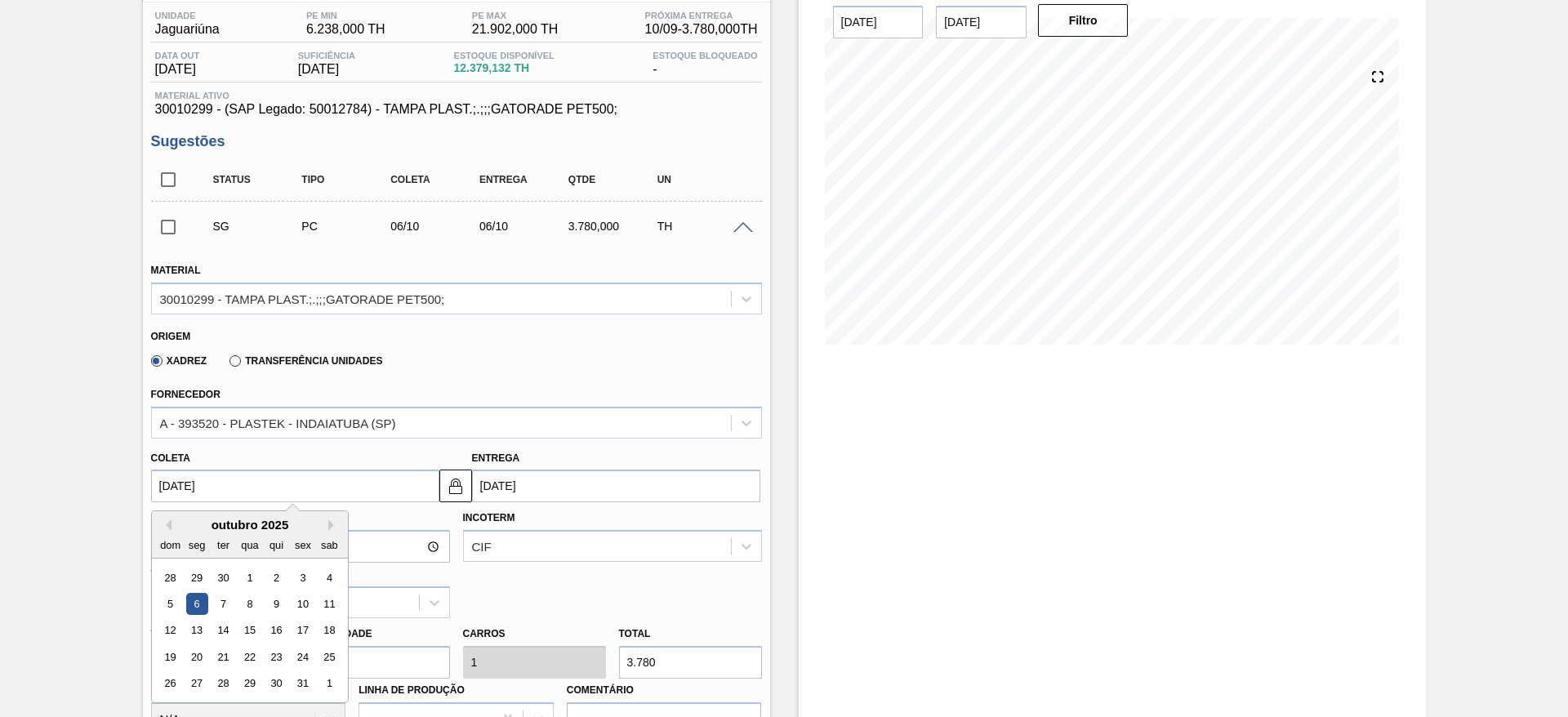
click at [158, 495] on input "06/10/2025" at bounding box center [295, 486] width 288 height 33
click at [160, 522] on button "Previous Month" at bounding box center [165, 525] width 11 height 11
click at [186, 611] on div "8" at bounding box center [196, 604] width 22 height 22
type input "08/09/2025"
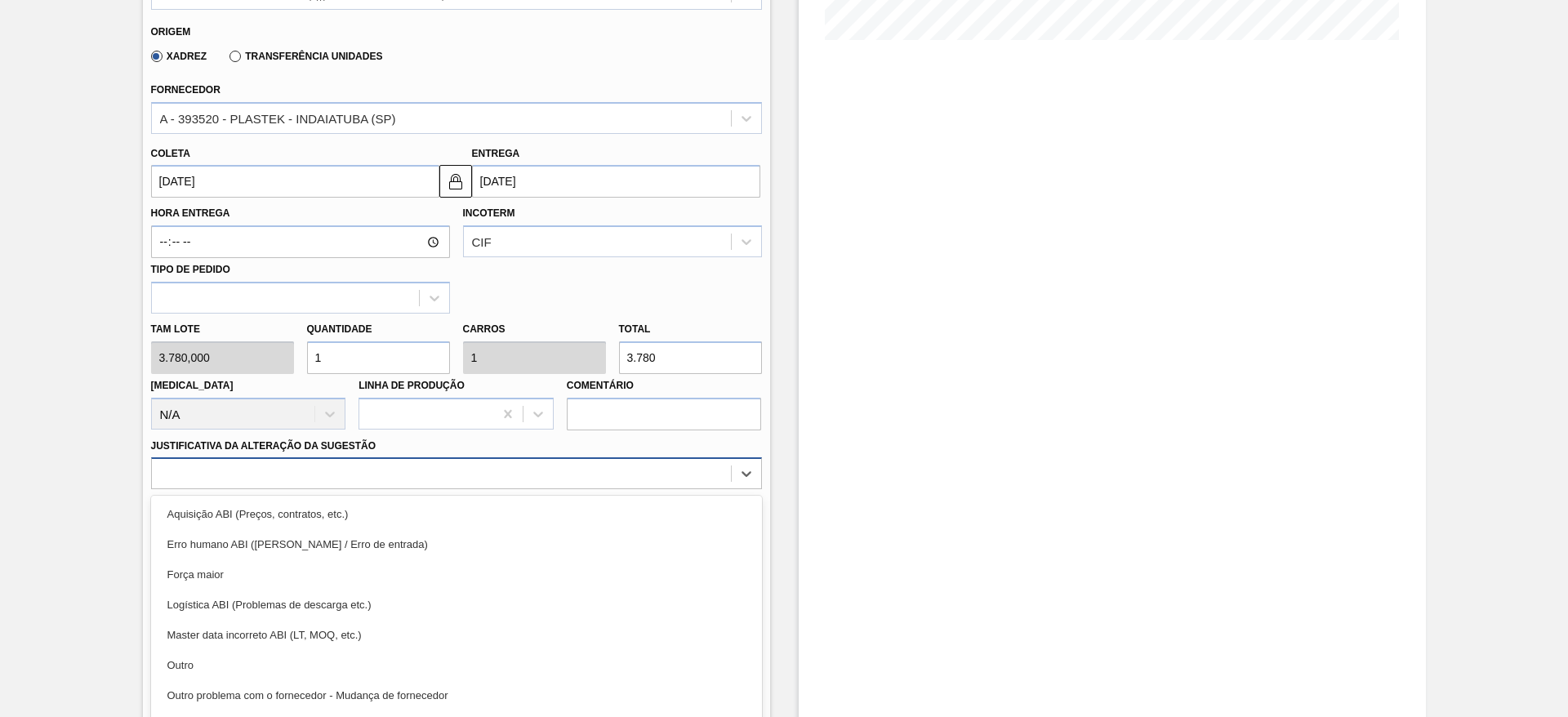
scroll to position [468, 0]
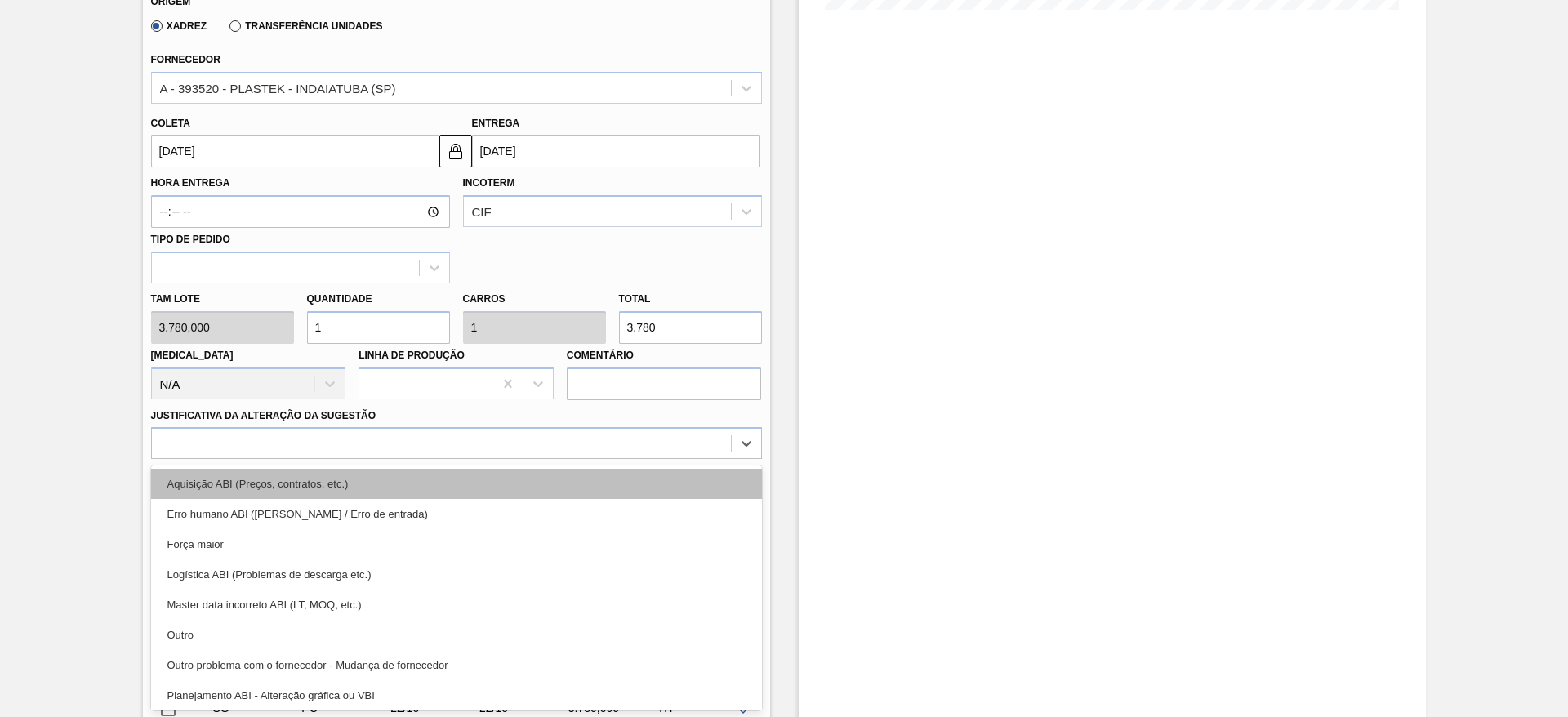
drag, startPoint x: 566, startPoint y: 472, endPoint x: 564, endPoint y: 481, distance: 9.2
click at [564, 459] on div "option Aquisição ABI (Preços, contratos, etc.) focused, 1 of 18. 18 results ava…" at bounding box center [457, 443] width 611 height 32
click at [564, 481] on div "Aquisição ABI (Preços, contratos, etc.)" at bounding box center [457, 484] width 611 height 30
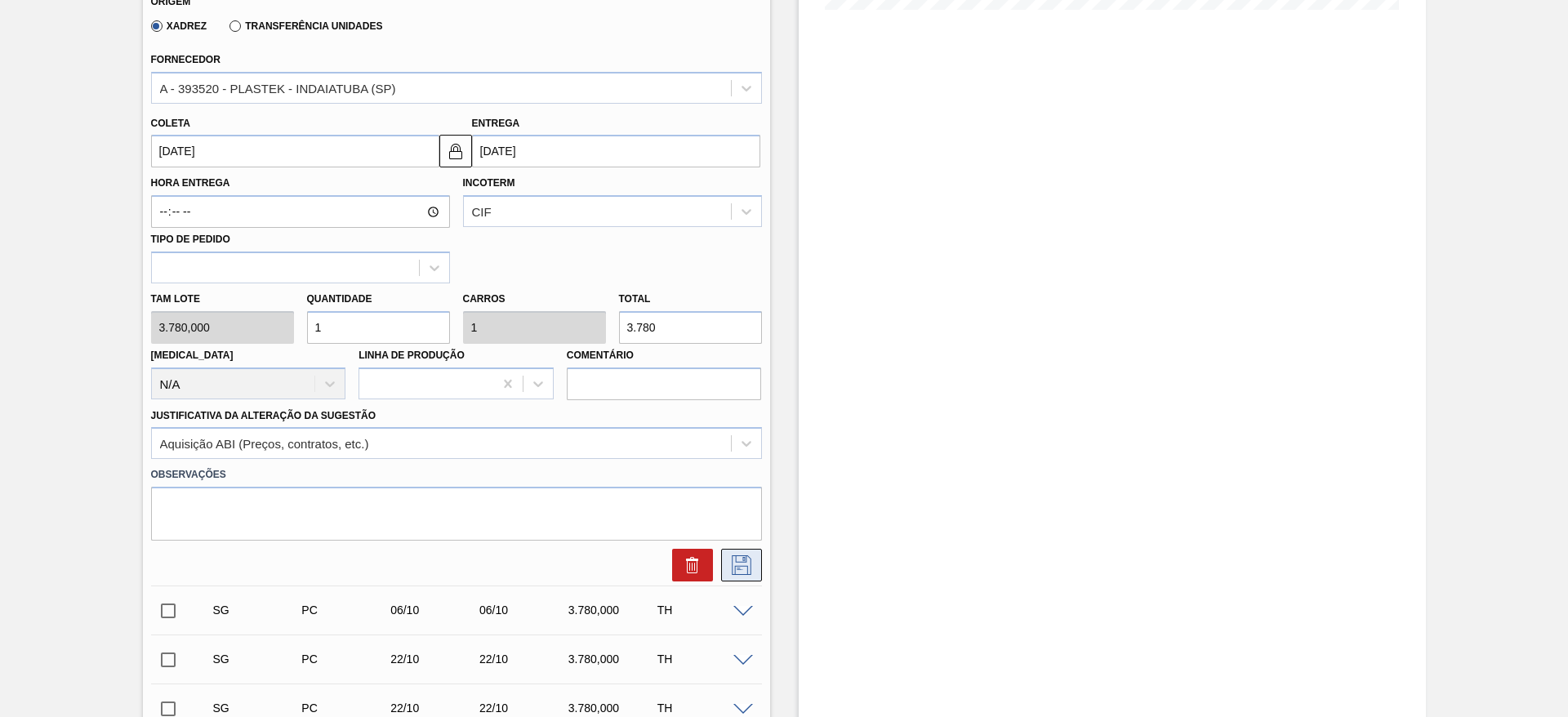
click at [739, 574] on icon at bounding box center [742, 565] width 20 height 20
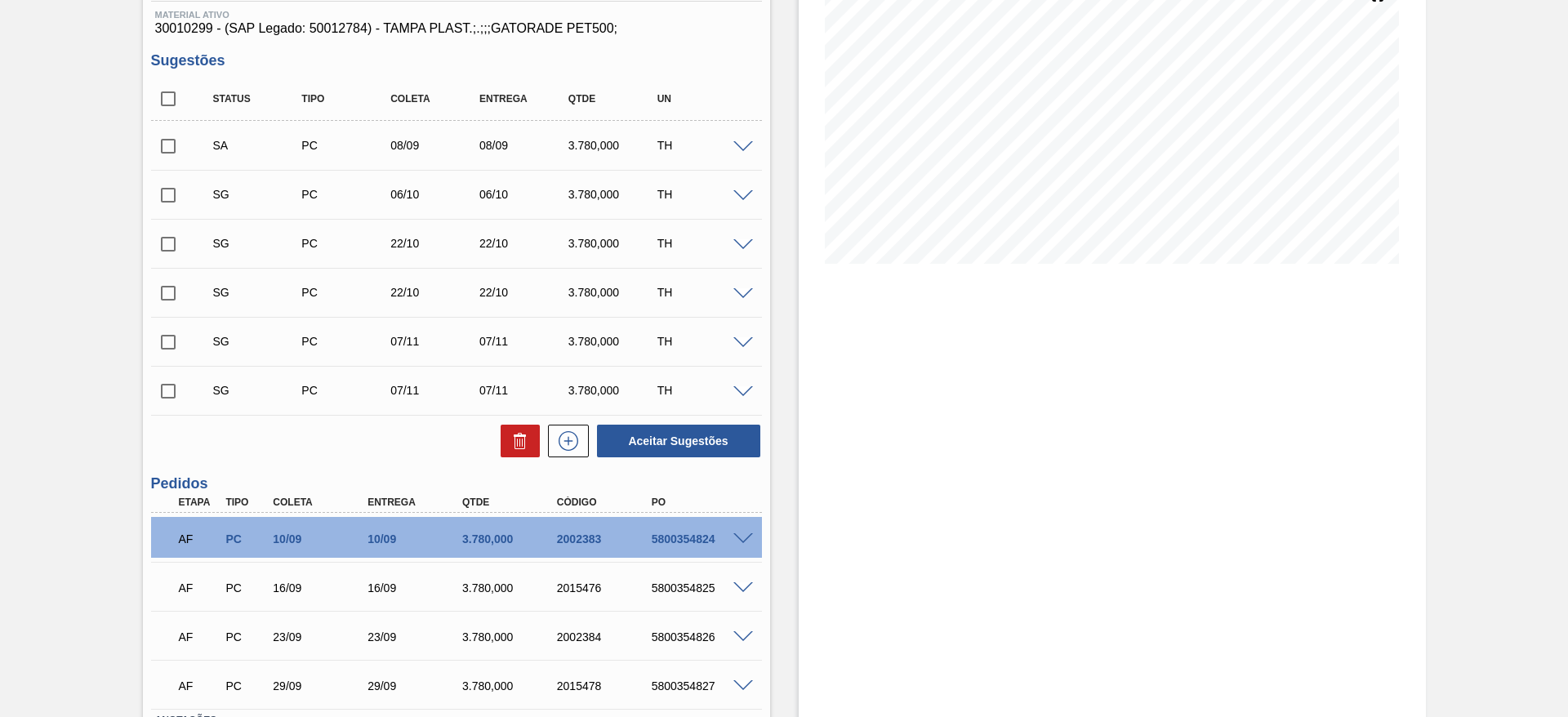
scroll to position [191, 0]
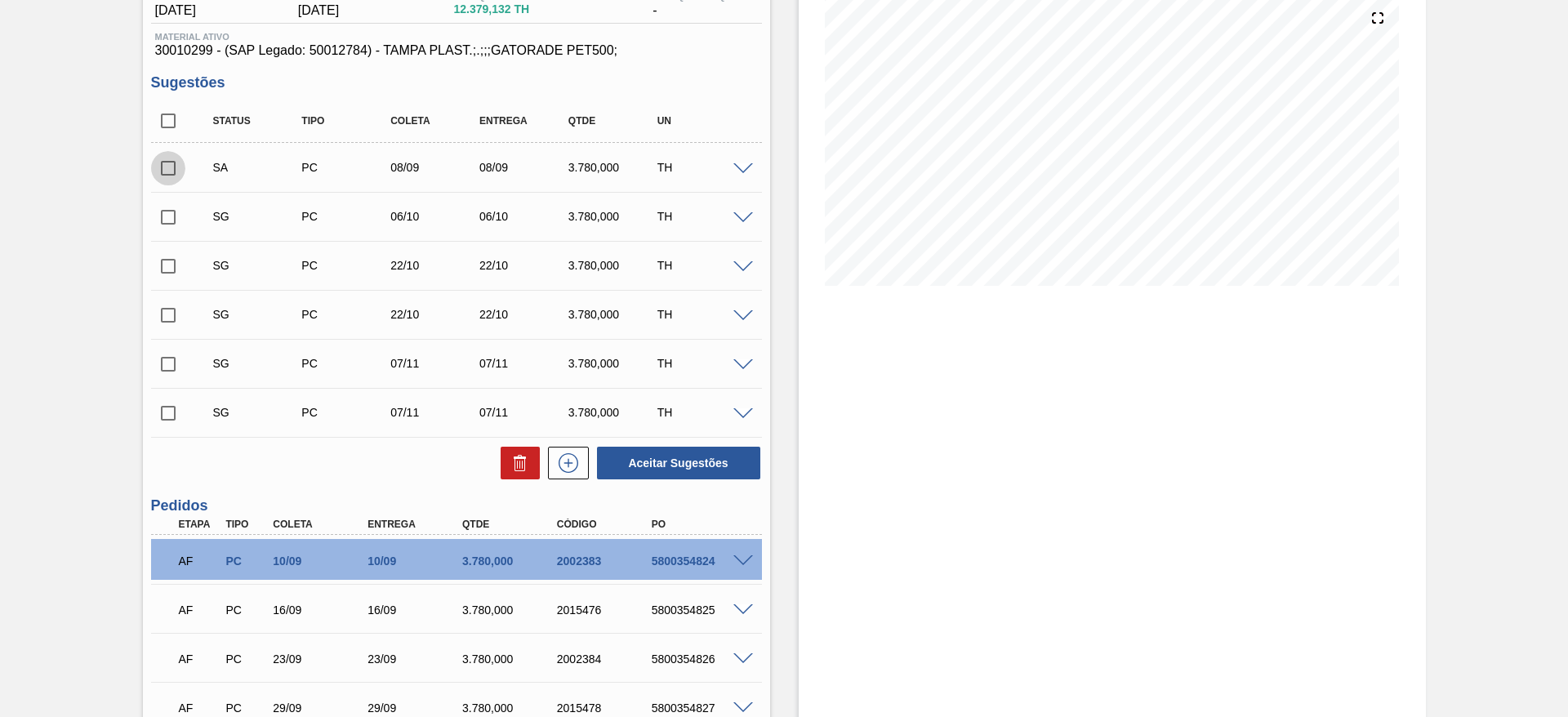
click at [165, 170] on input "checkbox" at bounding box center [168, 169] width 34 height 34
click at [670, 471] on button "Aceitar Sugestões" at bounding box center [679, 463] width 163 height 33
checkbox input "false"
